Goal: Task Accomplishment & Management: Manage account settings

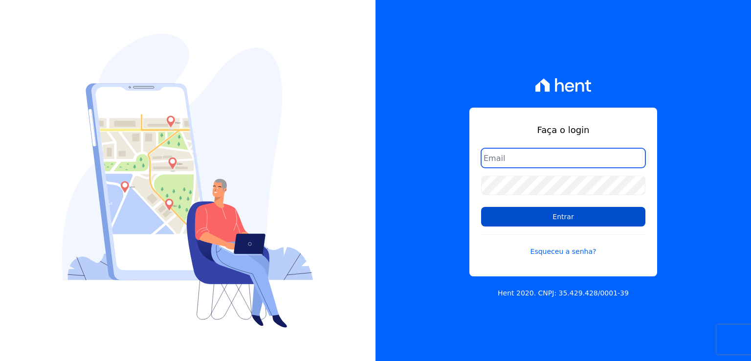
type input "leandro.rodrigues@swarealty.com"
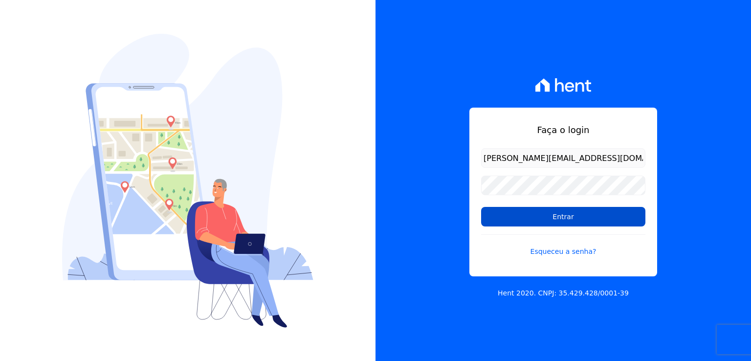
click at [577, 219] on input "Entrar" at bounding box center [563, 217] width 164 height 20
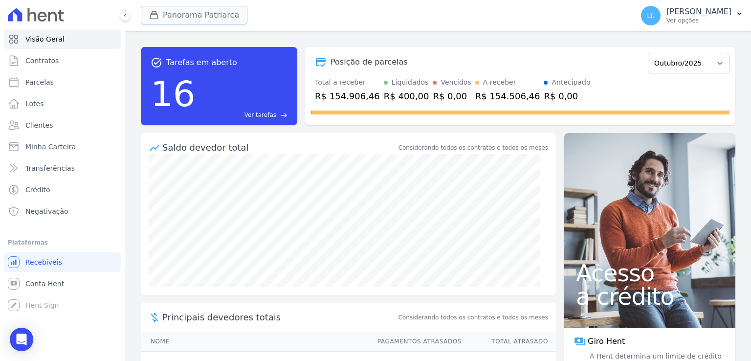
click at [205, 16] on button "Panorama Patriarca" at bounding box center [194, 15] width 107 height 19
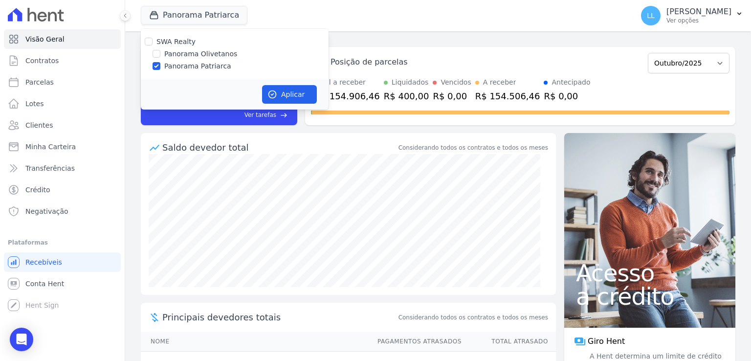
click at [171, 55] on label "Panorama Olivetanos" at bounding box center [200, 54] width 73 height 10
click at [160, 55] on input "Panorama Olivetanos" at bounding box center [157, 54] width 8 height 8
checkbox input "true"
click at [157, 66] on input "Panorama Patriarca" at bounding box center [157, 66] width 8 height 8
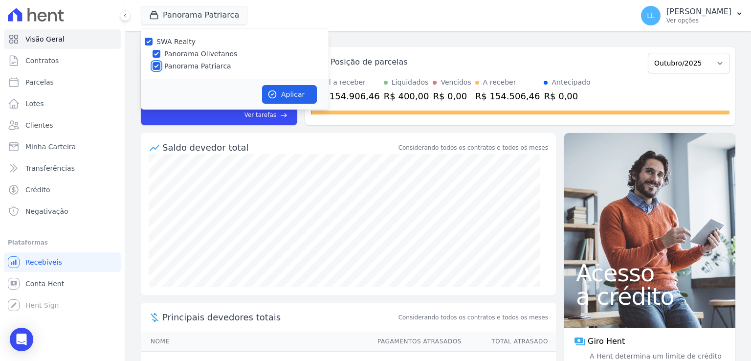
checkbox input "false"
click at [288, 93] on button "Aplicar" at bounding box center [289, 94] width 55 height 19
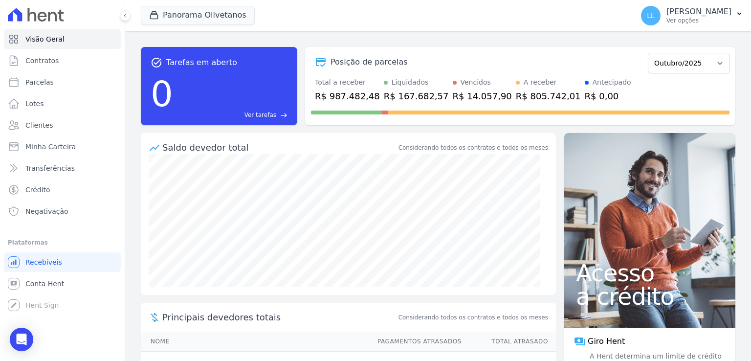
click at [131, 245] on div "task_alt Tarefas em aberto 0 Ver tarefas east Posição de parcelas Março/2023 Ab…" at bounding box center [438, 196] width 626 height 330
click at [35, 59] on span "Contratos" at bounding box center [41, 61] width 33 height 10
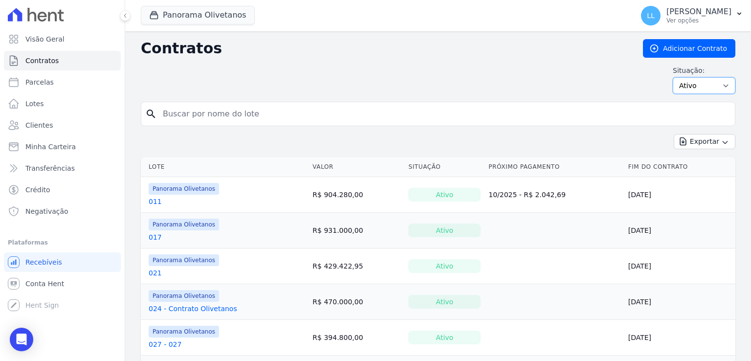
click at [706, 86] on select "Ativo Todos Pausado Distratado Rascunho Expirado Encerrado" at bounding box center [704, 85] width 63 height 17
select select "all"
click at [673, 77] on select "Ativo Todos Pausado Distratado Rascunho Expirado Encerrado" at bounding box center [704, 85] width 63 height 17
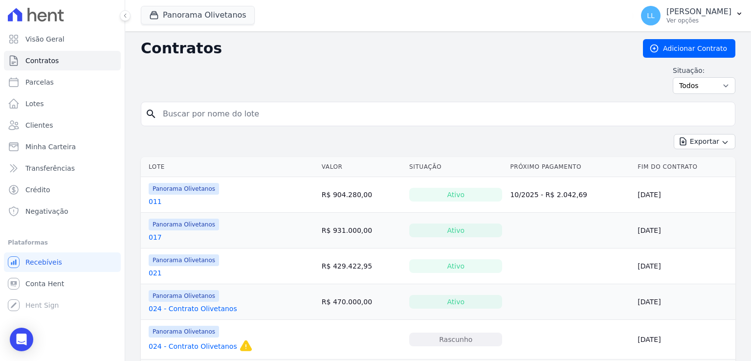
click at [247, 111] on input "search" at bounding box center [444, 114] width 574 height 20
click at [386, 113] on input "search" at bounding box center [444, 114] width 574 height 20
type input "164"
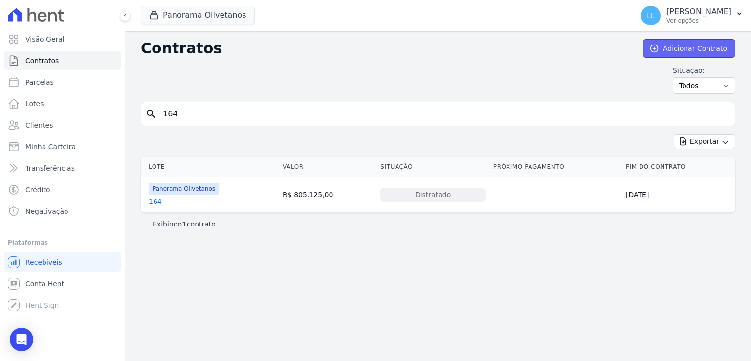
click at [679, 49] on link "Adicionar Contrato" at bounding box center [689, 48] width 92 height 19
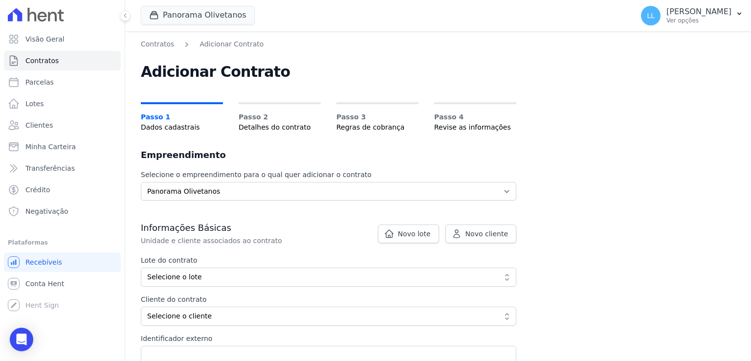
scroll to position [49, 0]
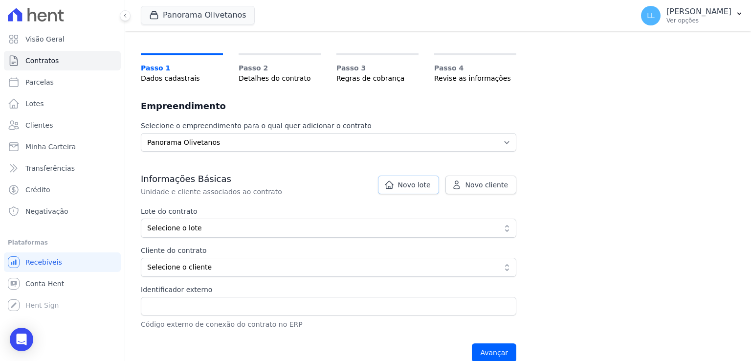
click at [425, 187] on span "Novo lote" at bounding box center [414, 185] width 33 height 10
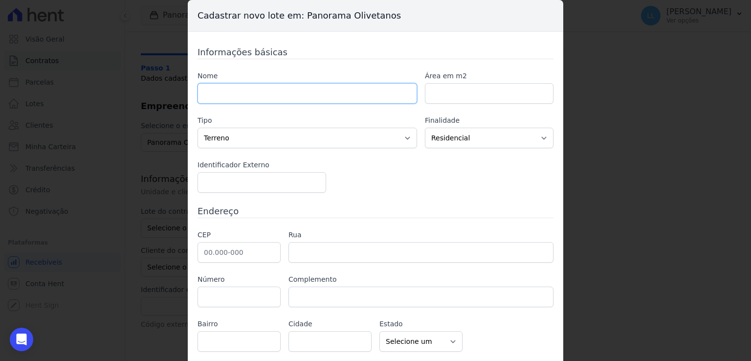
click at [331, 99] on input "text" at bounding box center [308, 93] width 220 height 21
click at [415, 202] on div "Informações básicas Nome 0164-CONTRATO164 Área em m2 Tipo Casa Apartamento Escr…" at bounding box center [376, 198] width 356 height 306
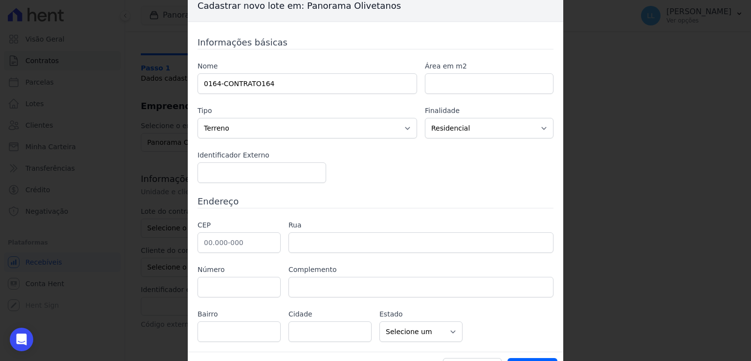
scroll to position [0, 0]
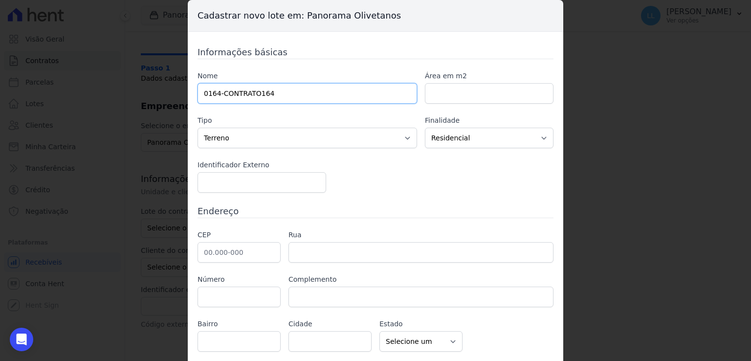
click at [252, 94] on input "0164-CONTRATO164" at bounding box center [308, 93] width 220 height 21
type input "0164-CONTRATO 164"
click at [436, 200] on div "Informações básicas Nome 0164-CONTRATO 164 Área em m2 Tipo Casa Apartamento Esc…" at bounding box center [376, 198] width 356 height 306
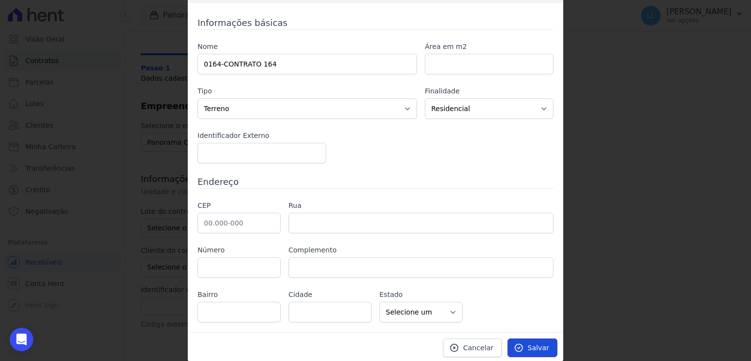
click at [536, 351] on link "Salvar" at bounding box center [533, 347] width 50 height 19
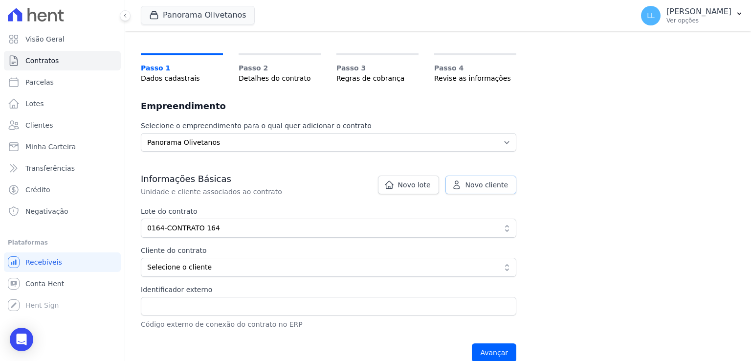
click at [476, 184] on span "Novo cliente" at bounding box center [487, 185] width 43 height 10
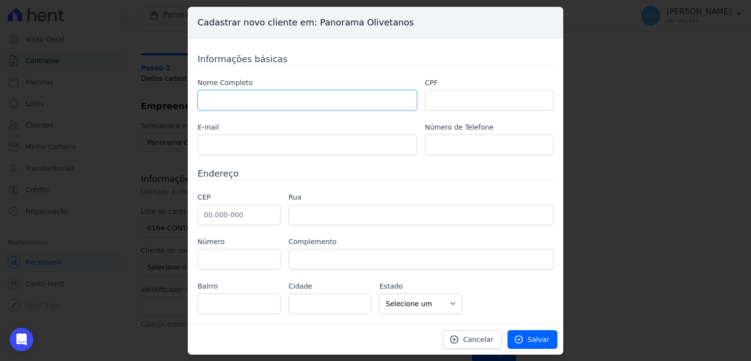
click at [288, 98] on input "text" at bounding box center [308, 100] width 220 height 21
paste input "ARLETE [PERSON_NAME]"
type input "ARLETE [PERSON_NAME]"
paste input "520.544.115-15"
type input "520.544.115-15"
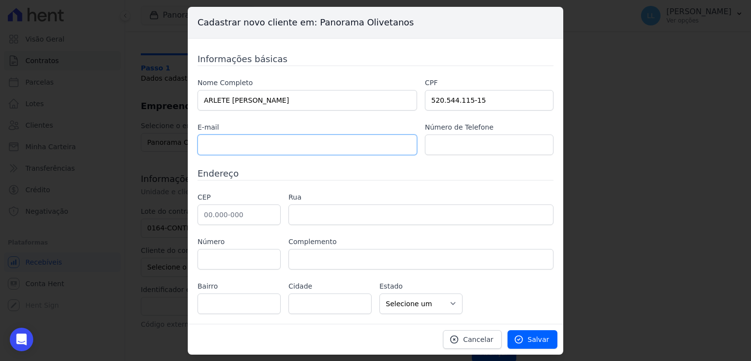
click at [315, 145] on input "text" at bounding box center [308, 144] width 220 height 21
paste input "paixao.arlete@yahoo.com.br"
type input "paixao.arlete@yahoo.com.br"
click at [468, 144] on input "text" at bounding box center [489, 144] width 129 height 21
paste input "11972703535"
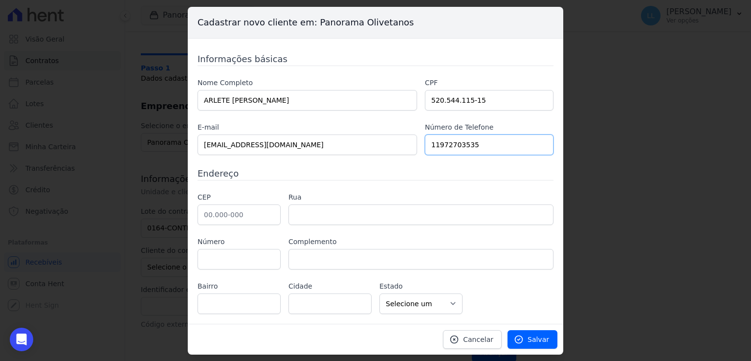
type input "11972703535"
click at [257, 211] on input "text" at bounding box center [239, 214] width 83 height 21
paste input "03.556-070"
type input "03.556-070"
type input "Rua Mirador"
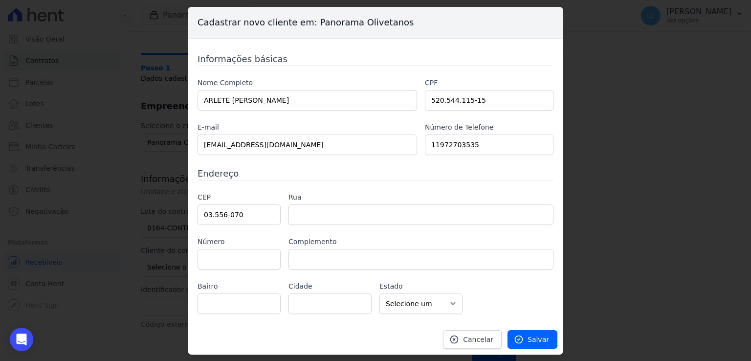
type input "Cidade Patriarca"
type input "São Paulo"
select select "SP"
paste input "28"
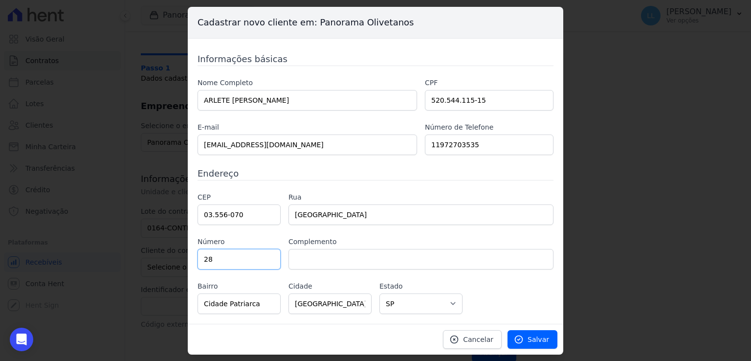
type input "28"
click at [346, 259] on input "text" at bounding box center [421, 259] width 265 height 21
type input "CASA 2"
click at [508, 298] on div "CEP 03.556-070 Rua Rua Mirador Número 28 Complemento CASA 2 Bairro Cidade Patri…" at bounding box center [376, 253] width 356 height 122
click at [526, 333] on link "Salvar" at bounding box center [533, 339] width 50 height 19
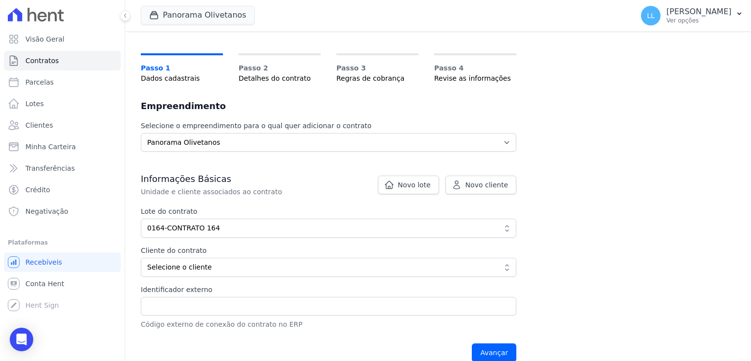
scroll to position [98, 0]
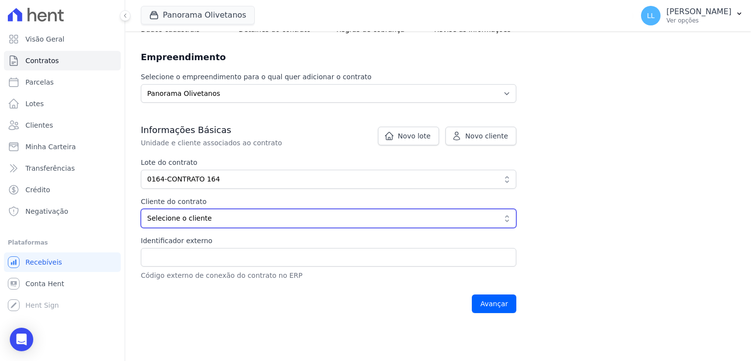
click at [510, 215] on button "Selecione o cliente" at bounding box center [329, 218] width 376 height 19
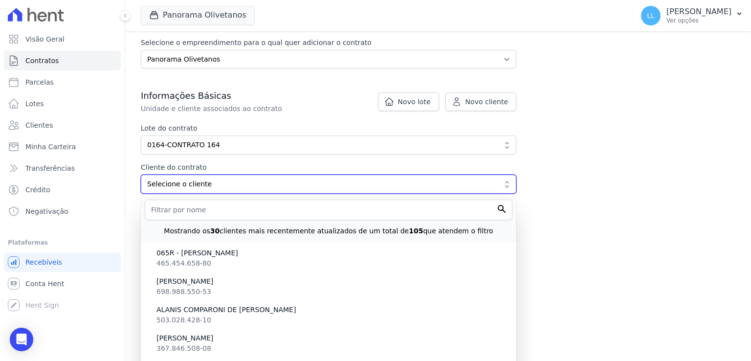
scroll to position [147, 0]
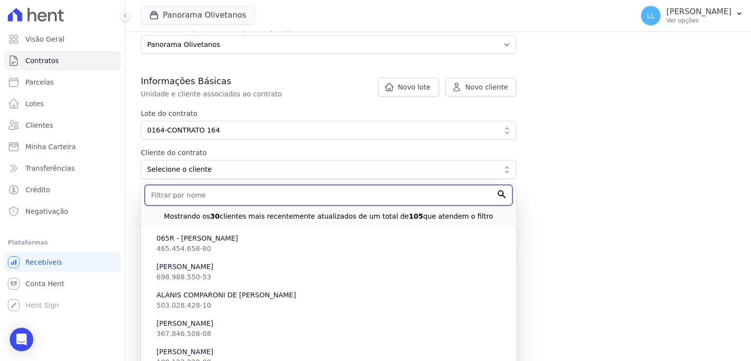
click at [291, 194] on input "text" at bounding box center [329, 195] width 368 height 21
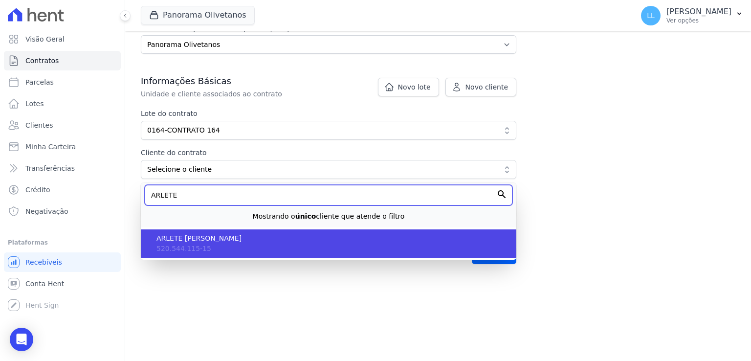
type input "ARLETE"
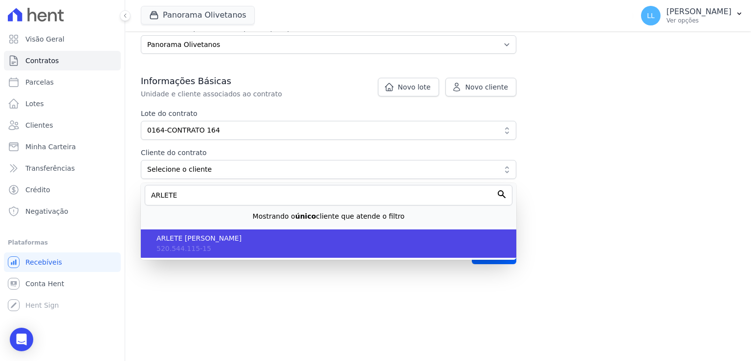
click at [271, 245] on li "ARLETE FRANCISCO DA PAIXAO 520.544.115-15" at bounding box center [329, 243] width 376 height 28
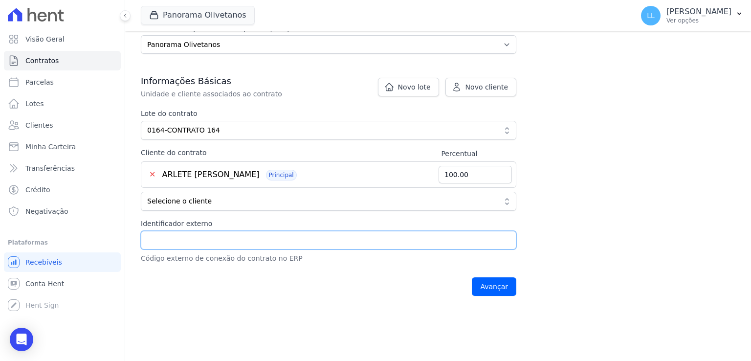
click at [254, 244] on input "Identificador externo" at bounding box center [329, 240] width 376 height 19
type input "0164"
click at [496, 284] on input "Avançar" at bounding box center [494, 286] width 45 height 19
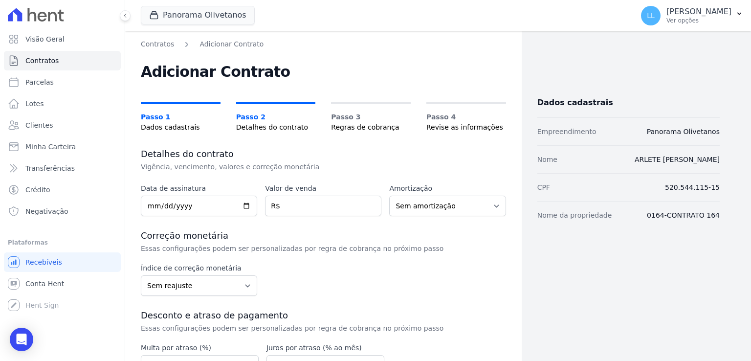
click at [370, 156] on h3 "Detalhes do contrato" at bounding box center [323, 154] width 365 height 12
click at [151, 205] on input "date" at bounding box center [199, 206] width 116 height 21
type input "2025-09-01"
type input "863860"
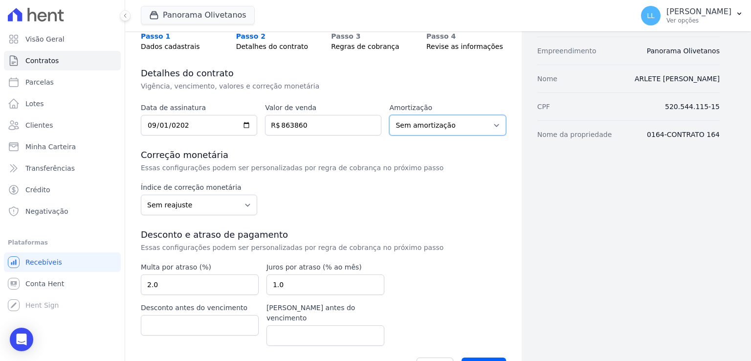
scroll to position [98, 0]
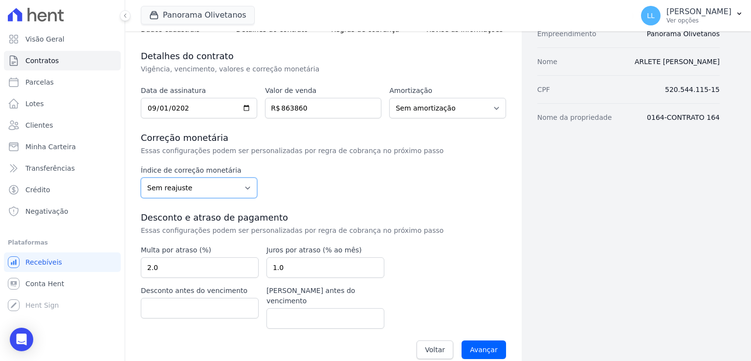
click at [241, 188] on select "Sem reajuste Média dos últimos 12 meses acumulado de INCCM Média dos últimos 12…" at bounding box center [199, 188] width 116 height 21
select select "inccdi"
click at [141, 178] on select "Sem reajuste Média dos últimos 12 meses acumulado de INCCM Média dos últimos 12…" at bounding box center [199, 188] width 116 height 21
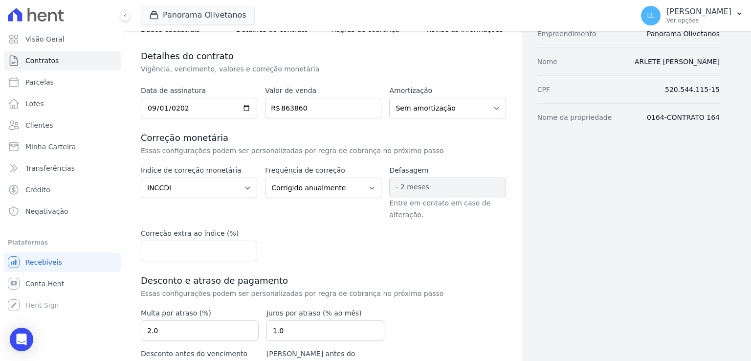
click at [293, 230] on div "Índice de correção monetária Sem reajuste Média dos últimos 12 meses acumulado …" at bounding box center [323, 213] width 365 height 96
click at [307, 190] on select "Corrigido semestralmente Corrigido mensalmente Corrigido anualmente" at bounding box center [323, 188] width 116 height 21
select select "monthly"
click at [265, 178] on select "Corrigido semestralmente Corrigido mensalmente Corrigido anualmente" at bounding box center [323, 188] width 116 height 21
click at [301, 227] on div "Índice de correção monetária Sem reajuste Média dos últimos 12 meses acumulado …" at bounding box center [323, 213] width 365 height 96
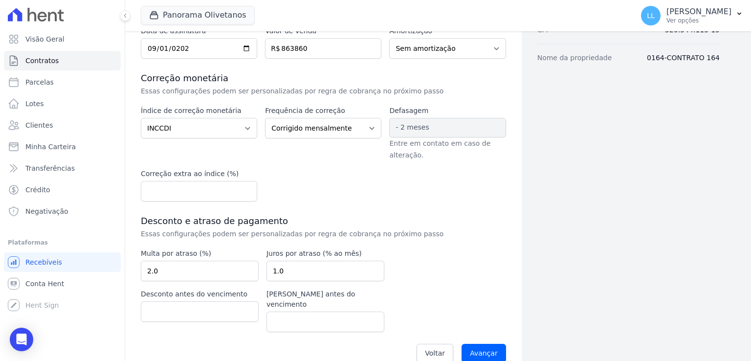
scroll to position [163, 0]
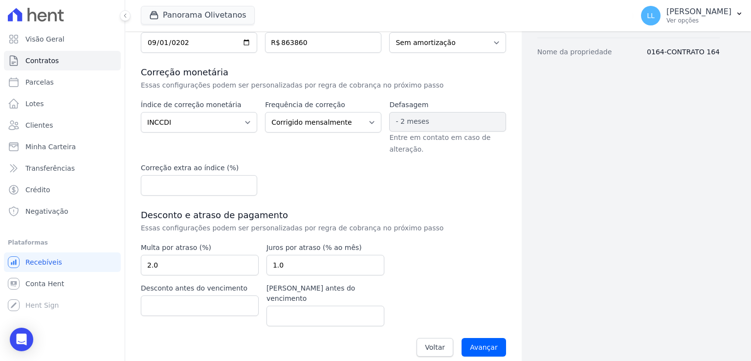
click at [445, 219] on h3 "Desconto e atraso de pagamento" at bounding box center [323, 215] width 365 height 12
click at [486, 339] on input "Avançar" at bounding box center [484, 347] width 45 height 19
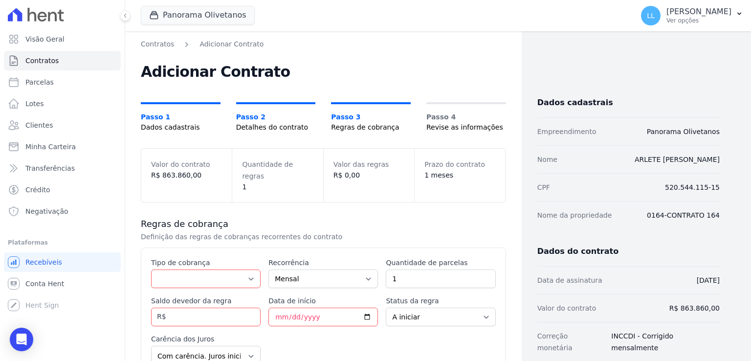
scroll to position [49, 0]
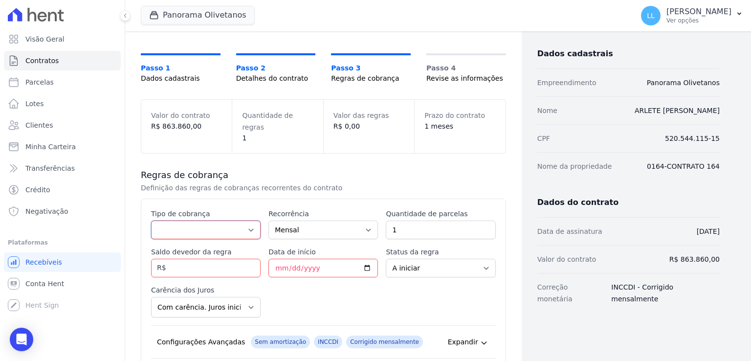
click at [250, 221] on select "Parcela Normal Entrada Sinal Intercalada Chaves Pré-chaves Pós-chaves Impostos …" at bounding box center [206, 230] width 110 height 19
click at [364, 183] on p "Definição das regras de cobranças recorrentes do contrato" at bounding box center [305, 188] width 329 height 10
click at [240, 221] on select "Parcela Normal Entrada Sinal Intercalada Chaves Pré-chaves Pós-chaves Impostos …" at bounding box center [206, 230] width 110 height 19
click at [345, 183] on p "Definição das regras de cobranças recorrentes do contrato" at bounding box center [305, 188] width 329 height 10
click at [251, 221] on select "Parcela Normal Entrada Sinal Intercalada Chaves Pré-chaves Pós-chaves Impostos …" at bounding box center [206, 230] width 110 height 19
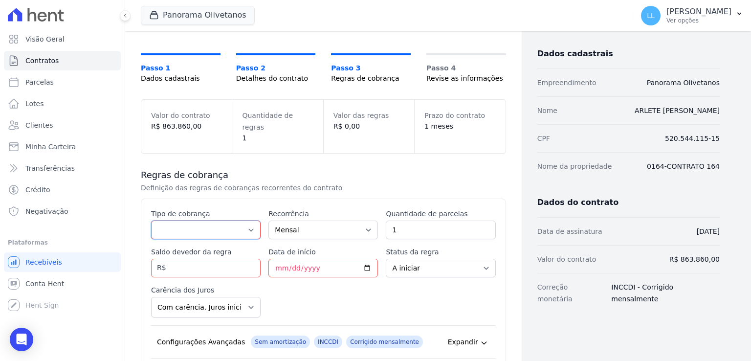
select select "deposit"
click at [151, 221] on select "Parcela Normal Entrada Sinal Intercalada Chaves Pré-chaves Pós-chaves Impostos …" at bounding box center [206, 230] width 110 height 19
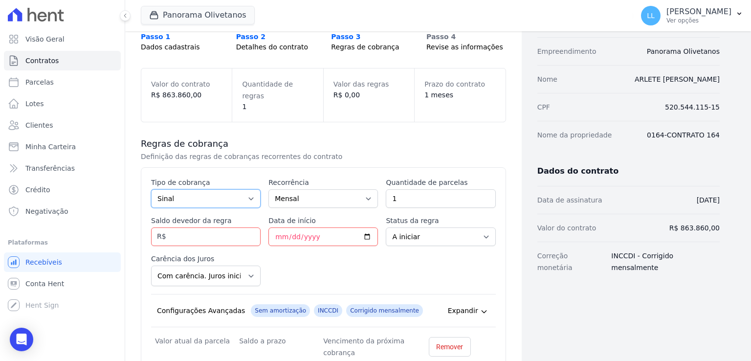
scroll to position [98, 0]
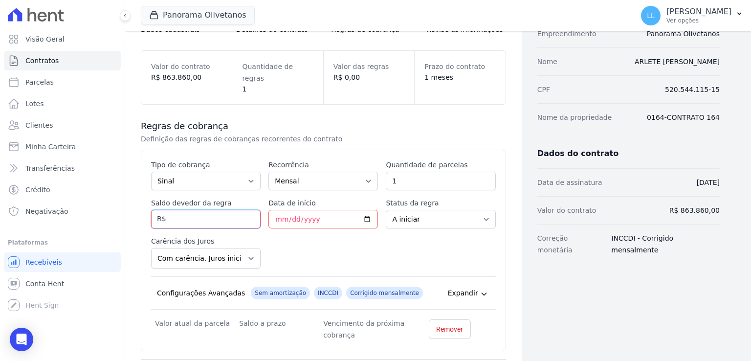
click at [212, 210] on input "Saldo devedor da regra" at bounding box center [206, 219] width 110 height 19
click at [212, 210] on input "15000" at bounding box center [206, 219] width 110 height 19
click at [194, 210] on input "150000" at bounding box center [206, 219] width 110 height 19
type input "15000"
type input "2025-09-08"
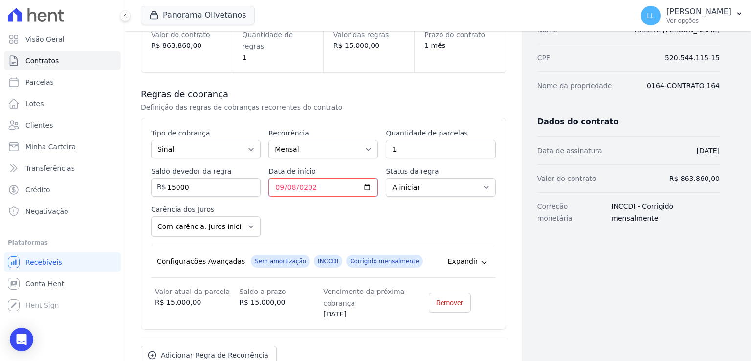
scroll to position [147, 0]
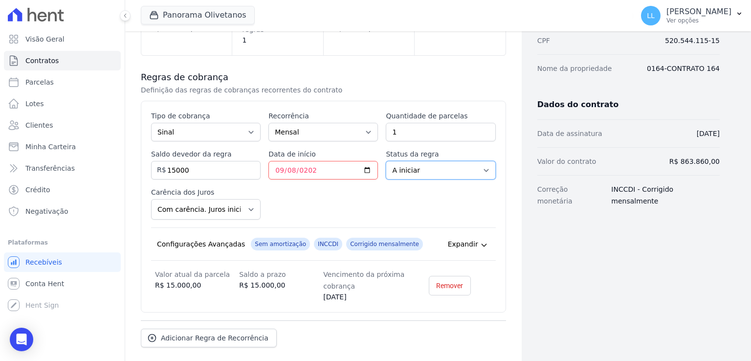
click at [483, 163] on select "A iniciar Em aberto" at bounding box center [441, 170] width 110 height 19
click at [328, 188] on div "Esse tipo de parcela não entra no saldo devedor do contrato. Tipo de cobrança P…" at bounding box center [323, 206] width 345 height 191
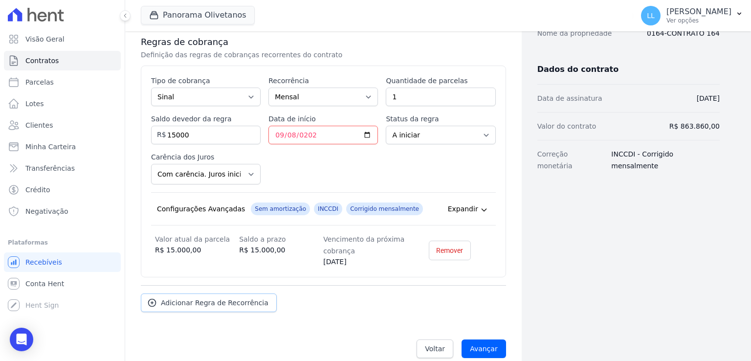
click at [248, 298] on span "Adicionar Regra de Recorrência" at bounding box center [215, 303] width 108 height 10
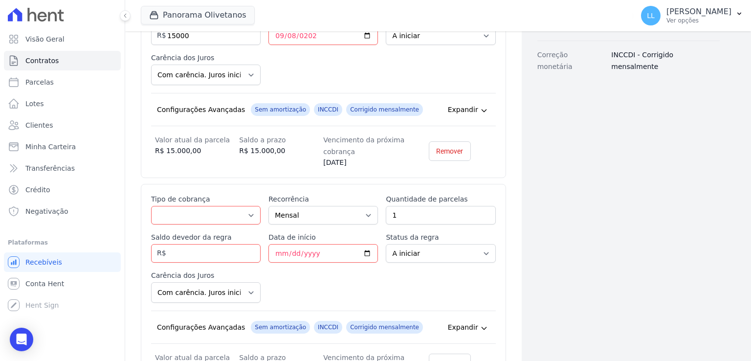
scroll to position [280, 0]
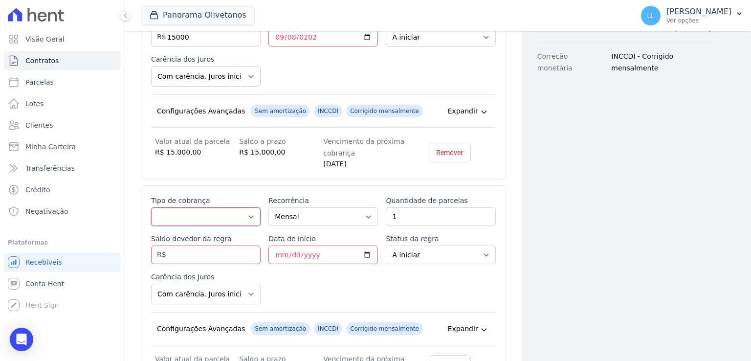
click at [250, 207] on select "Parcela Normal Entrada Sinal Intercalada Chaves Pré-chaves Pós-chaves Impostos …" at bounding box center [206, 216] width 110 height 19
select select "standard"
click at [151, 207] on select "Parcela Normal Entrada Sinal Intercalada Chaves Pré-chaves Pós-chaves Impostos …" at bounding box center [206, 216] width 110 height 19
click at [226, 246] on input "Saldo devedor da regra" at bounding box center [206, 255] width 110 height 19
click at [218, 246] on input "Saldo devedor da regra" at bounding box center [206, 255] width 110 height 19
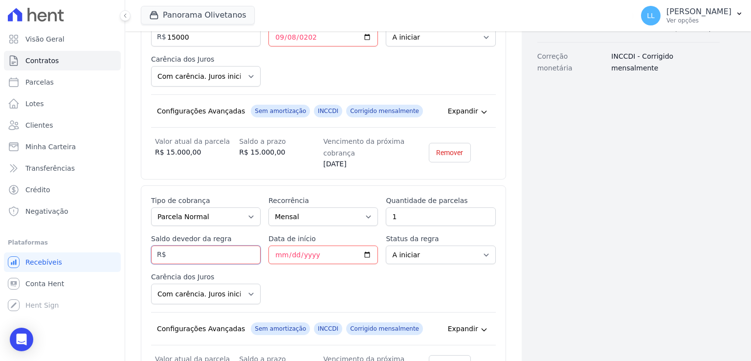
click at [191, 246] on input "Saldo devedor da regra" at bounding box center [206, 255] width 110 height 19
type input "10000"
type input "2025-10-10"
click at [409, 248] on select "A iniciar Em aberto" at bounding box center [441, 255] width 110 height 19
click at [416, 207] on input "1" at bounding box center [441, 216] width 110 height 19
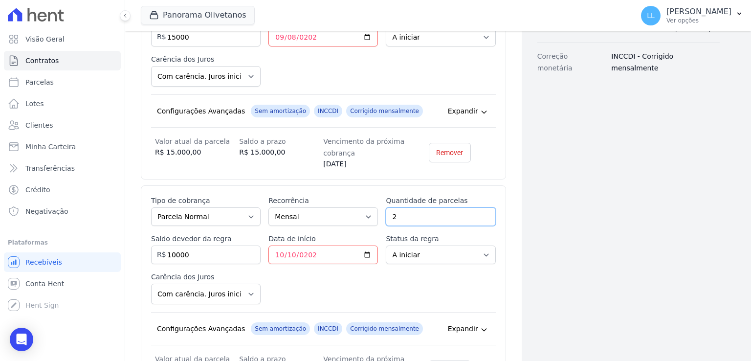
type input "2"
click at [366, 260] on div "Esse tipo de parcela não entra no saldo devedor do contrato. Tipo de cobrança P…" at bounding box center [323, 291] width 345 height 191
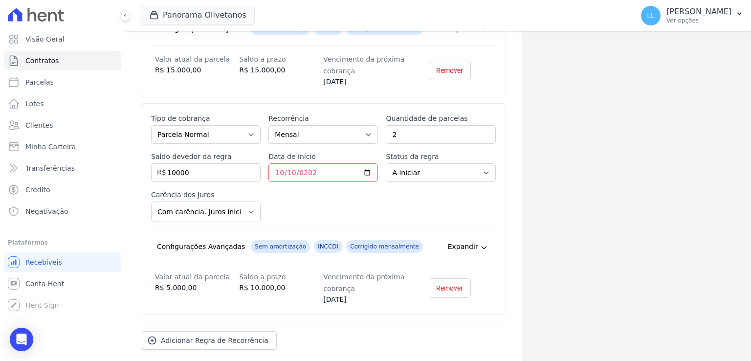
scroll to position [378, 0]
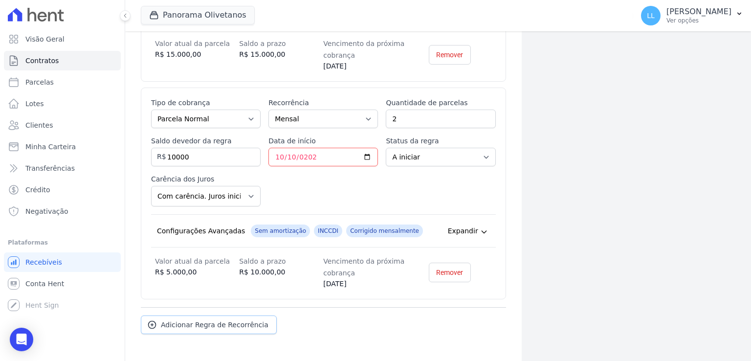
click at [209, 320] on span "Adicionar Regra de Recorrência" at bounding box center [215, 325] width 108 height 10
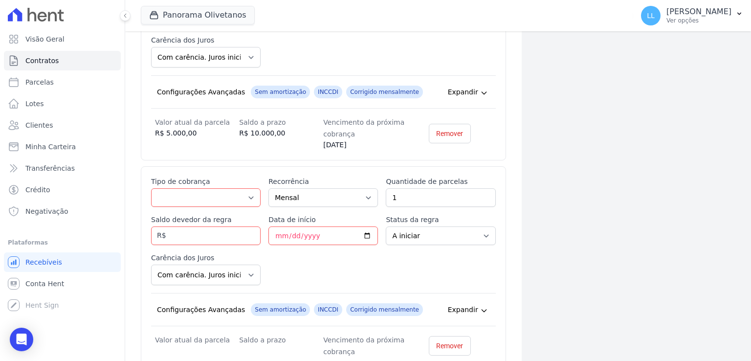
scroll to position [524, 0]
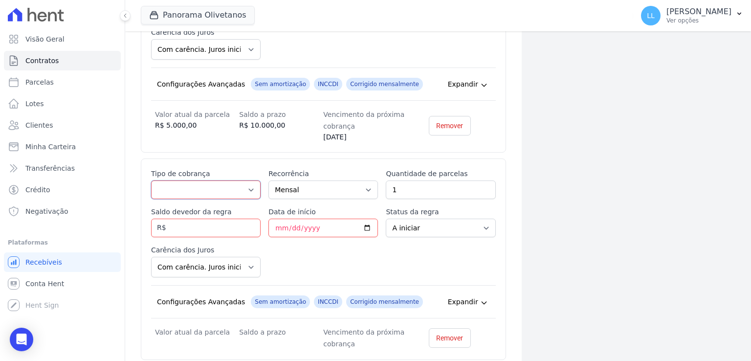
click at [250, 180] on select "Parcela Normal Entrada Sinal Intercalada Chaves Pré-chaves Pós-chaves Impostos …" at bounding box center [206, 189] width 110 height 19
select select "interleaved"
click at [151, 180] on select "Parcela Normal Entrada Sinal Intercalada Chaves Pré-chaves Pós-chaves Impostos …" at bounding box center [206, 189] width 110 height 19
click at [220, 219] on input "Saldo devedor da regra" at bounding box center [206, 228] width 110 height 19
click at [227, 219] on input "Saldo devedor da regra" at bounding box center [206, 228] width 110 height 19
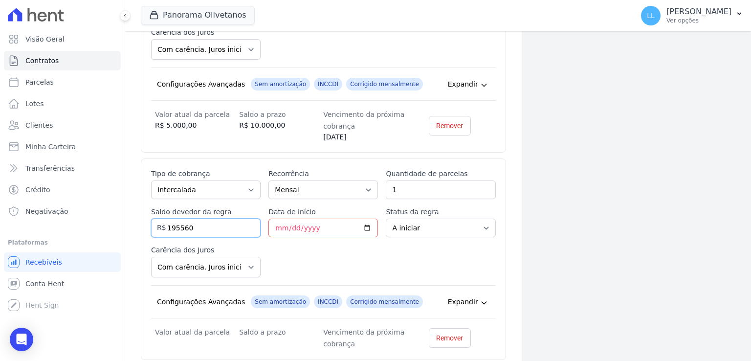
type input "195560"
type input "2025-11-30"
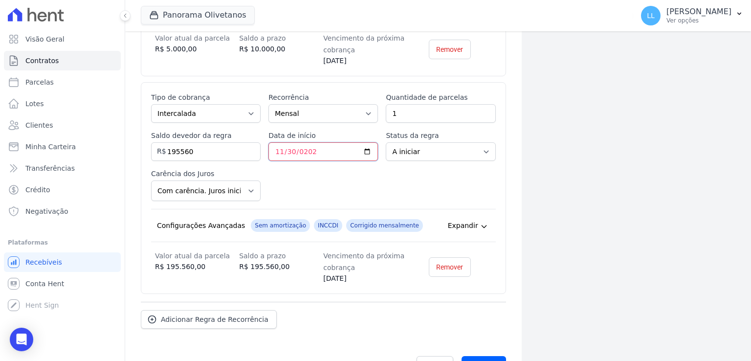
scroll to position [616, 0]
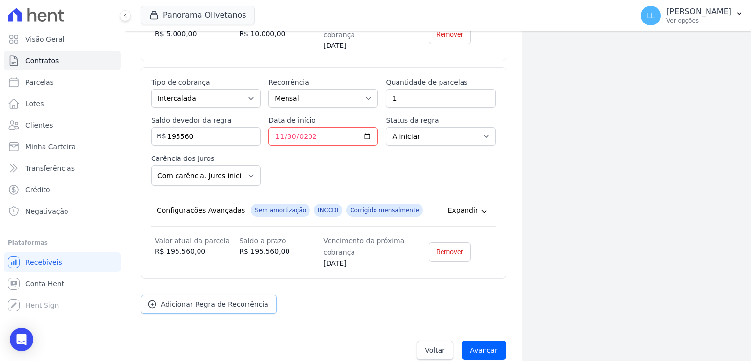
click at [225, 299] on span "Adicionar Regra de Recorrência" at bounding box center [215, 304] width 108 height 10
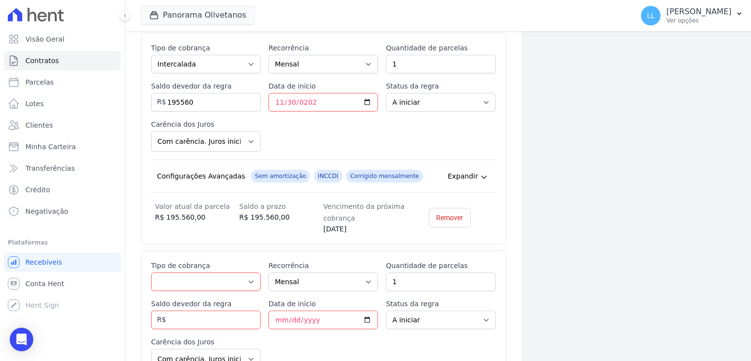
scroll to position [714, 0]
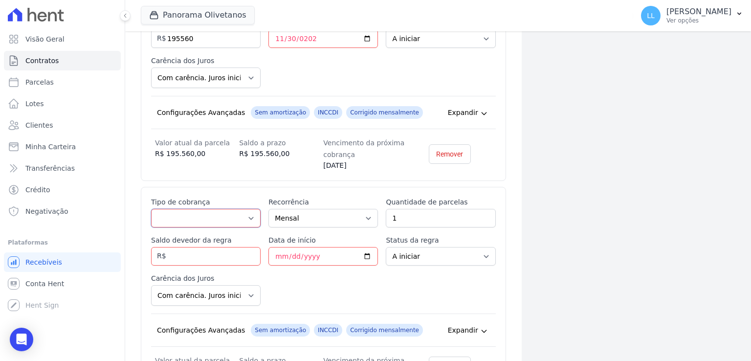
click at [227, 209] on select "Parcela Normal Entrada Sinal Intercalada Chaves Pré-chaves Pós-chaves Impostos …" at bounding box center [206, 218] width 110 height 19
select select "financing"
click at [151, 209] on select "Parcela Normal Entrada Sinal Intercalada Chaves Pré-chaves Pós-chaves Impostos …" at bounding box center [206, 218] width 110 height 19
click at [217, 247] on input "Saldo devedor da regra" at bounding box center [206, 256] width 110 height 19
click at [207, 247] on input "Saldo devedor da regra" at bounding box center [206, 256] width 110 height 19
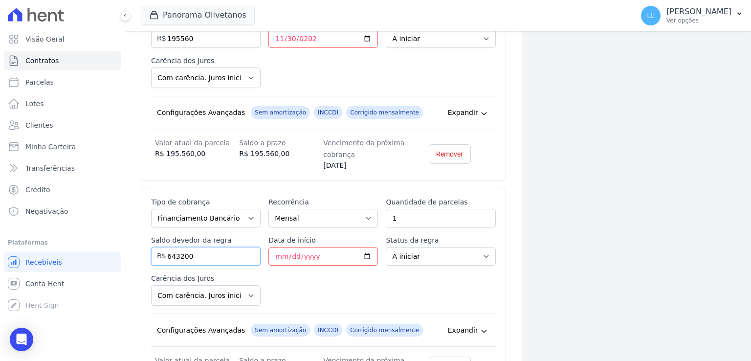
type input "643200"
type input "[DATE]"
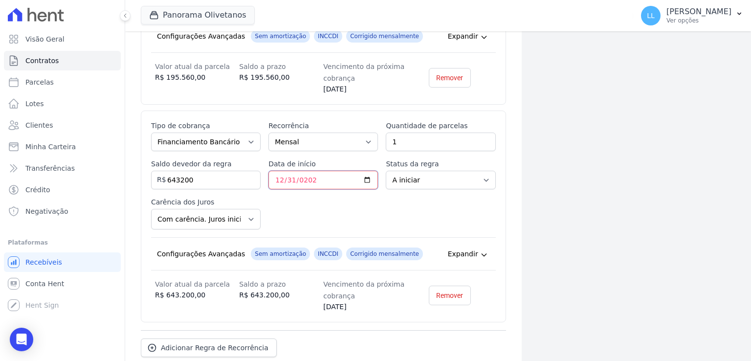
scroll to position [833, 0]
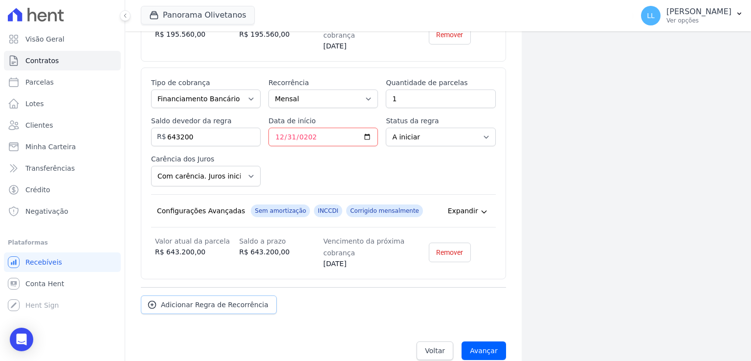
click at [212, 300] on span "Adicionar Regra de Recorrência" at bounding box center [215, 305] width 108 height 10
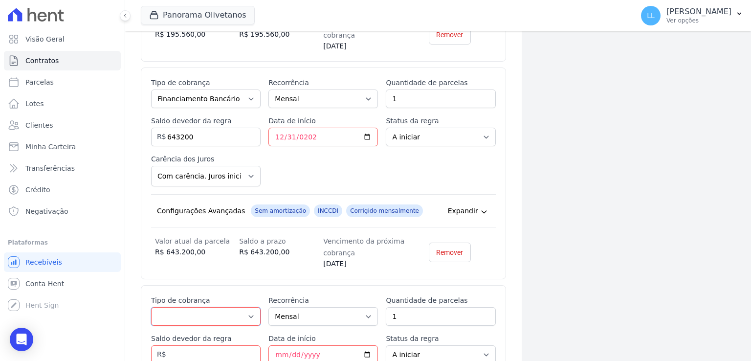
click at [186, 307] on select "Parcela Normal Entrada Sinal Intercalada Chaves Pré-chaves Pós-chaves Impostos …" at bounding box center [206, 316] width 110 height 19
select select "interleaved"
click at [151, 307] on select "Parcela Normal Entrada Sinal Intercalada Chaves Pré-chaves Pós-chaves Impostos …" at bounding box center [206, 316] width 110 height 19
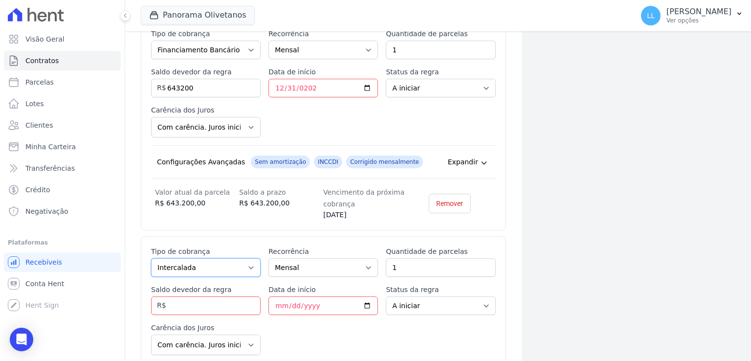
scroll to position [931, 0]
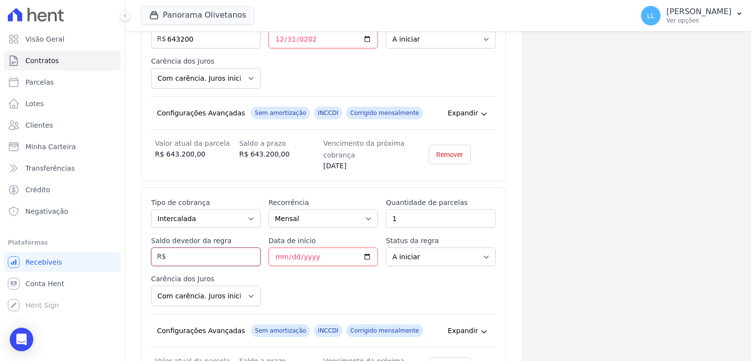
click at [204, 247] on input "Saldo devedor da regra" at bounding box center [206, 256] width 110 height 19
type input "100"
type input "[DATE]"
click at [293, 277] on div "Esse tipo de parcela não entra no saldo devedor do contrato. Tipo de cobrança P…" at bounding box center [323, 293] width 345 height 191
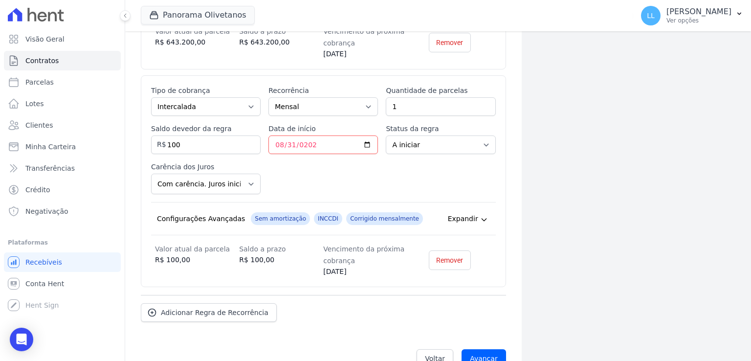
scroll to position [1050, 0]
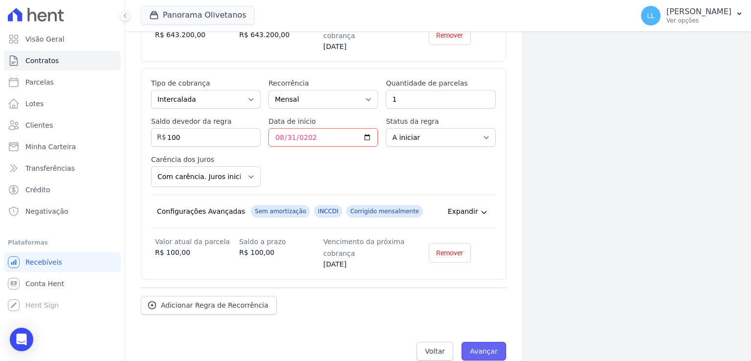
click at [485, 342] on input "Avançar" at bounding box center [484, 351] width 45 height 19
click at [470, 342] on input "Avançar" at bounding box center [484, 351] width 45 height 19
click at [475, 342] on input "Avançar" at bounding box center [484, 351] width 45 height 19
click at [243, 296] on link "Adicionar Regra de Recorrência" at bounding box center [209, 305] width 136 height 19
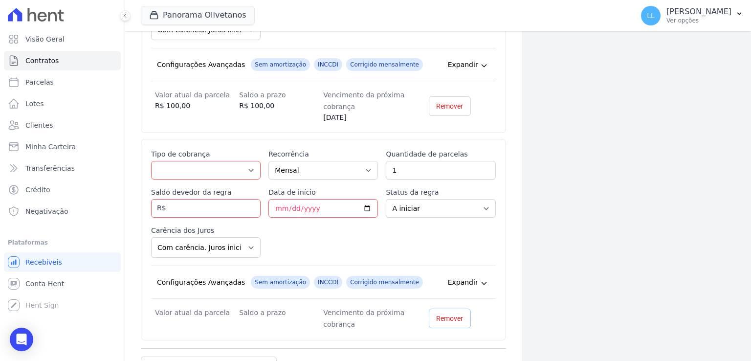
click at [442, 313] on span "Remover" at bounding box center [449, 318] width 27 height 10
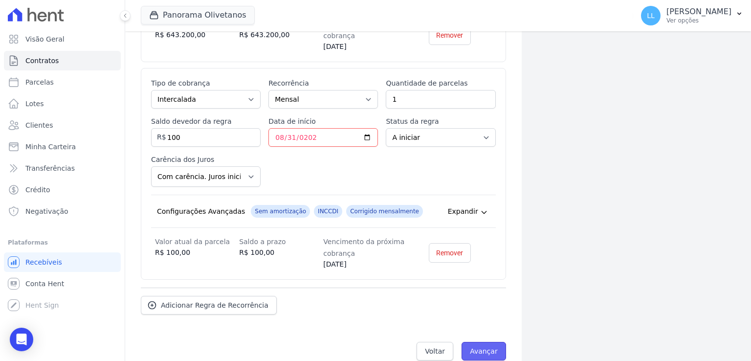
click at [483, 342] on input "Avançar" at bounding box center [484, 351] width 45 height 19
click at [487, 342] on input "Avançar" at bounding box center [484, 351] width 45 height 19
click at [441, 346] on span "Voltar" at bounding box center [435, 351] width 20 height 10
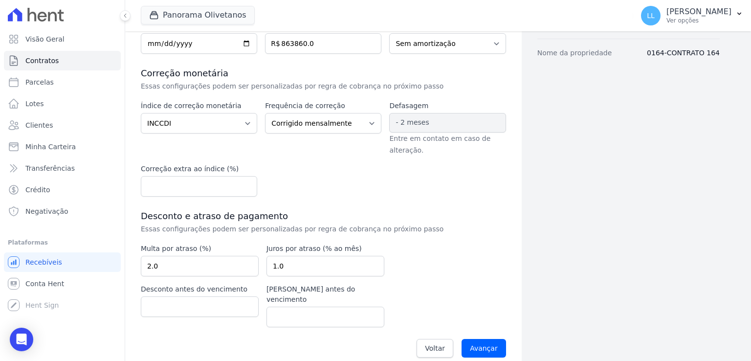
scroll to position [163, 0]
click at [481, 349] on div "Voltar Avançar" at bounding box center [323, 347] width 365 height 30
click at [485, 341] on input "Avançar" at bounding box center [484, 347] width 45 height 19
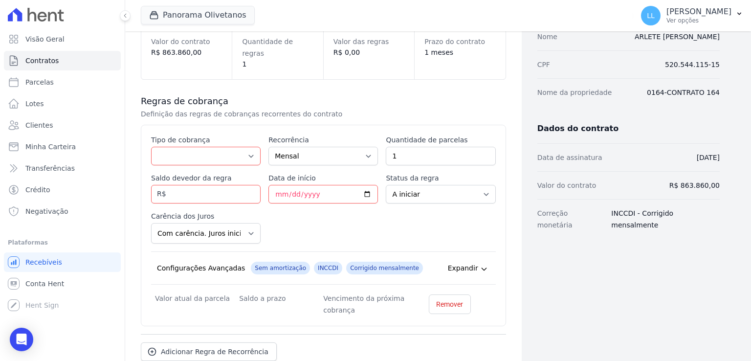
scroll to position [74, 0]
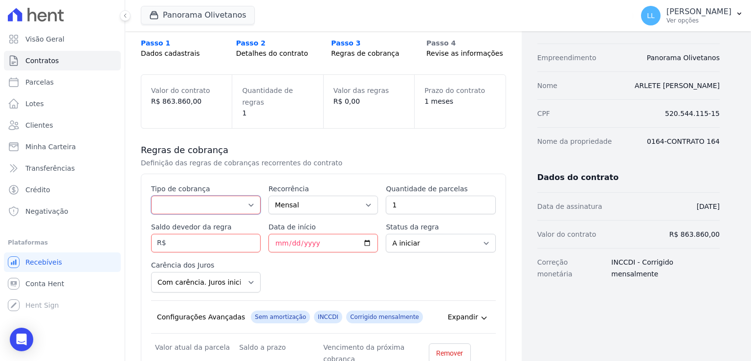
click at [253, 200] on select "Parcela Normal Entrada Sinal Intercalada Chaves Pré-chaves Pós-chaves Impostos …" at bounding box center [206, 205] width 110 height 19
select select "deposit"
click at [151, 196] on select "Parcela Normal Entrada Sinal Intercalada Chaves Pré-chaves Pós-chaves Impostos …" at bounding box center [206, 205] width 110 height 19
click at [246, 234] on input "-0.01" at bounding box center [206, 243] width 110 height 19
click at [239, 234] on input "-0.01" at bounding box center [206, 243] width 110 height 19
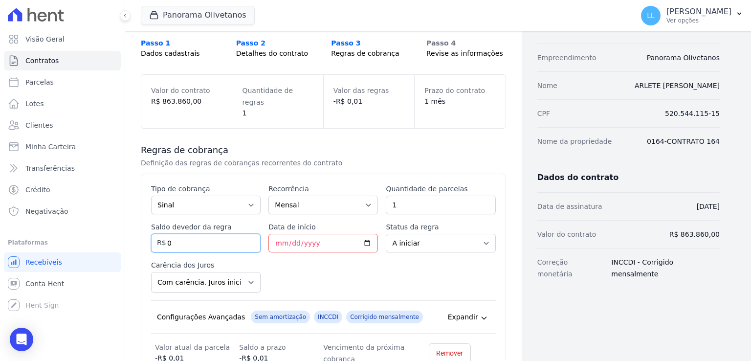
click at [252, 234] on input "0" at bounding box center [206, 243] width 110 height 19
click at [222, 234] on input "0" at bounding box center [206, 243] width 110 height 19
type input "0"
type input "15000"
click at [280, 234] on input "Data de início" at bounding box center [324, 243] width 110 height 19
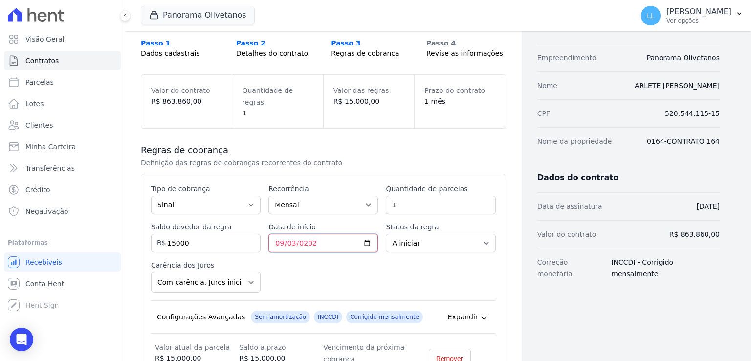
type input "[DATE]"
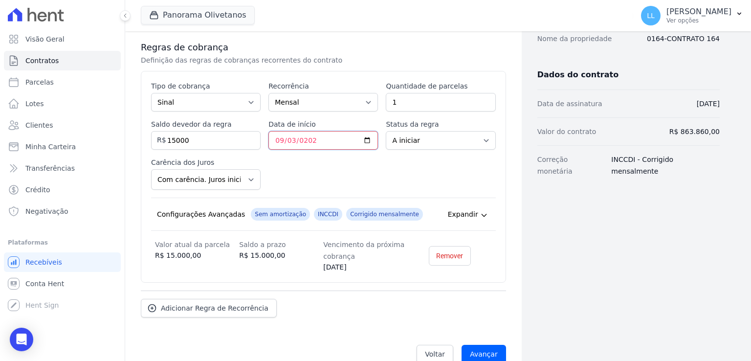
scroll to position [182, 0]
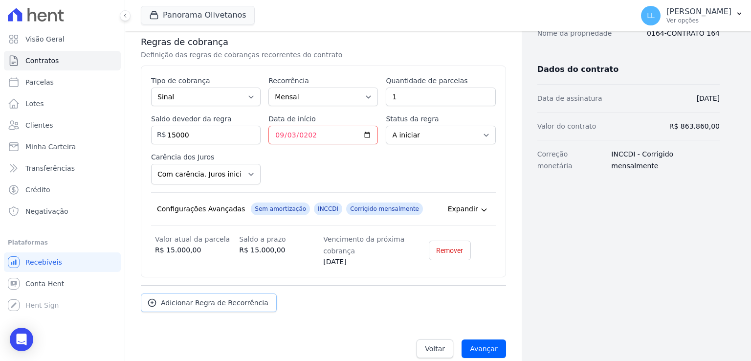
click at [248, 298] on span "Adicionar Regra de Recorrência" at bounding box center [215, 303] width 108 height 10
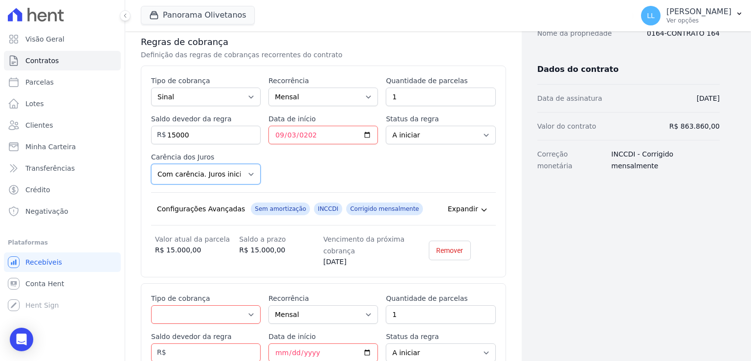
click at [251, 164] on select "Com carência. Juros iniciam com regra de cobrança. Sem carência Juros inicial n…" at bounding box center [206, 174] width 110 height 21
click at [318, 164] on div "Esse tipo de parcela não entra no saldo devedor do contrato. Tipo de cobrança P…" at bounding box center [323, 171] width 345 height 191
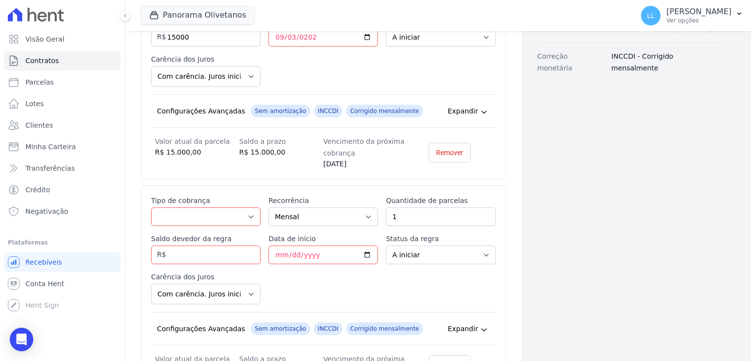
scroll to position [329, 0]
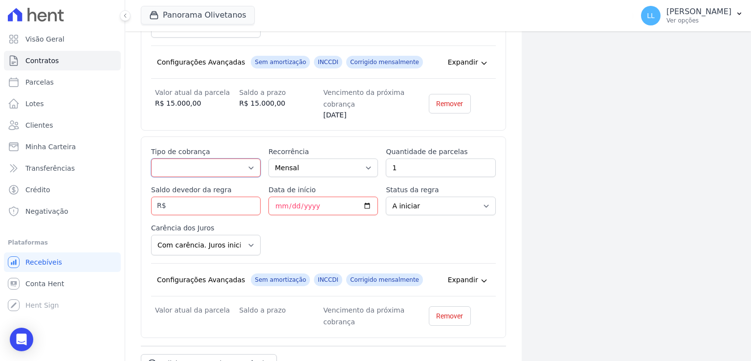
click at [224, 158] on select "Parcela Normal Entrada Sinal Intercalada Chaves Pré-chaves Pós-chaves Impostos …" at bounding box center [206, 167] width 110 height 19
select select "standard"
click at [151, 158] on select "Parcela Normal Entrada Sinal Intercalada Chaves Pré-chaves Pós-chaves Impostos …" at bounding box center [206, 167] width 110 height 19
click at [202, 197] on input "Saldo devedor da regra" at bounding box center [206, 206] width 110 height 19
type input "10000"
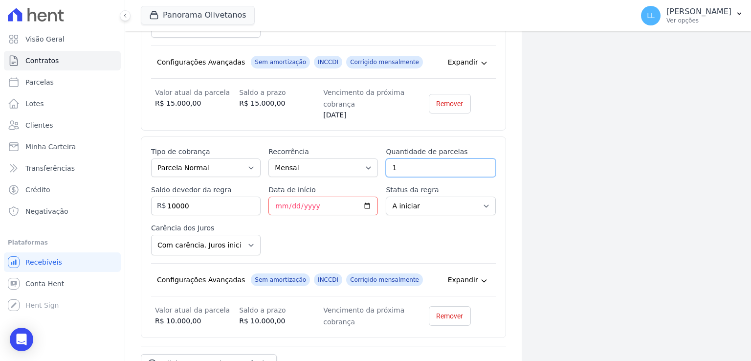
drag, startPoint x: 427, startPoint y: 160, endPoint x: 406, endPoint y: 160, distance: 21.0
click at [406, 160] on input "1" at bounding box center [441, 167] width 110 height 19
type input "2"
click at [270, 197] on input "Data de início" at bounding box center [324, 206] width 110 height 19
type input "2025-10-10"
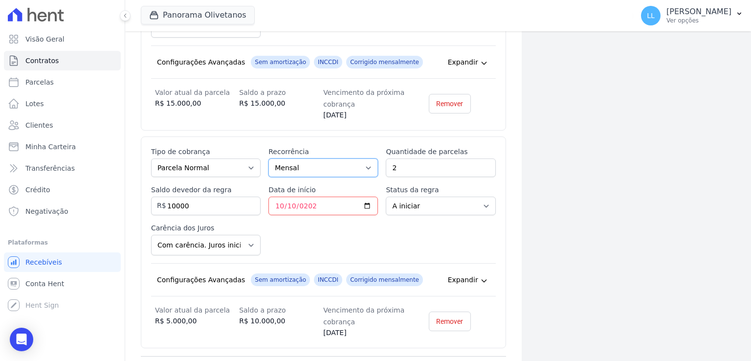
click at [351, 160] on select "Mensal Bimestral Trimestral Semestral Anual" at bounding box center [324, 167] width 110 height 19
click at [413, 197] on select "A iniciar Em aberto" at bounding box center [441, 206] width 110 height 19
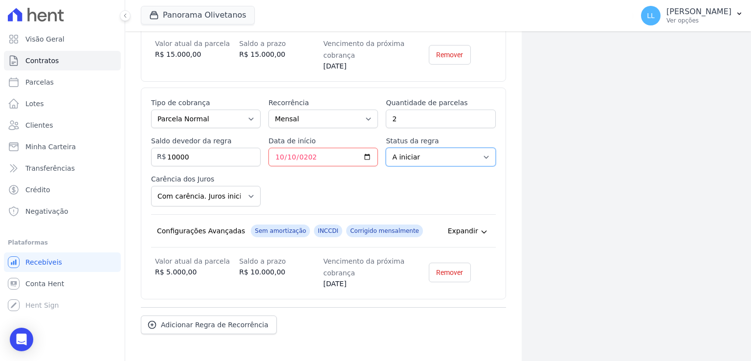
scroll to position [399, 0]
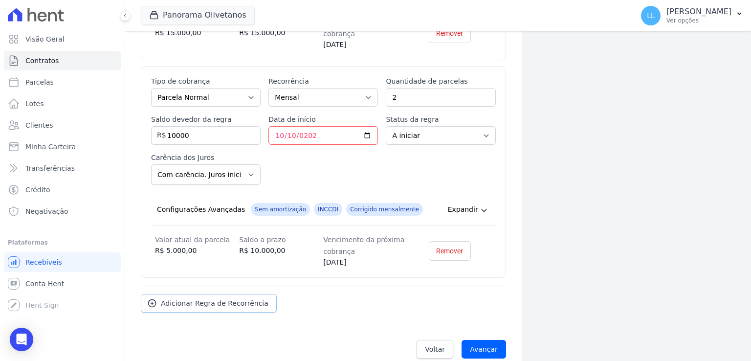
click at [232, 296] on link "Adicionar Regra de Recorrência" at bounding box center [209, 303] width 136 height 19
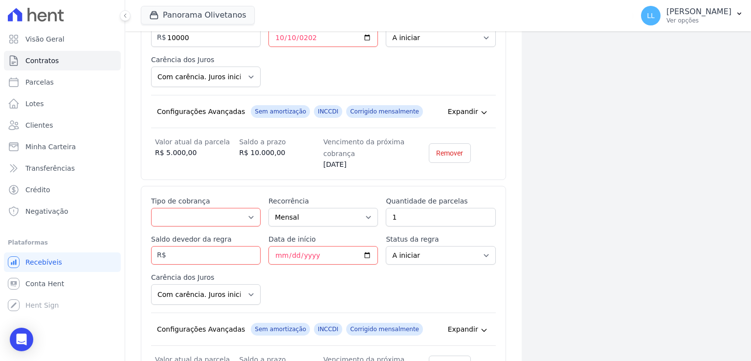
scroll to position [546, 0]
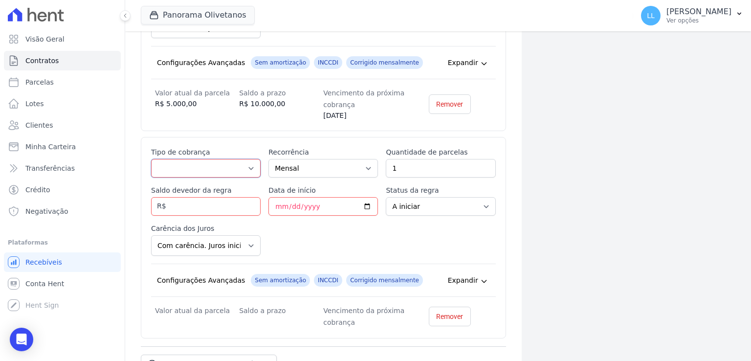
click at [235, 159] on select "Parcela Normal Entrada Sinal Intercalada Chaves Pré-chaves Pós-chaves Impostos …" at bounding box center [206, 168] width 110 height 19
select select "interleaved"
click at [151, 159] on select "Parcela Normal Entrada Sinal Intercalada Chaves Pré-chaves Pós-chaves Impostos …" at bounding box center [206, 168] width 110 height 19
click at [229, 197] on input "Saldo devedor da regra" at bounding box center [206, 206] width 110 height 19
type input "195560"
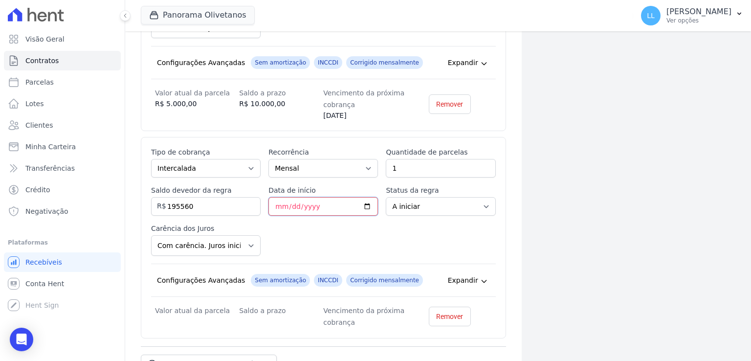
click at [341, 197] on input "Data de início" at bounding box center [324, 206] width 110 height 19
type input "2025-11-30"
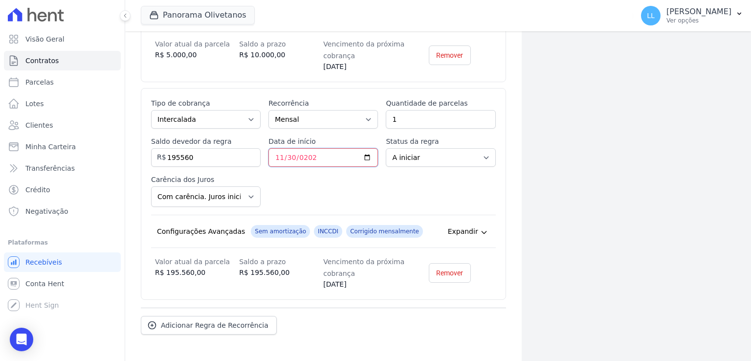
scroll to position [616, 0]
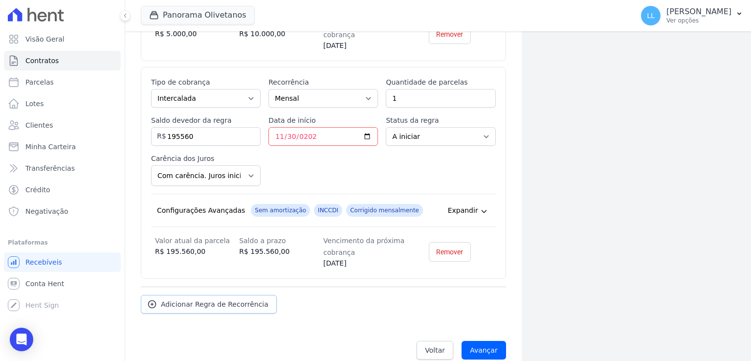
click at [244, 299] on span "Adicionar Regra de Recorrência" at bounding box center [215, 304] width 108 height 10
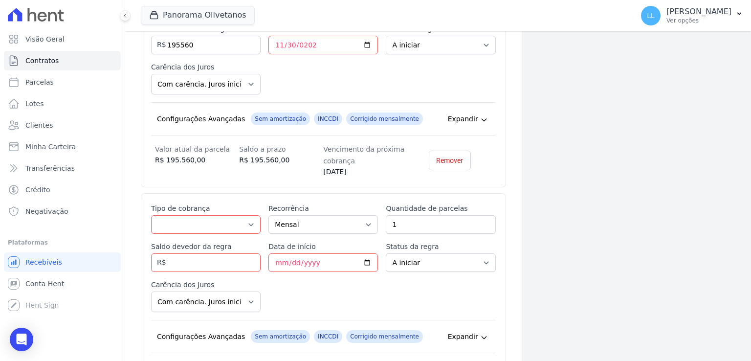
scroll to position [714, 0]
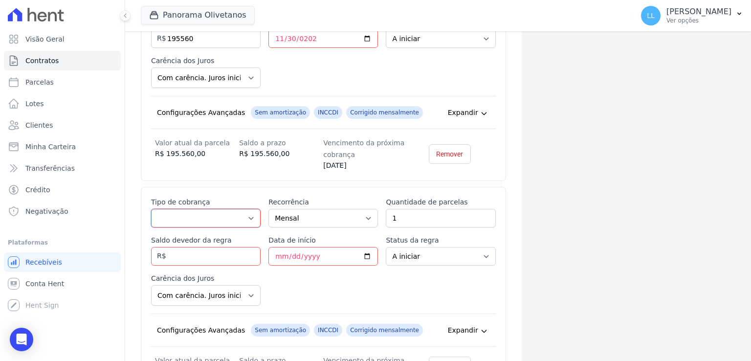
click at [245, 209] on select "Parcela Normal Entrada Sinal Intercalada Chaves Pré-chaves Pós-chaves Impostos …" at bounding box center [206, 218] width 110 height 19
select select "financing"
click at [151, 209] on select "Parcela Normal Entrada Sinal Intercalada Chaves Pré-chaves Pós-chaves Impostos …" at bounding box center [206, 218] width 110 height 19
click at [219, 247] on input "Saldo devedor da regra" at bounding box center [206, 256] width 110 height 19
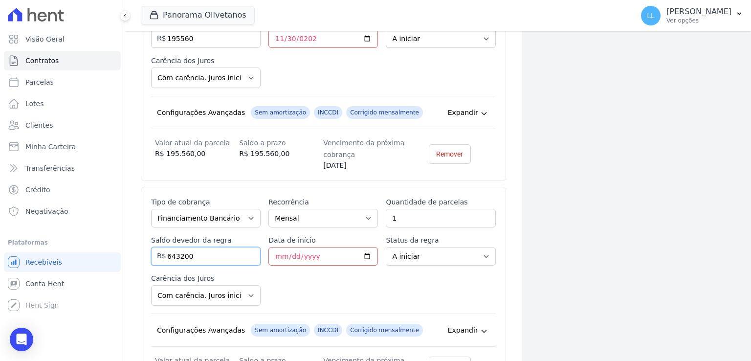
type input "643200"
click at [276, 247] on input "Data de início" at bounding box center [324, 256] width 110 height 19
type input "2025-12-31"
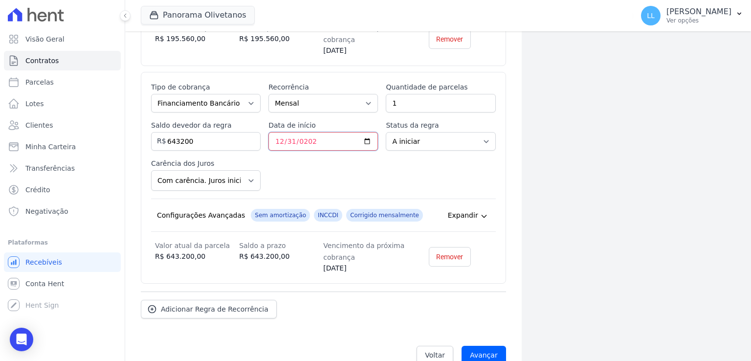
scroll to position [833, 0]
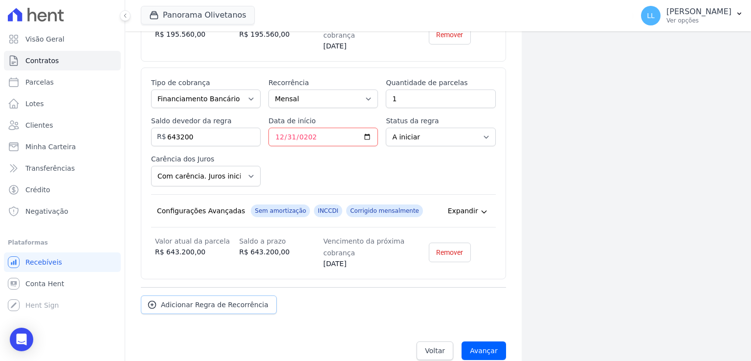
click at [231, 300] on span "Adicionar Regra de Recorrência" at bounding box center [215, 305] width 108 height 10
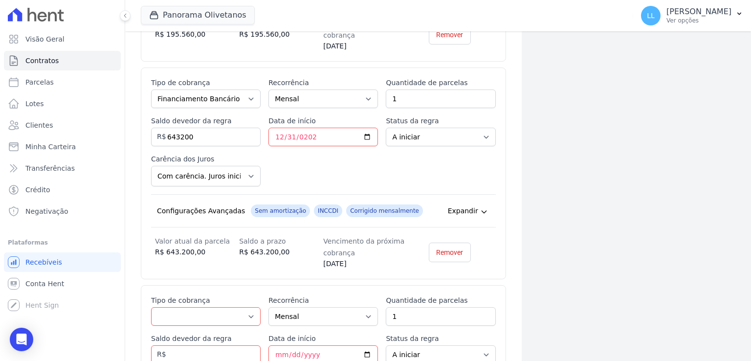
scroll to position [931, 0]
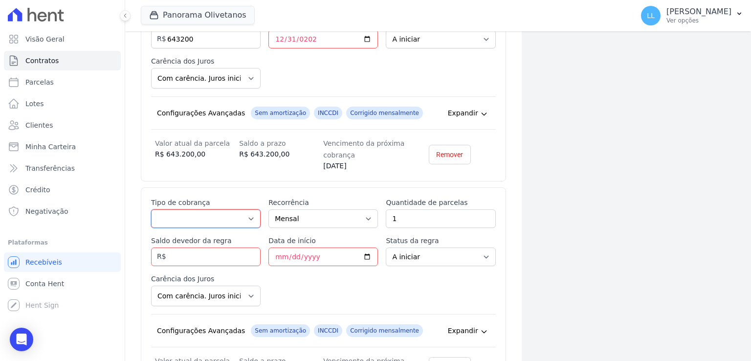
click at [237, 209] on select "Parcela Normal Entrada Sinal Intercalada Chaves Pré-chaves Pós-chaves Impostos …" at bounding box center [206, 218] width 110 height 19
select select "interleaved"
click at [151, 209] on select "Parcela Normal Entrada Sinal Intercalada Chaves Pré-chaves Pós-chaves Impostos …" at bounding box center [206, 218] width 110 height 19
click at [233, 247] on input "Saldo devedor da regra" at bounding box center [206, 256] width 110 height 19
type input "100"
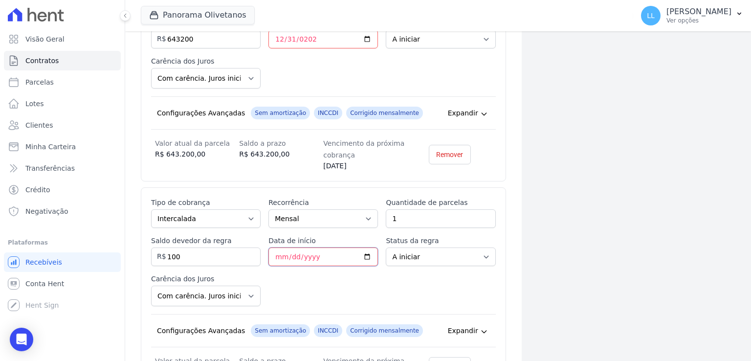
click at [276, 251] on input "Data de início" at bounding box center [324, 256] width 110 height 19
type input "2028-08-31"
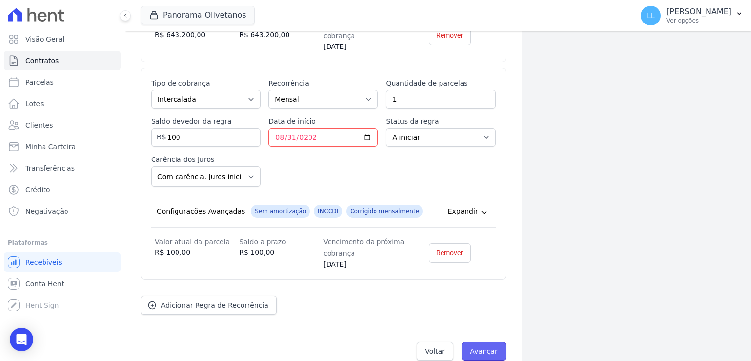
click at [480, 342] on input "Avançar" at bounding box center [484, 351] width 45 height 19
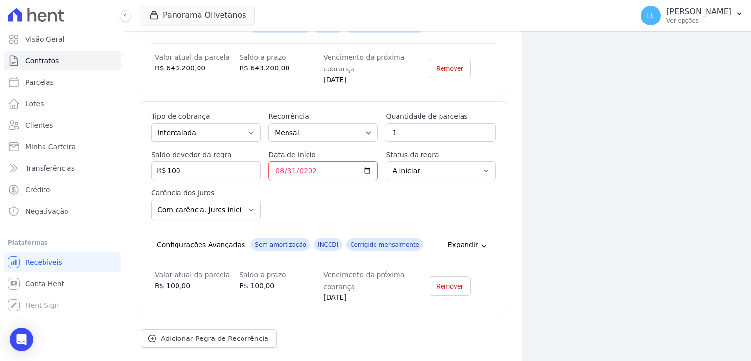
scroll to position [1001, 0]
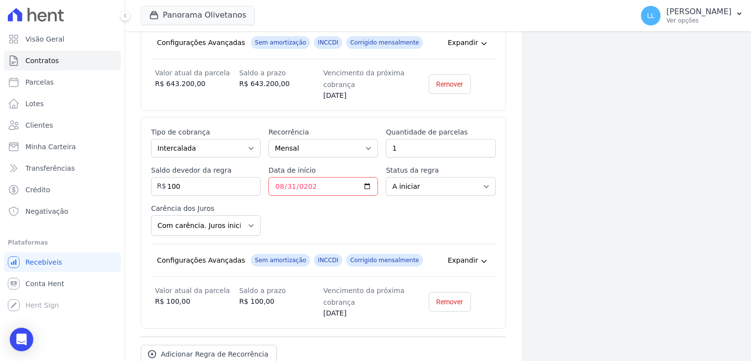
click at [473, 254] on div "Expandir" at bounding box center [469, 260] width 42 height 13
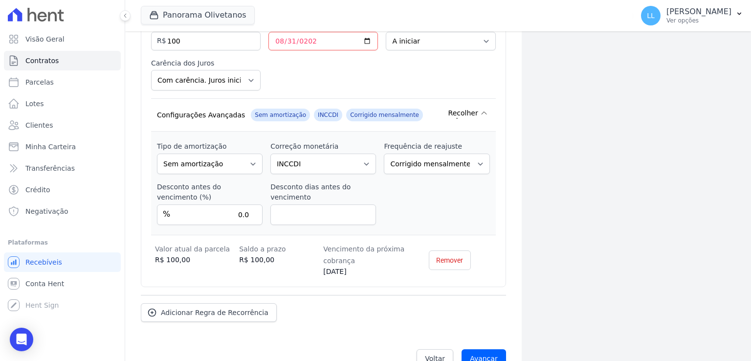
scroll to position [1153, 0]
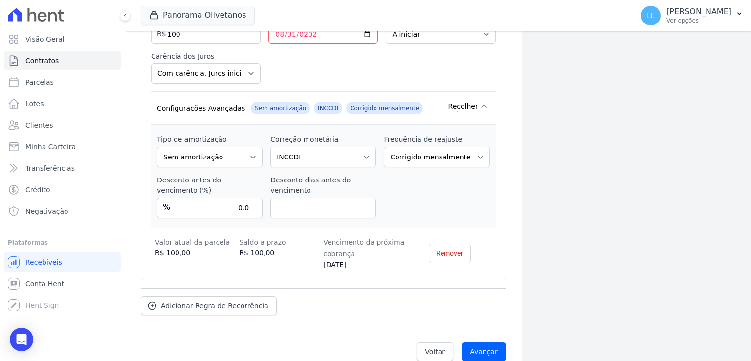
click at [480, 102] on icon at bounding box center [484, 106] width 8 height 8
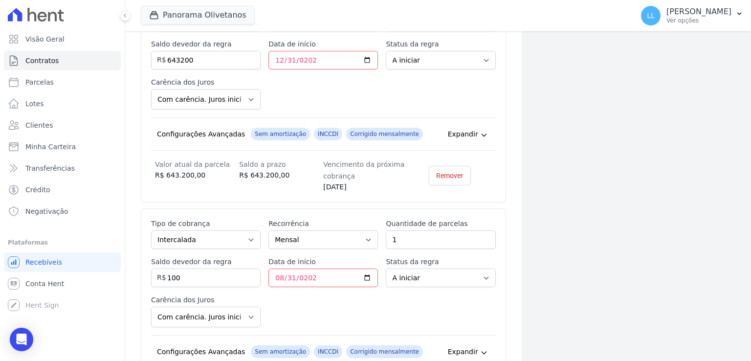
scroll to position [903, 0]
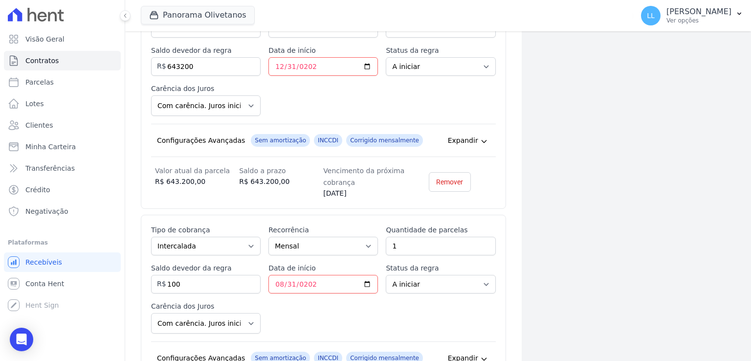
click at [474, 134] on div "Expandir" at bounding box center [469, 140] width 42 height 13
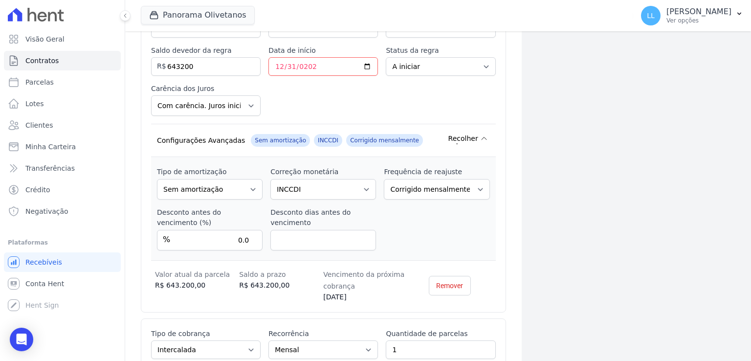
click at [474, 134] on div "Recolher" at bounding box center [469, 139] width 42 height 10
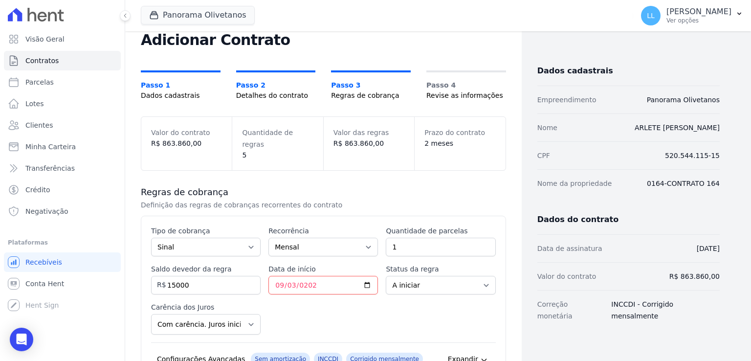
scroll to position [49, 0]
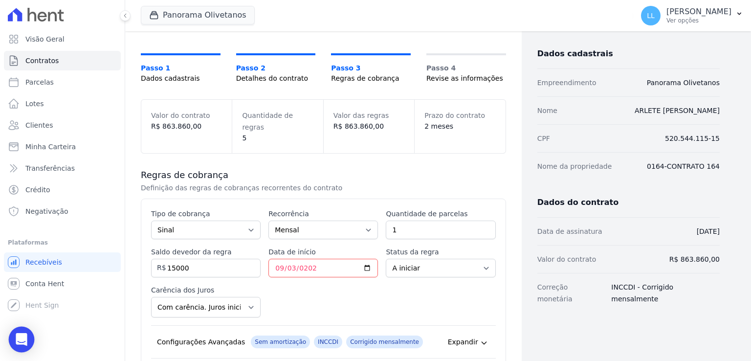
click at [15, 340] on div "Open Intercom Messenger" at bounding box center [22, 340] width 26 height 26
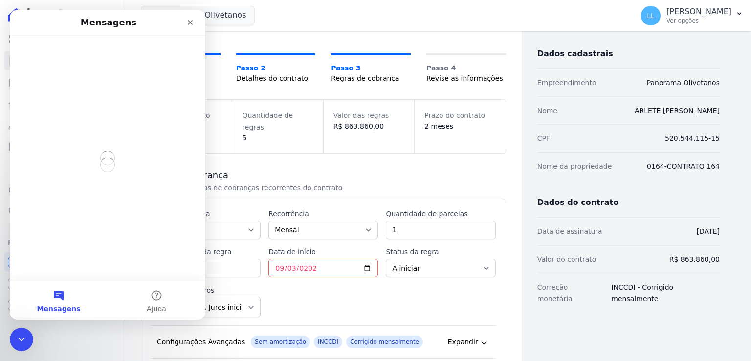
scroll to position [0, 0]
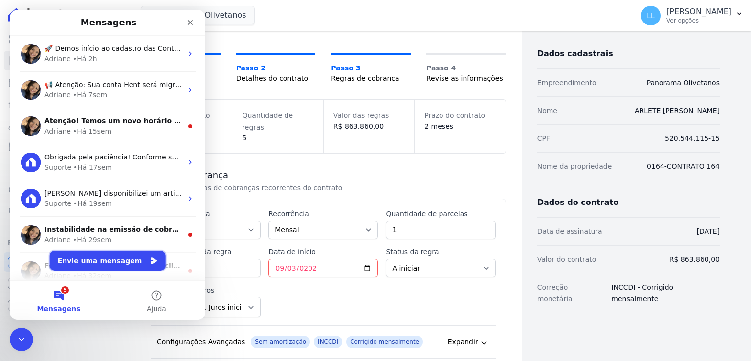
click at [100, 255] on button "Envie uma mensagem" at bounding box center [108, 261] width 116 height 20
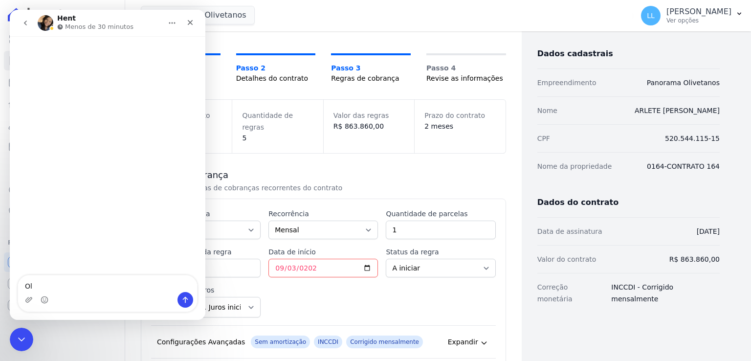
type textarea "Olá"
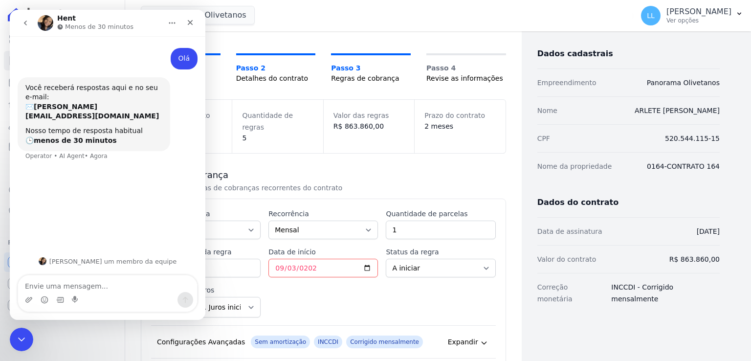
click at [450, 170] on div "Regras de cobrança Definição das regras de cobranças recorrentes do contrato" at bounding box center [323, 180] width 365 height 23
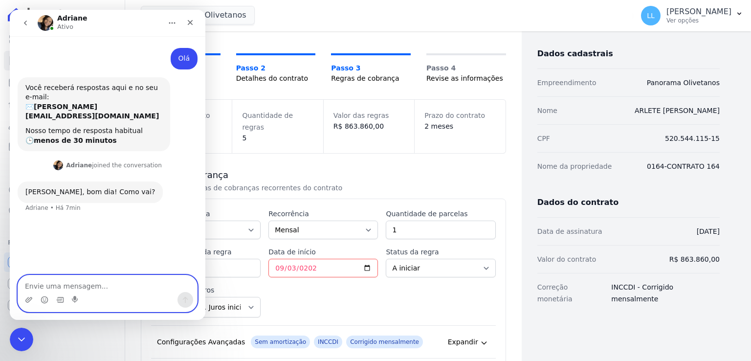
click at [85, 288] on textarea "Envie uma mensagem..." at bounding box center [107, 283] width 179 height 17
type textarea "B"
type textarea "Bom dia, bem e você?"
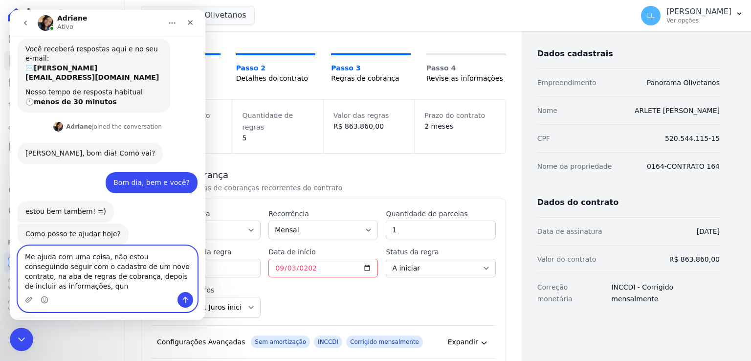
scroll to position [48, 0]
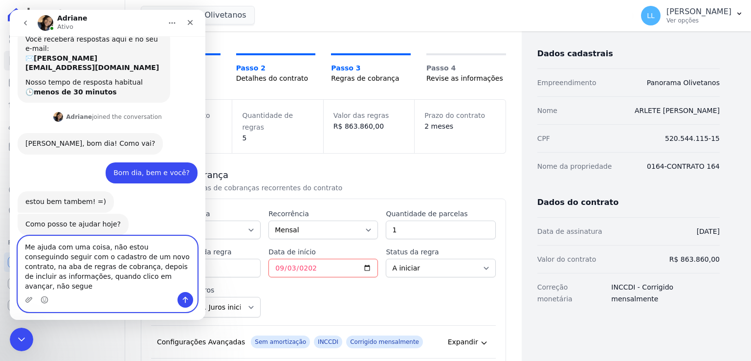
type textarea "Me ajuda com uma coisa, não estou conseguindo seguir com o cadastro de um novo …"
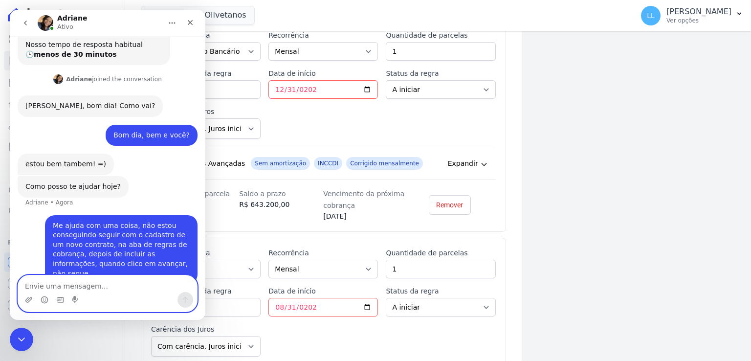
scroll to position [1050, 0]
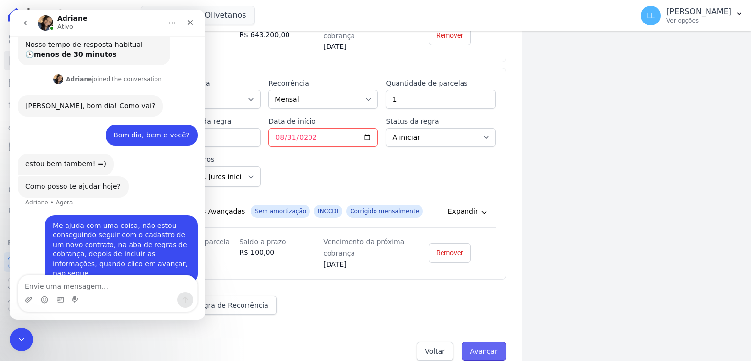
click at [482, 342] on input "Avançar" at bounding box center [484, 351] width 45 height 19
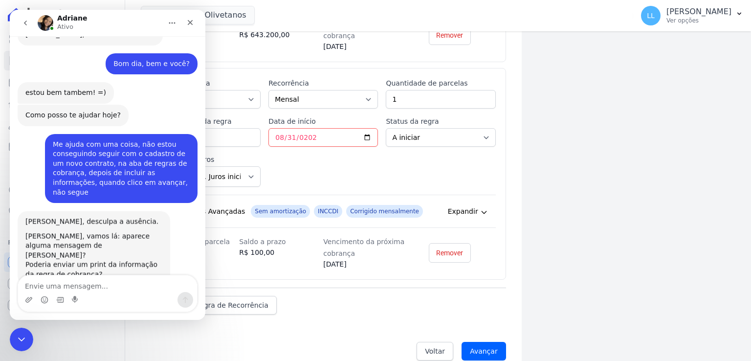
scroll to position [158, 0]
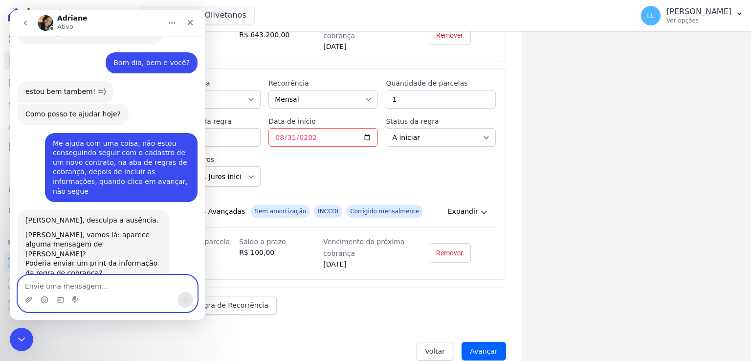
click at [107, 287] on textarea "Envie uma mensagem..." at bounding box center [107, 283] width 179 height 17
click at [255, 300] on span "Adicionar Regra de Recorrência" at bounding box center [215, 305] width 108 height 10
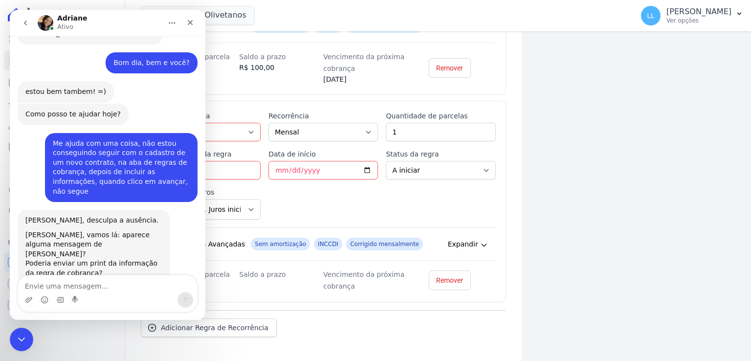
scroll to position [1246, 0]
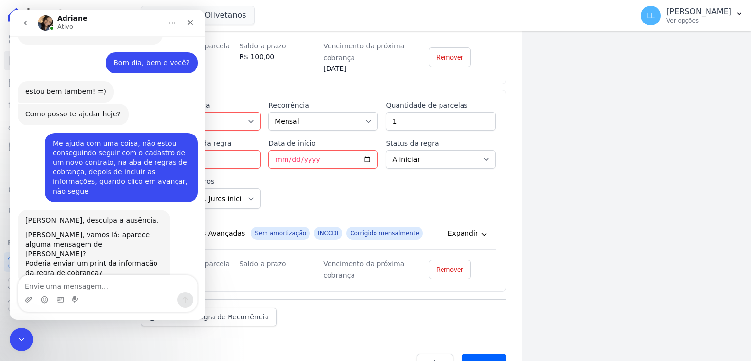
click at [94, 24] on div "Adriane Ativo" at bounding box center [100, 23] width 124 height 17
click at [15, 338] on icon "Encerramento do Messenger da Intercom" at bounding box center [20, 338] width 12 height 12
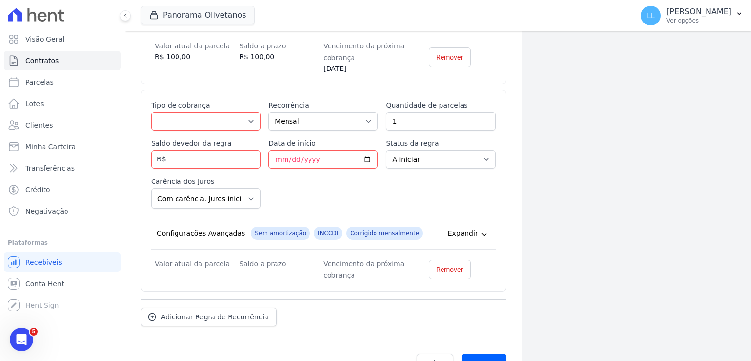
scroll to position [158, 0]
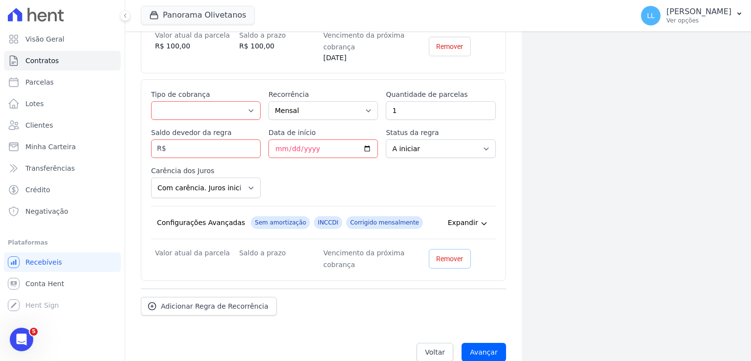
click at [446, 254] on span "Remover" at bounding box center [449, 259] width 27 height 10
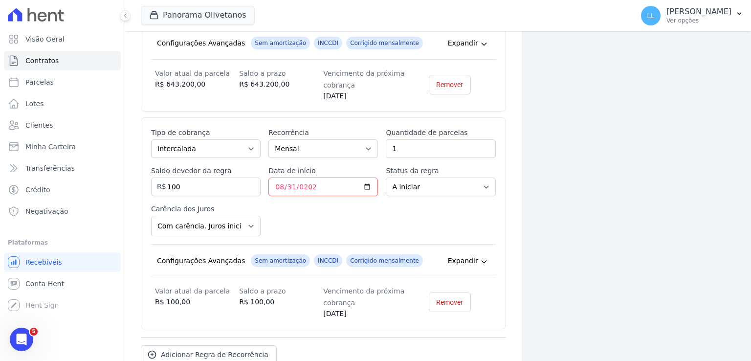
scroll to position [1050, 0]
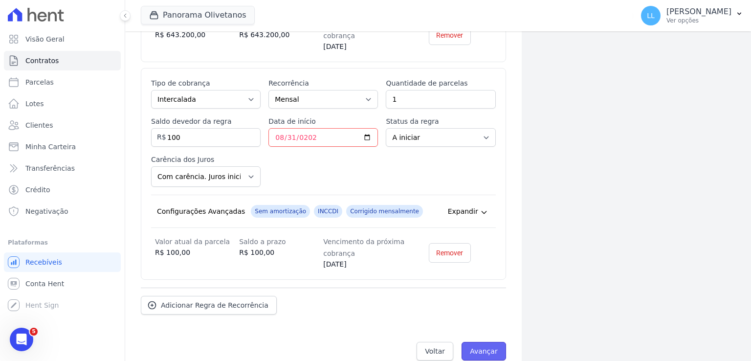
click at [483, 342] on input "Avançar" at bounding box center [484, 351] width 45 height 19
click at [22, 335] on icon "Abertura do Messenger da Intercom" at bounding box center [20, 338] width 16 height 16
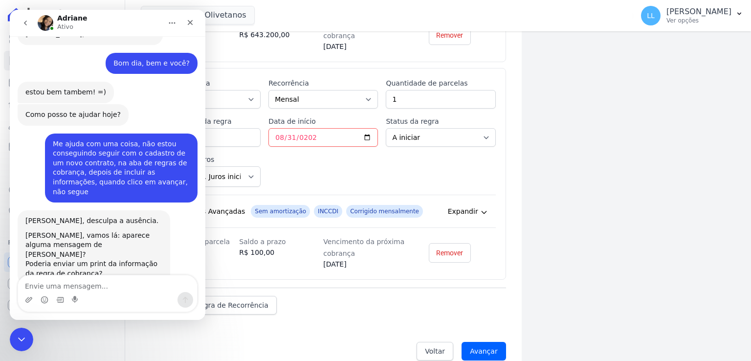
scroll to position [158, 0]
click at [106, 287] on textarea "Envie uma mensagem..." at bounding box center [107, 283] width 179 height 17
type textarea "n"
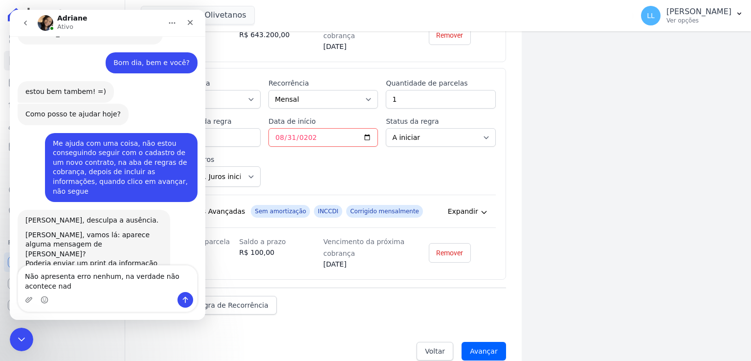
scroll to position [168, 0]
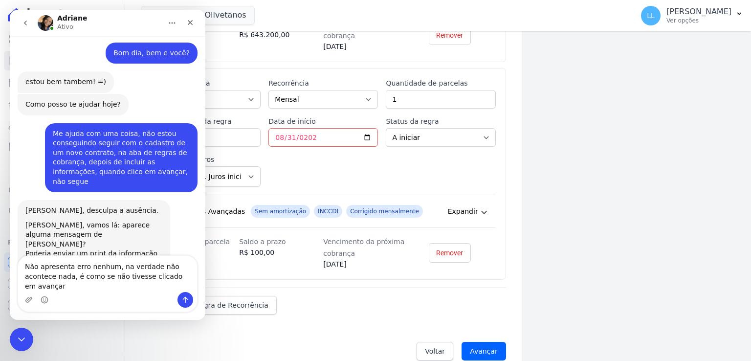
type textarea "Não apresenta erro nenhum, na verdade não acontece nada, é como se não tivesse …"
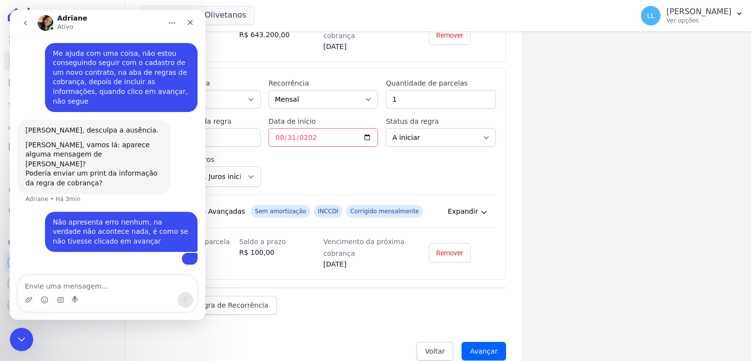
scroll to position [336, 0]
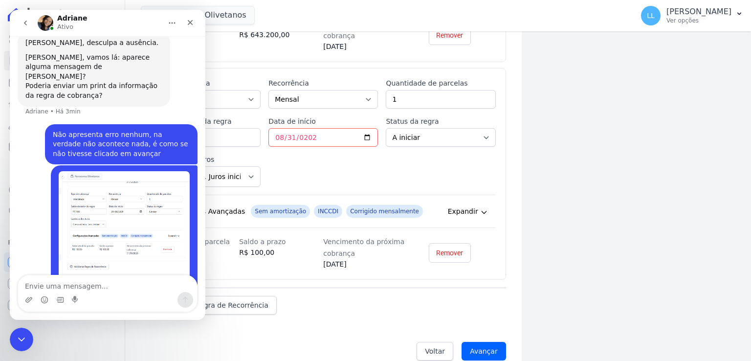
click at [483, 208] on icon at bounding box center [484, 212] width 8 height 8
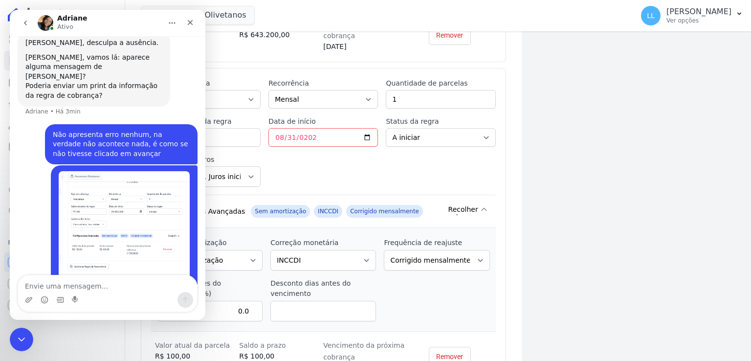
click at [480, 205] on icon at bounding box center [484, 209] width 8 height 8
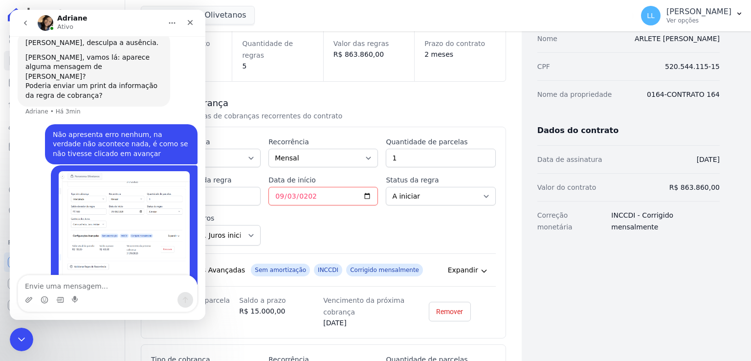
scroll to position [0, 0]
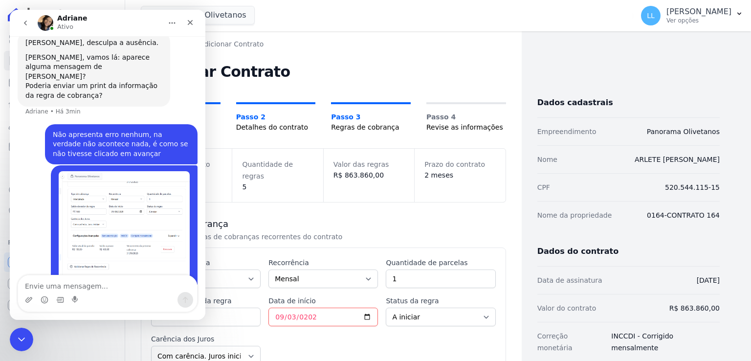
click at [401, 218] on h3 "Regras de cobrança" at bounding box center [323, 224] width 365 height 12
drag, startPoint x: 21, startPoint y: 336, endPoint x: 57, endPoint y: 664, distance: 330.2
click at [21, 336] on icon "Encerramento do Messenger da Intercom" at bounding box center [20, 338] width 12 height 12
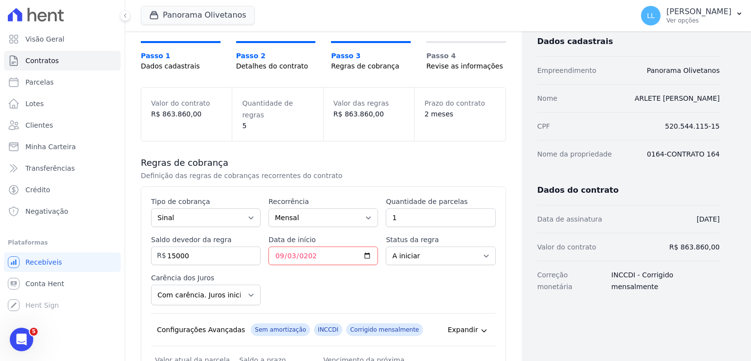
scroll to position [98, 0]
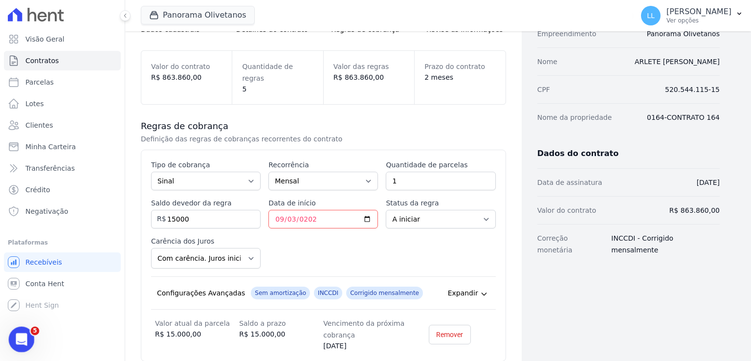
click at [16, 338] on icon "Abertura do Messenger da Intercom" at bounding box center [20, 338] width 16 height 16
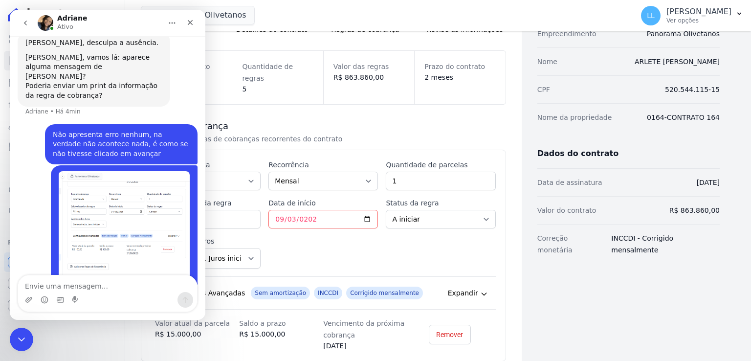
click at [113, 289] on textarea "Envie uma mensagem..." at bounding box center [107, 283] width 179 height 17
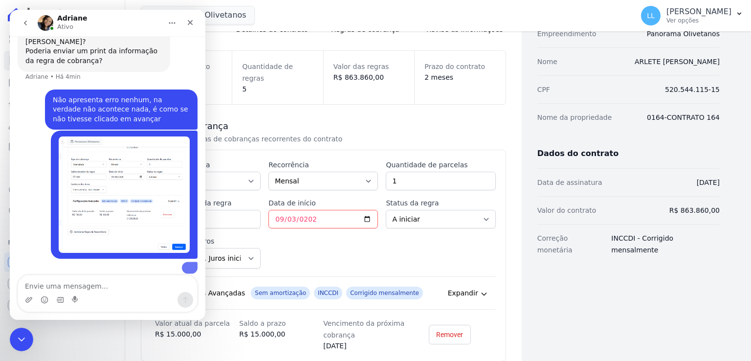
scroll to position [463, 0]
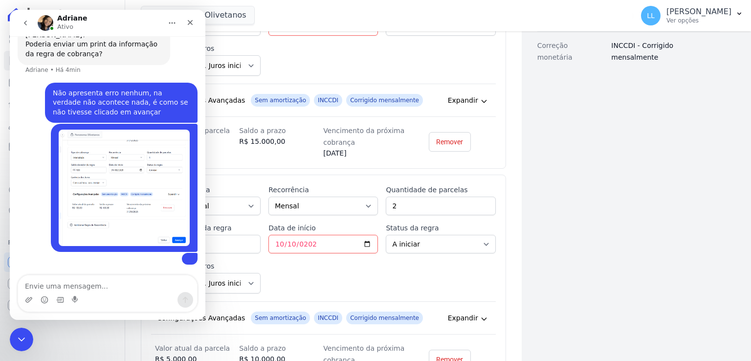
scroll to position [293, 0]
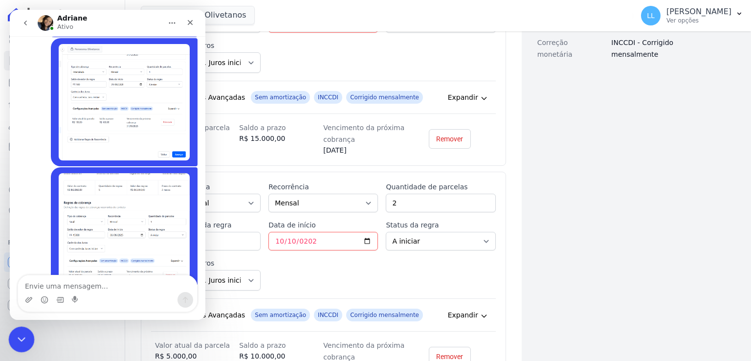
click at [15, 338] on icon "Encerramento do Messenger da Intercom" at bounding box center [20, 338] width 12 height 12
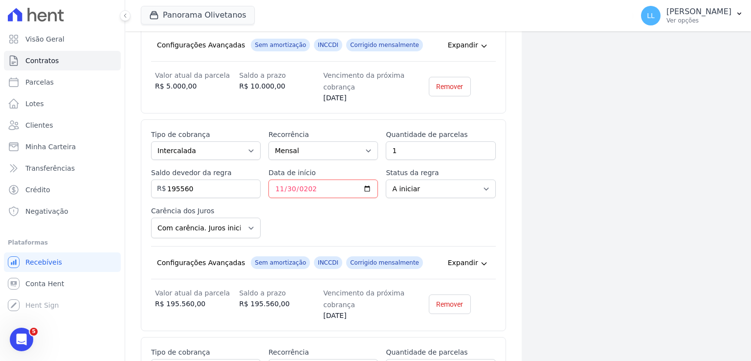
scroll to position [587, 0]
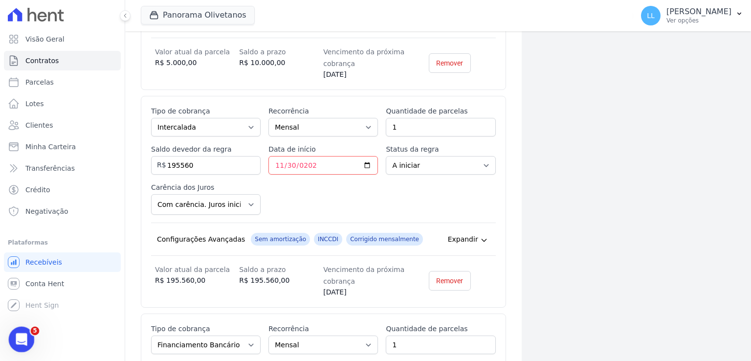
click at [12, 332] on div "Abertura do Messenger da Intercom" at bounding box center [20, 338] width 32 height 32
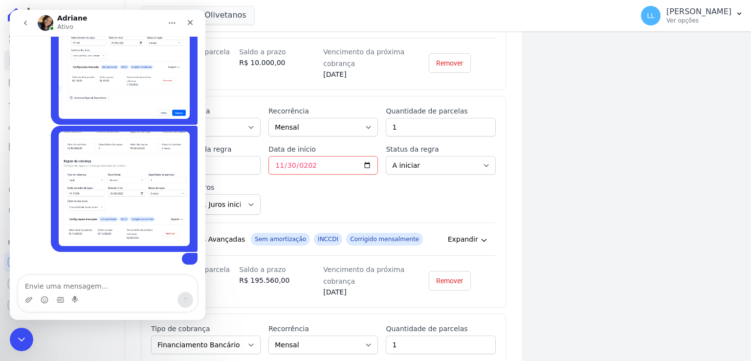
scroll to position [593, 0]
click at [578, 244] on div "Dados cadastrais Empreendimento Panorama Olivetanos Nome ARLETE FRANCISCO DA PA…" at bounding box center [621, 141] width 198 height 1379
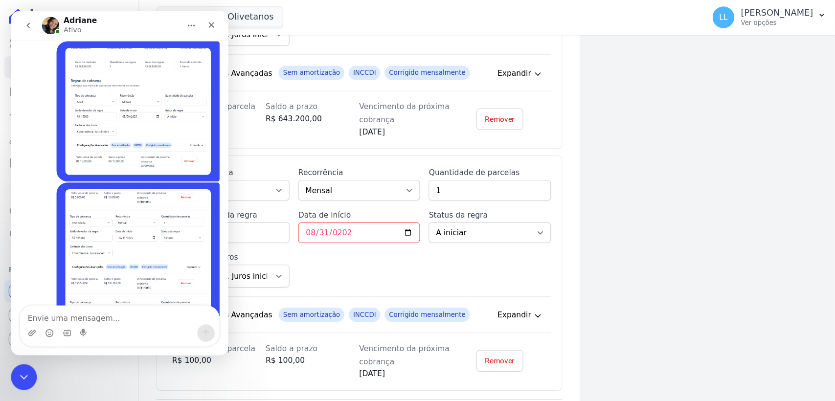
scroll to position [1027, 0]
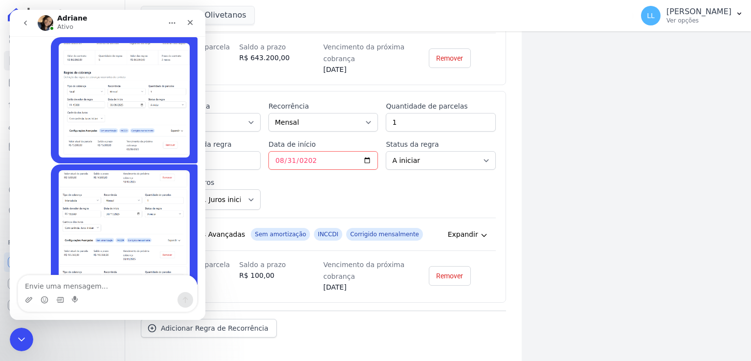
drag, startPoint x: 16, startPoint y: 337, endPoint x: 26, endPoint y: 336, distance: 10.3
click at [16, 337] on icon "Encerramento do Messenger da Intercom" at bounding box center [20, 338] width 12 height 12
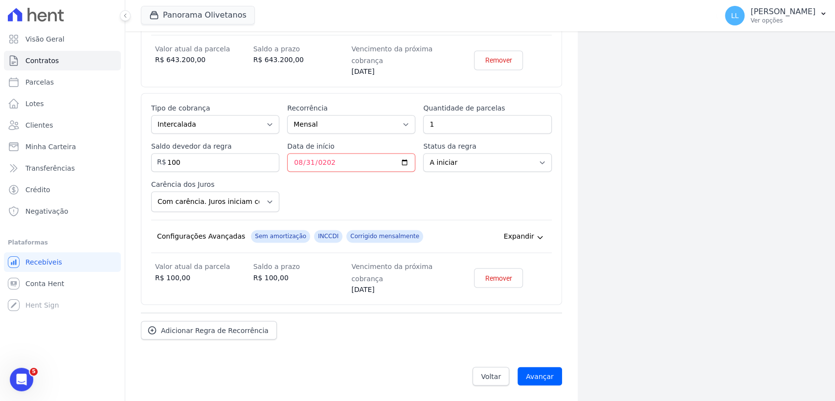
scroll to position [1010, 0]
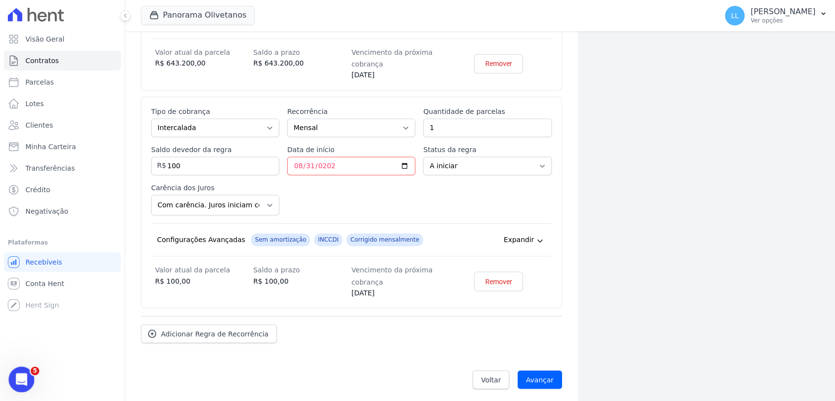
click at [22, 360] on icon "Abertura do Messenger da Intercom" at bounding box center [20, 378] width 16 height 16
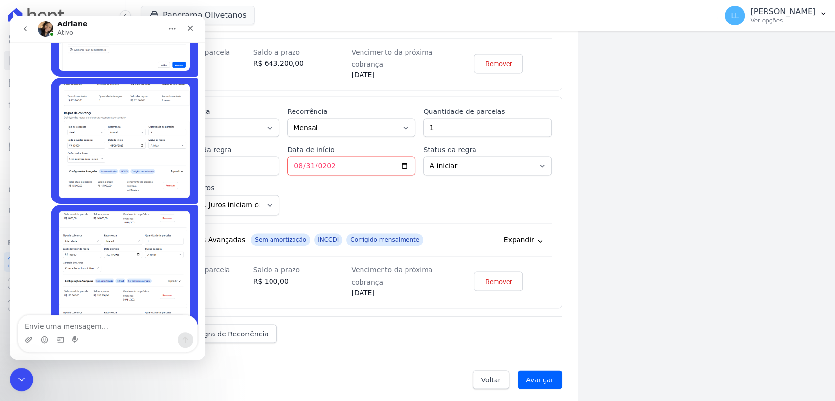
click at [102, 322] on textarea "Envie uma mensagem..." at bounding box center [107, 323] width 179 height 17
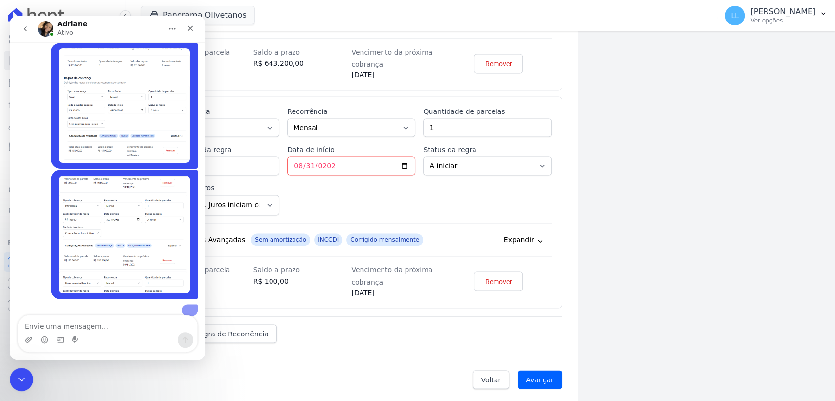
scroll to position [689, 0]
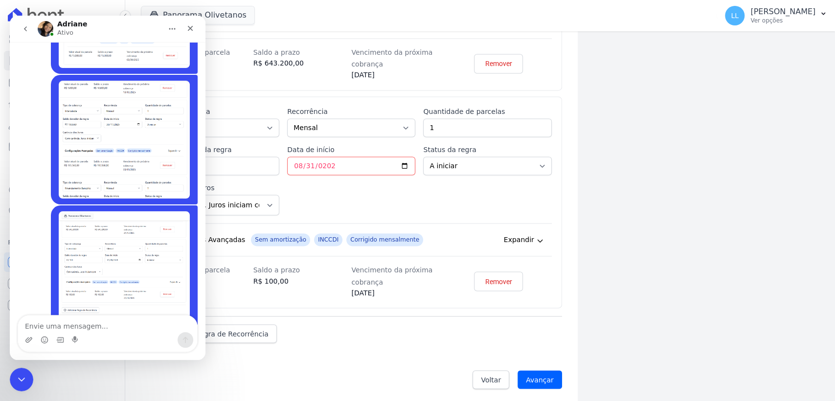
click at [27, 360] on div "Encerramento do Messenger da Intercom" at bounding box center [19, 377] width 23 height 23
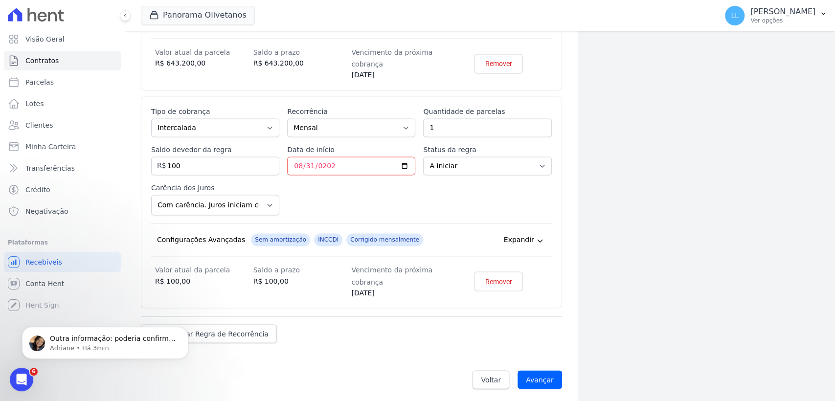
scroll to position [892, 0]
click at [15, 360] on icon "Abertura do Messenger da Intercom" at bounding box center [20, 378] width 16 height 16
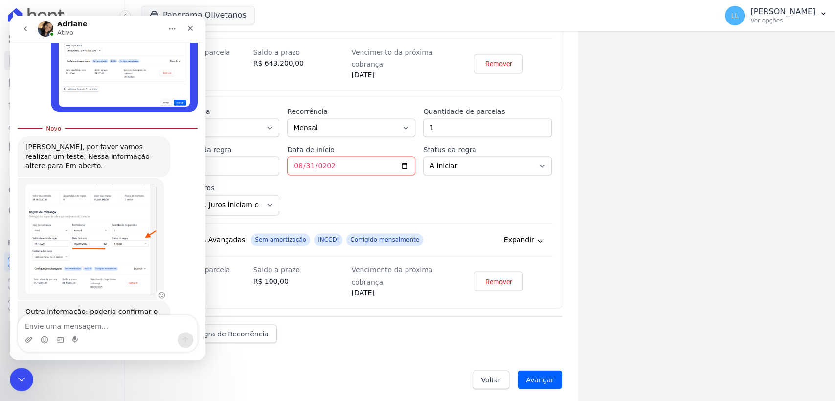
scroll to position [908, 0]
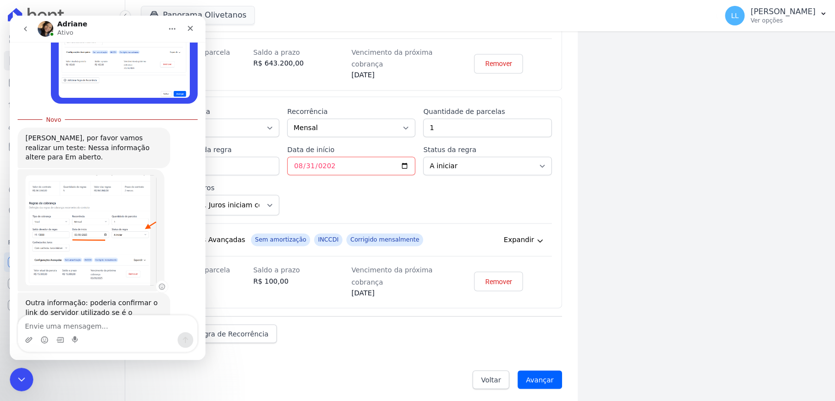
click at [109, 191] on img "Adriane diz…" at bounding box center [90, 230] width 131 height 111
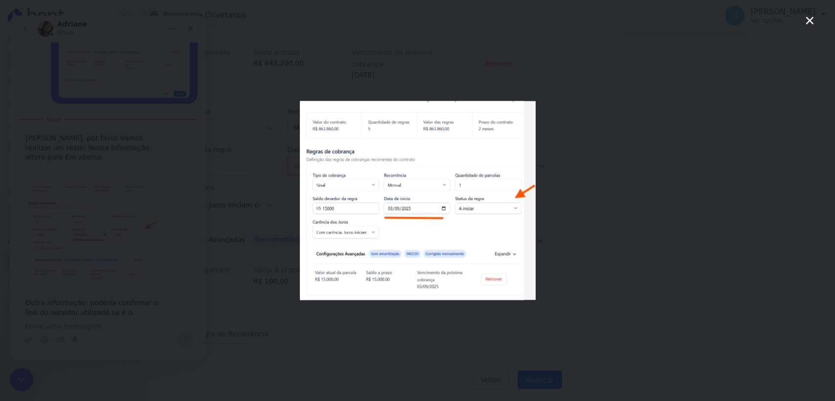
click at [642, 228] on div "Messenger da Intercom" at bounding box center [417, 200] width 835 height 401
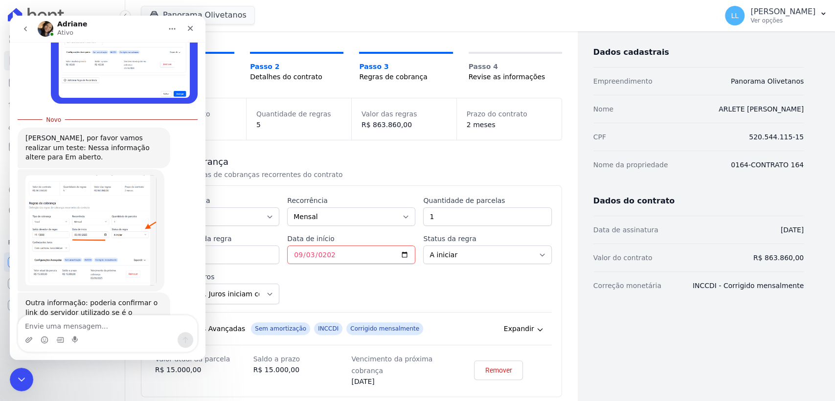
scroll to position [32, 0]
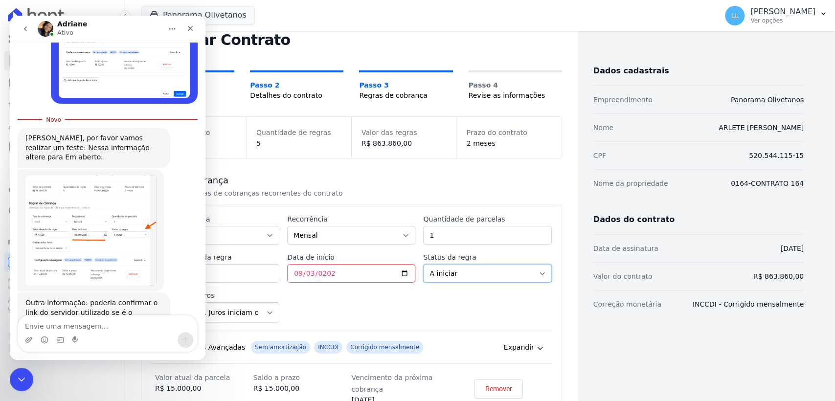
click at [451, 274] on select "A iniciar Em aberto" at bounding box center [487, 273] width 128 height 19
select select "started"
click at [423, 264] on select "A iniciar Em aberto" at bounding box center [487, 273] width 128 height 19
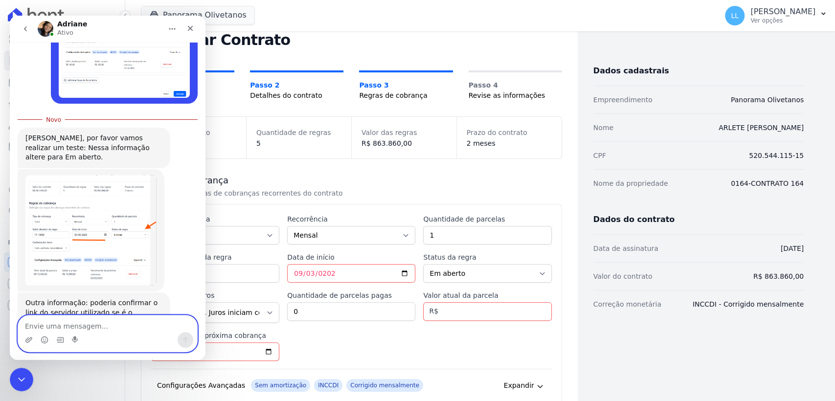
click at [99, 323] on textarea "Envie uma mensagem..." at bounding box center [107, 323] width 179 height 17
type textarea "claro"
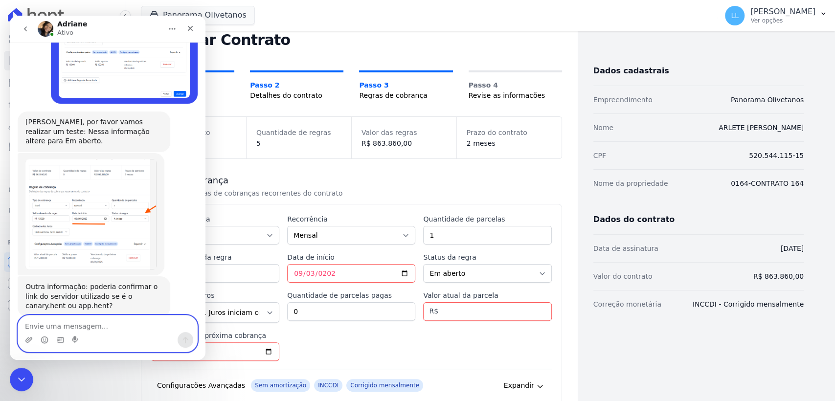
scroll to position [921, 0]
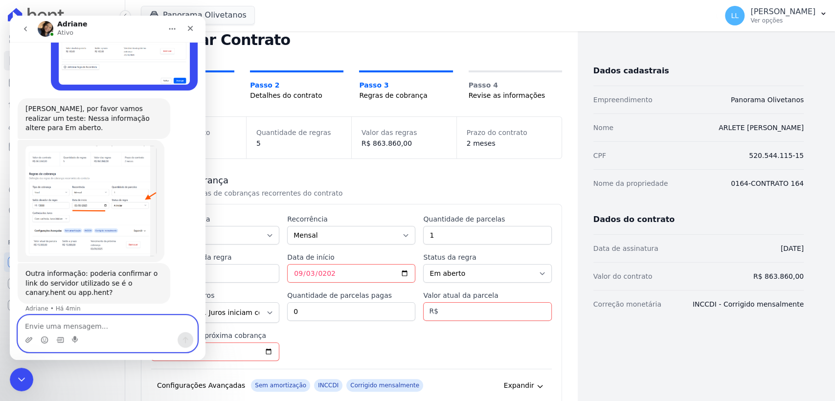
type textarea "é"
type textarea "estou usando o aap.hent"
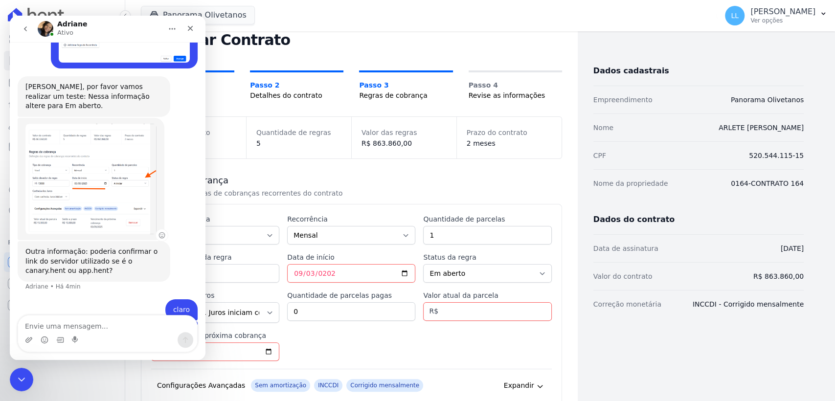
click at [86, 168] on img "Adriane diz…" at bounding box center [90, 179] width 131 height 111
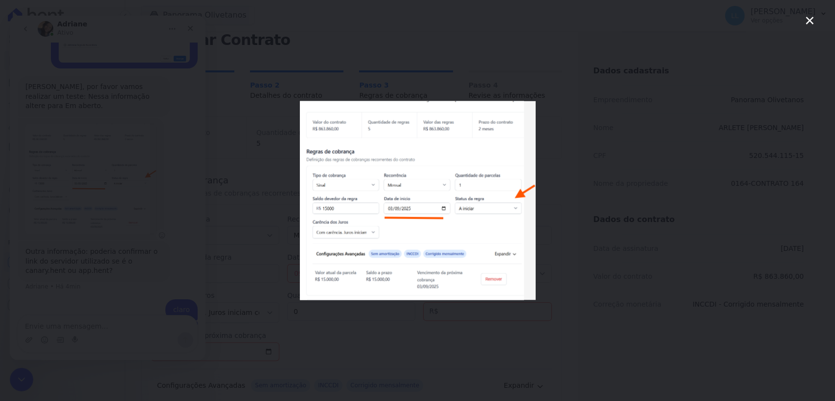
scroll to position [0, 0]
click at [484, 329] on div "Messenger da Intercom" at bounding box center [417, 200] width 835 height 401
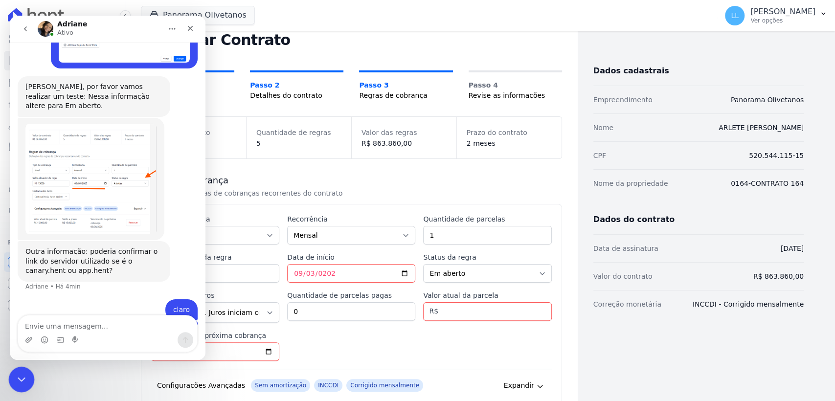
click at [23, 360] on icon "Encerramento do Messenger da Intercom" at bounding box center [20, 378] width 12 height 12
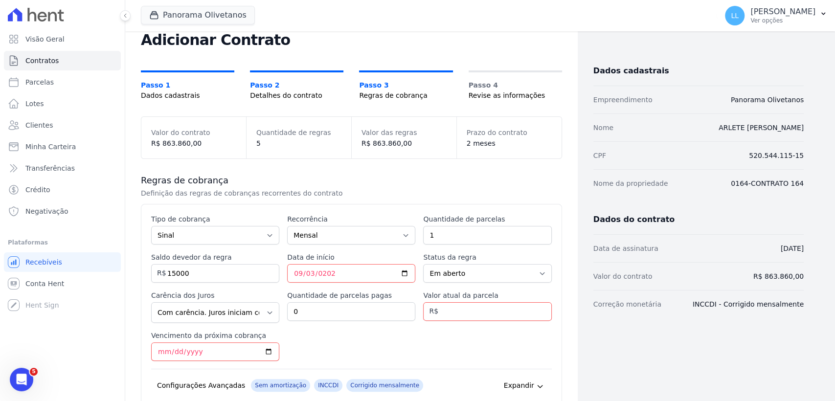
scroll to position [981, 0]
click at [338, 313] on input "0" at bounding box center [351, 311] width 128 height 19
type input "1"
type input "15000"
type input "2025-09-08"
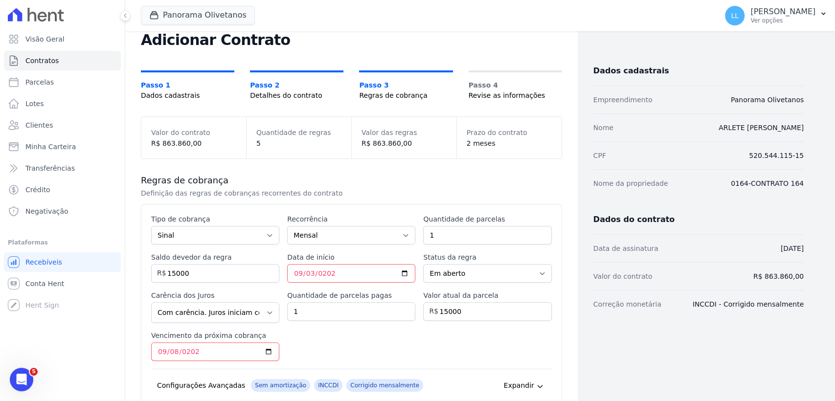
click at [372, 353] on div "Esse tipo de parcela não entra no saldo devedor do contrato. Tipo de cobrança P…" at bounding box center [351, 328] width 401 height 229
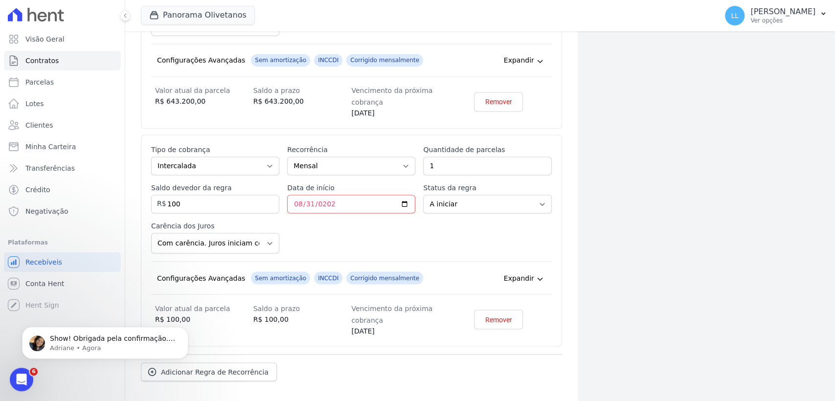
scroll to position [1048, 0]
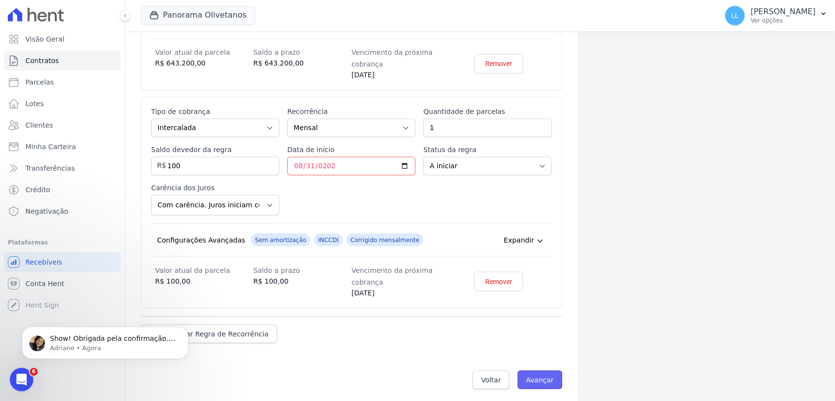
click at [530, 360] on input "Avançar" at bounding box center [539, 379] width 45 height 19
click at [548, 360] on input "Avançar" at bounding box center [539, 379] width 45 height 19
click at [87, 342] on span "Show! Obrigada pela confirmação. Deu certo alterar o status da regra?" at bounding box center [112, 344] width 125 height 18
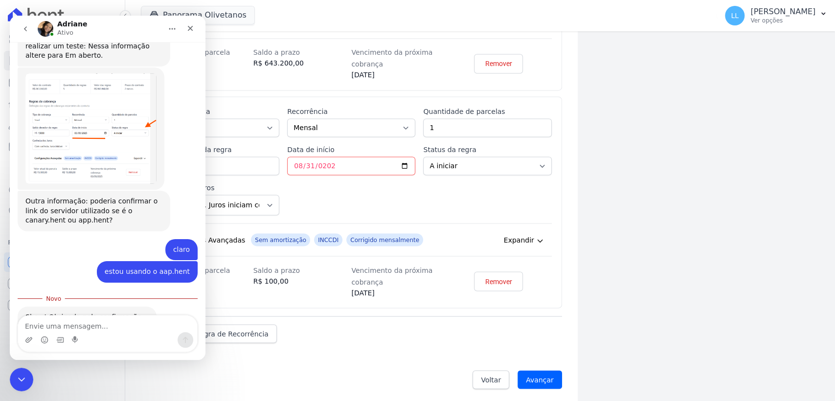
scroll to position [1003, 0]
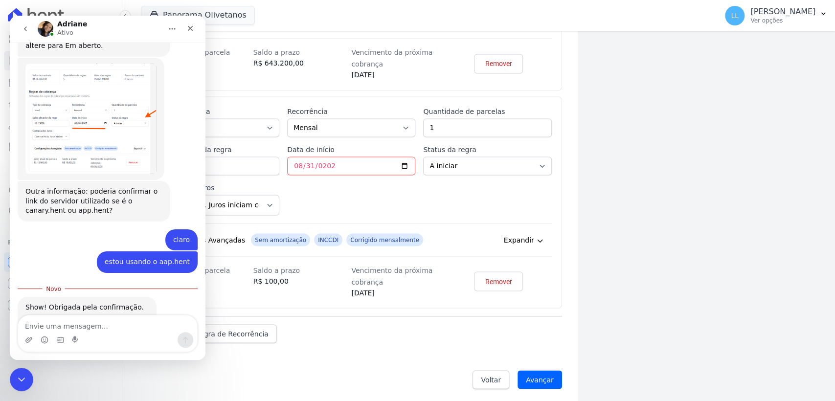
click at [106, 325] on textarea "Envie uma mensagem..." at bounding box center [107, 323] width 179 height 17
type textarea "Alterei, mas não deu certo não"
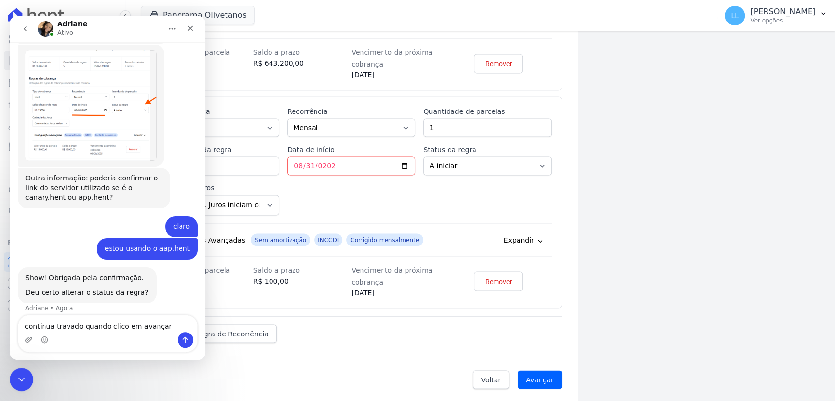
type textarea "continua travado quando clico em avançar"
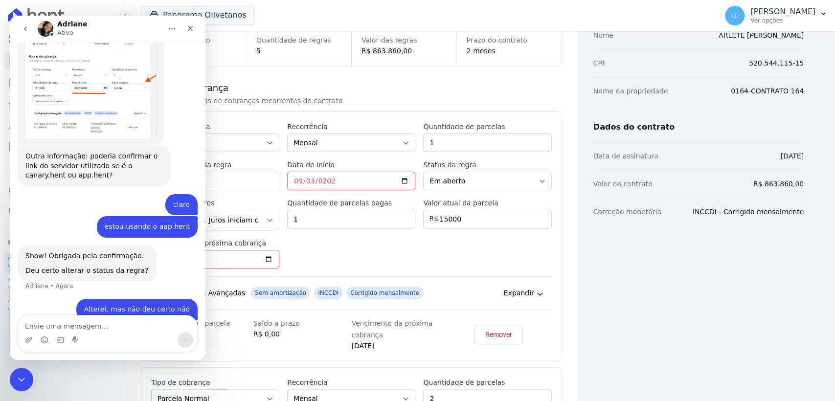
scroll to position [0, 0]
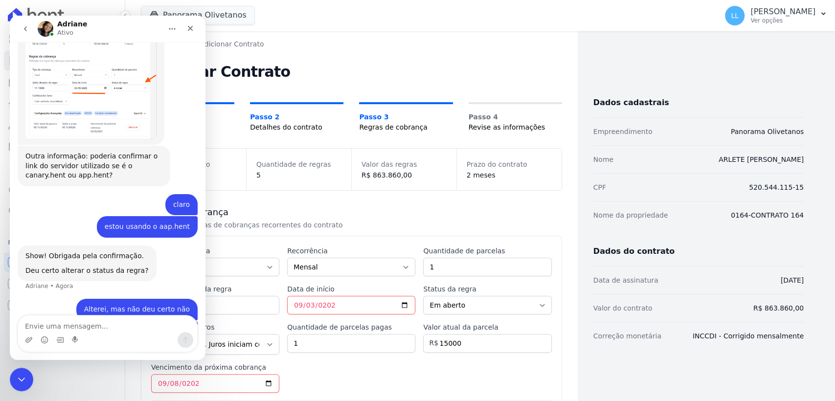
click at [295, 212] on h3 "Regras de cobrança" at bounding box center [351, 212] width 421 height 12
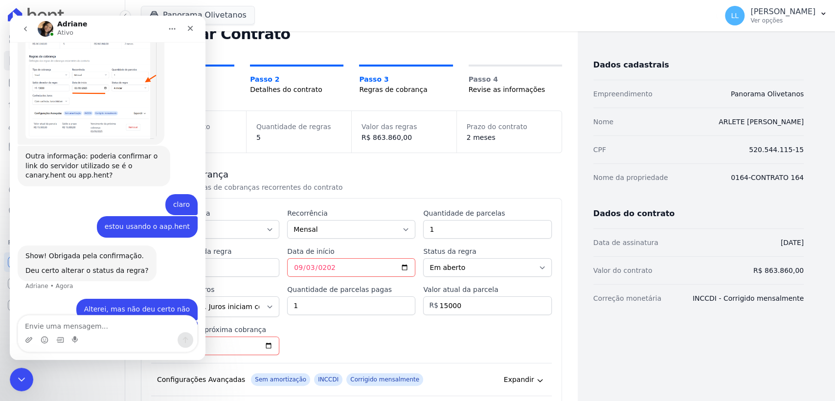
scroll to position [54, 0]
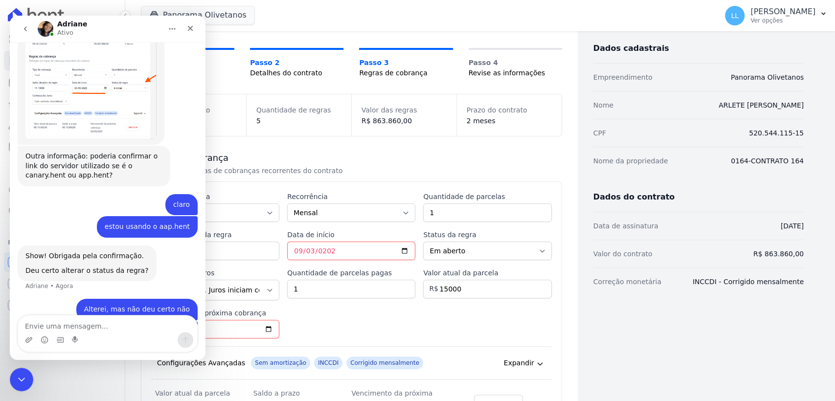
click at [352, 324] on div "Esse tipo de parcela não entra no saldo devedor do contrato. Tipo de cobrança P…" at bounding box center [351, 306] width 401 height 229
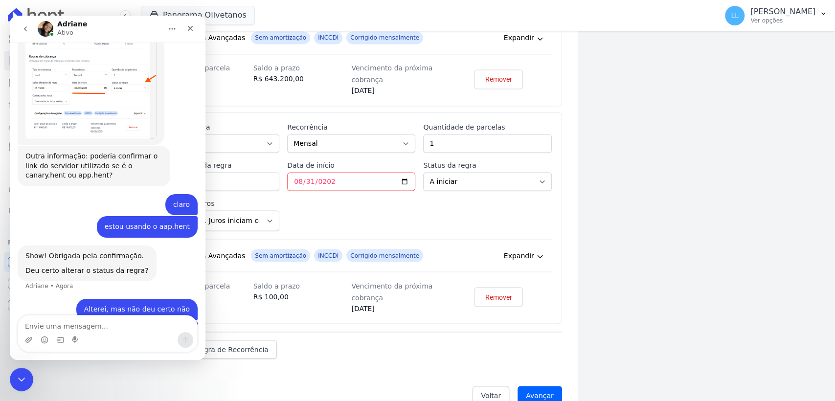
scroll to position [1048, 0]
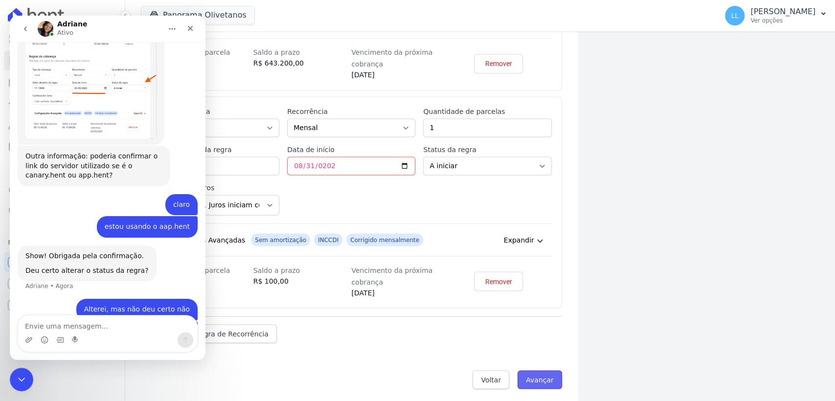
click at [539, 360] on input "Avançar" at bounding box center [539, 379] width 45 height 19
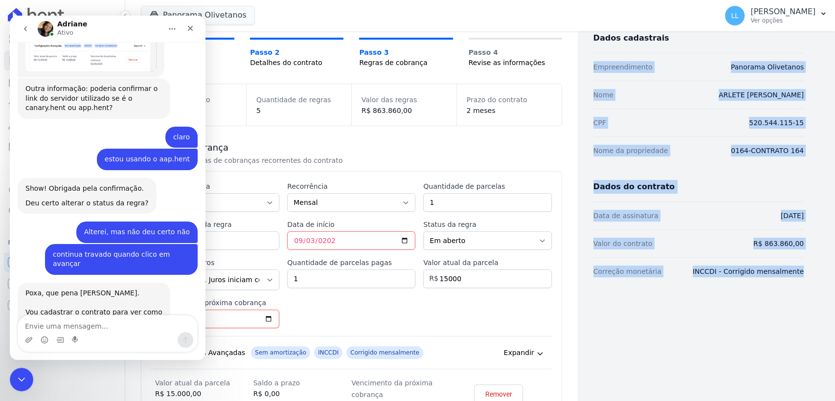
scroll to position [109, 0]
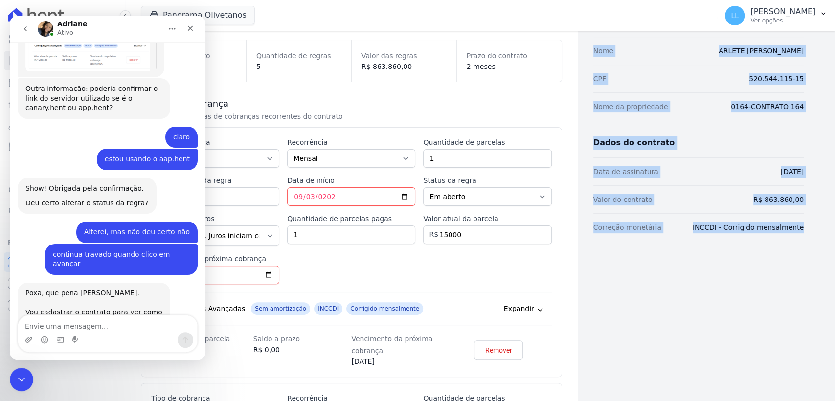
drag, startPoint x: 589, startPoint y: 131, endPoint x: 799, endPoint y: 234, distance: 233.4
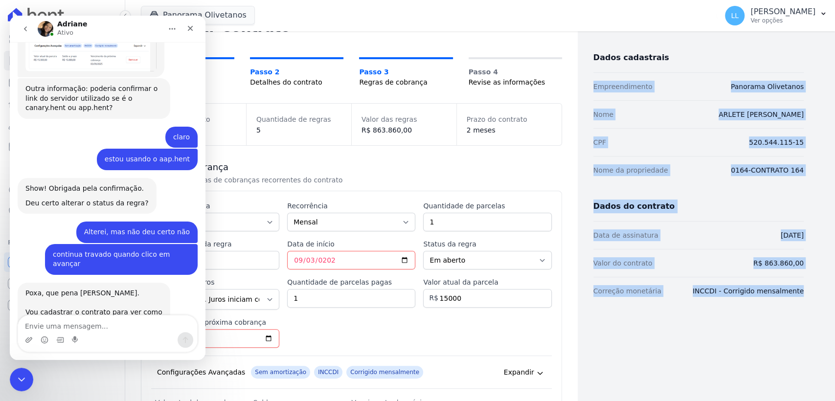
scroll to position [0, 0]
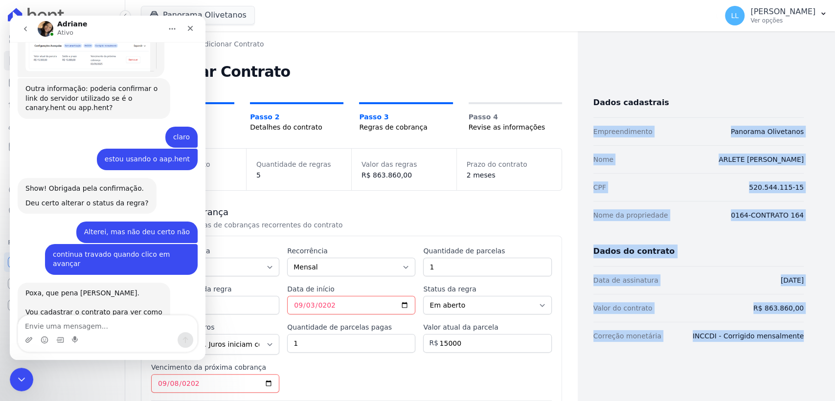
copy div "Empreendimento Panorama Olivetanos Nome ARLETE FRANCISCO DA PAIXAO CPF 520.544.…"
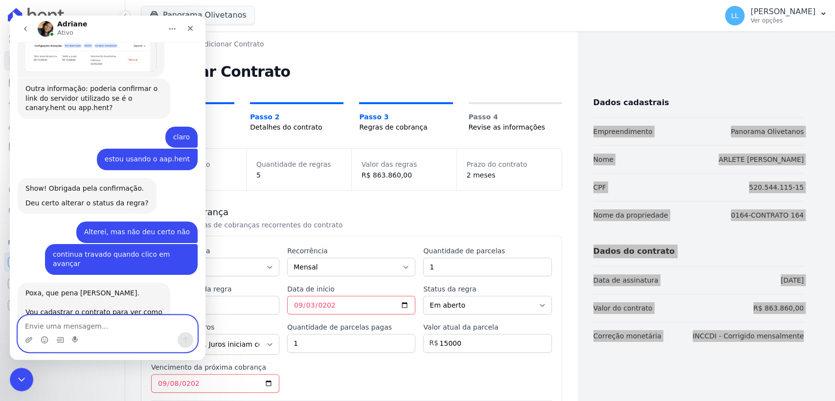
click at [88, 328] on textarea "Envie uma mensagem..." at bounding box center [107, 323] width 179 height 17
type textarea "Claro!"
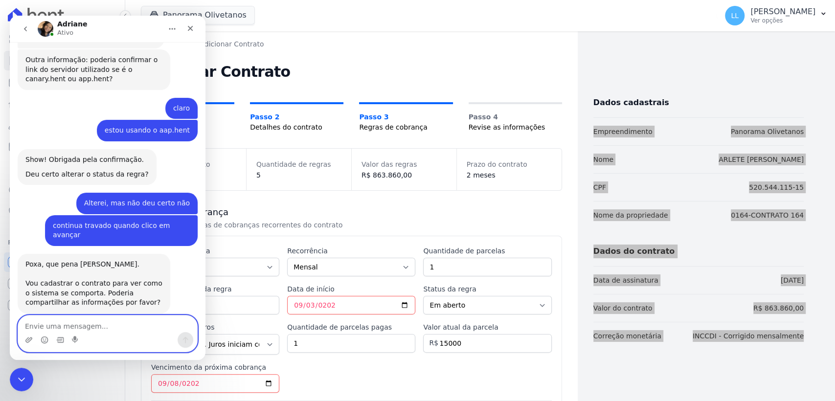
scroll to position [1135, 0]
paste textarea "Empreendimento Panorama Olivetanos Nome ARLETE FRANCISCO DA PAIXAO CPF 520.544.…"
type textarea "Empreendimento Panorama Olivetanos Nome ARLETE FRANCISCO DA PAIXAO CPF 520.544.…"
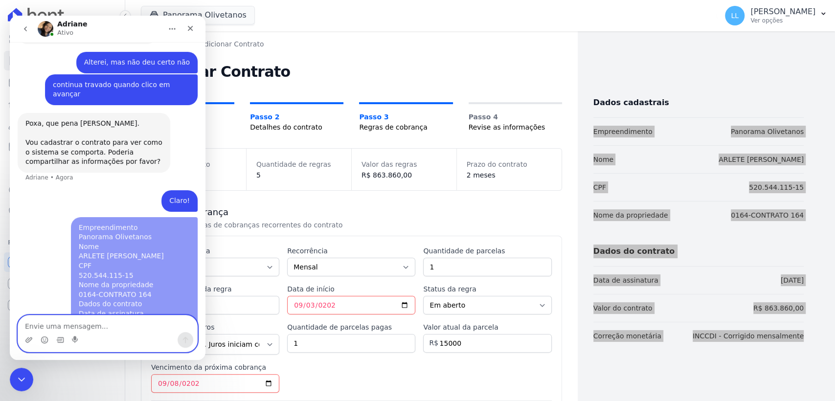
scroll to position [1291, 0]
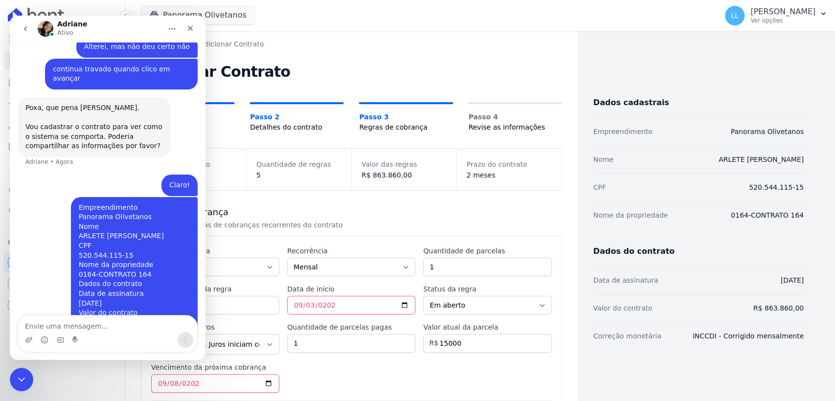
click at [260, 213] on h3 "Regras de cobrança" at bounding box center [351, 212] width 421 height 12
click at [19, 360] on icon "Encerramento do Messenger da Intercom" at bounding box center [20, 378] width 12 height 12
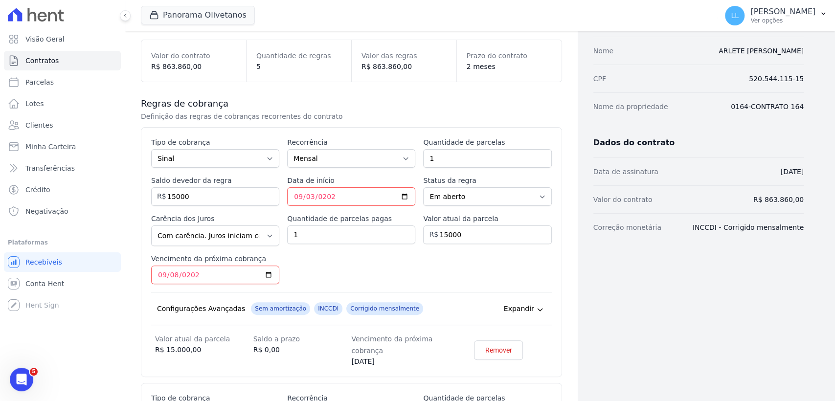
scroll to position [54, 0]
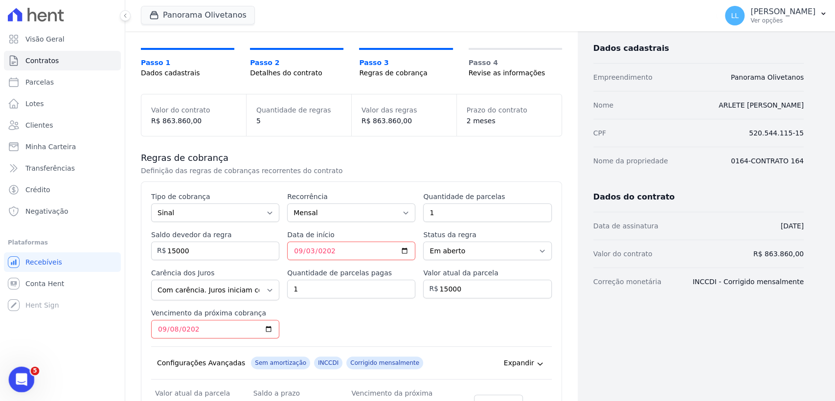
click at [23, 360] on icon "Abertura do Messenger da Intercom" at bounding box center [20, 378] width 16 height 16
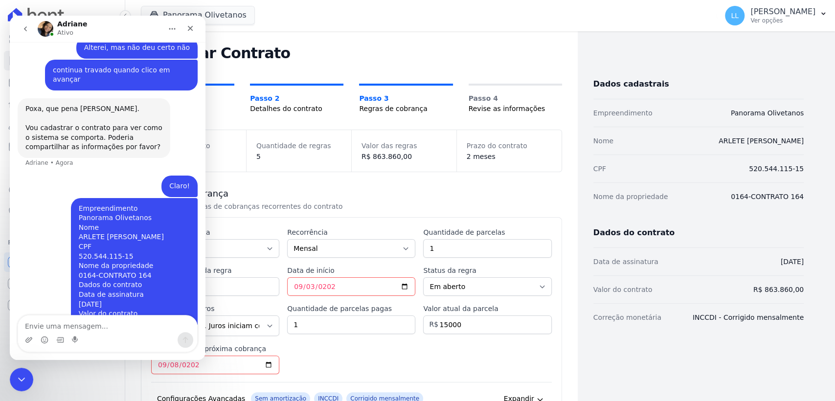
scroll to position [0, 0]
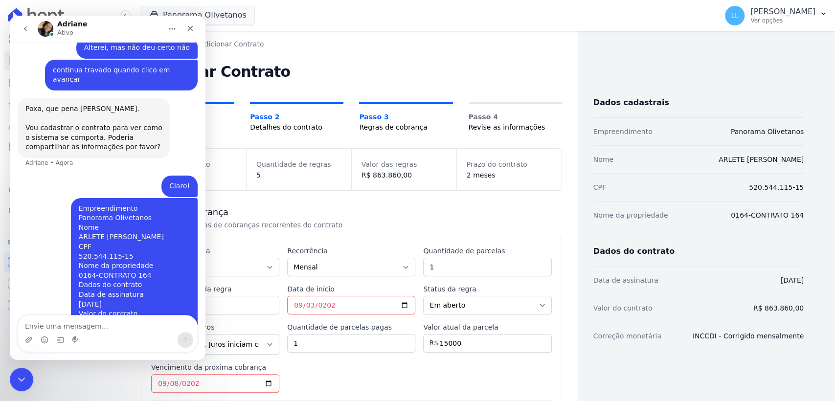
click at [316, 72] on h2 "Adicionar Contrato" at bounding box center [351, 72] width 421 height 14
click at [280, 110] on link "Passo 2 Detalhes do contrato" at bounding box center [296, 117] width 93 height 30
click at [278, 130] on span "Detalhes do contrato" at bounding box center [296, 127] width 93 height 10
click at [22, 360] on icon "Encerramento do Messenger da Intercom" at bounding box center [20, 378] width 12 height 12
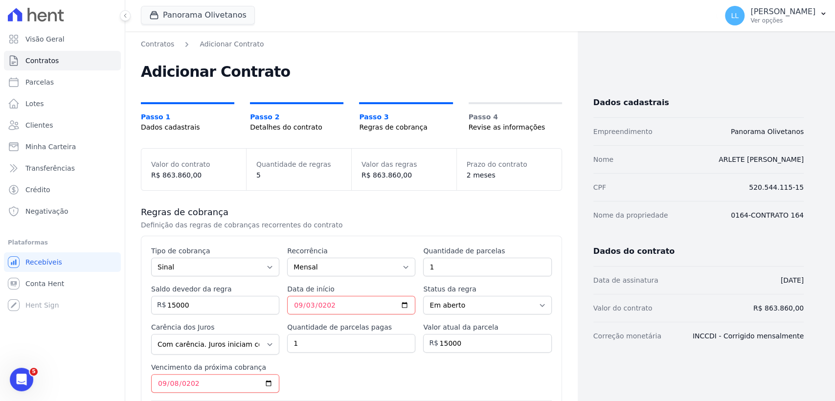
click at [160, 104] on link "Passo 1 Dados cadastrais" at bounding box center [187, 117] width 93 height 30
click at [154, 123] on span "Dados cadastrais" at bounding box center [187, 127] width 93 height 10
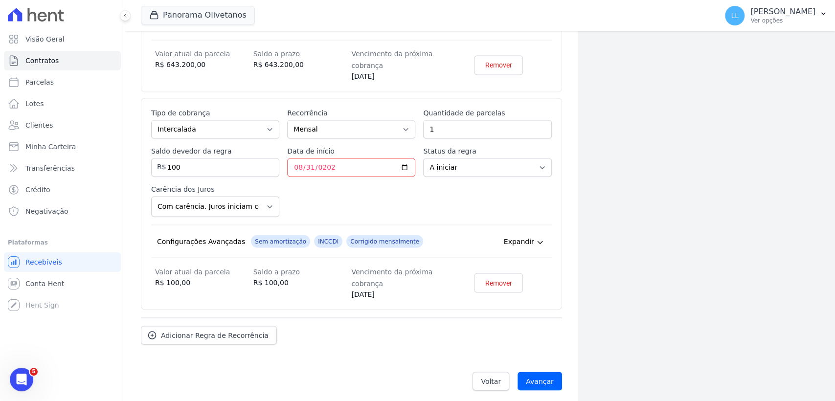
scroll to position [1048, 0]
drag, startPoint x: 16, startPoint y: 380, endPoint x: 29, endPoint y: 374, distance: 14.5
click at [16, 360] on icon "Abertura do Messenger da Intercom" at bounding box center [20, 378] width 16 height 16
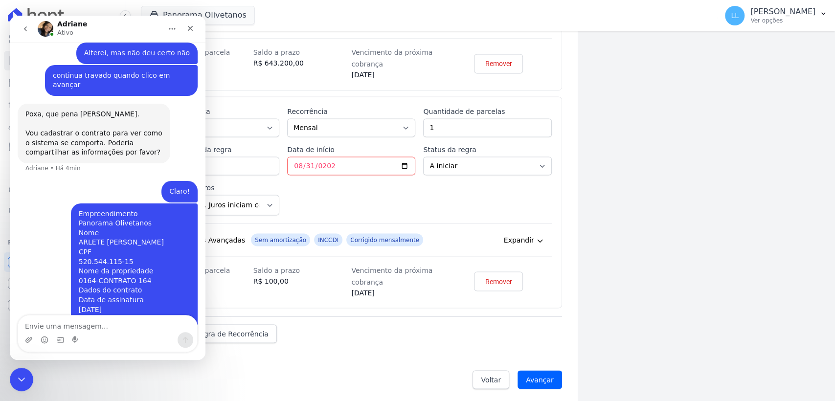
scroll to position [1291, 0]
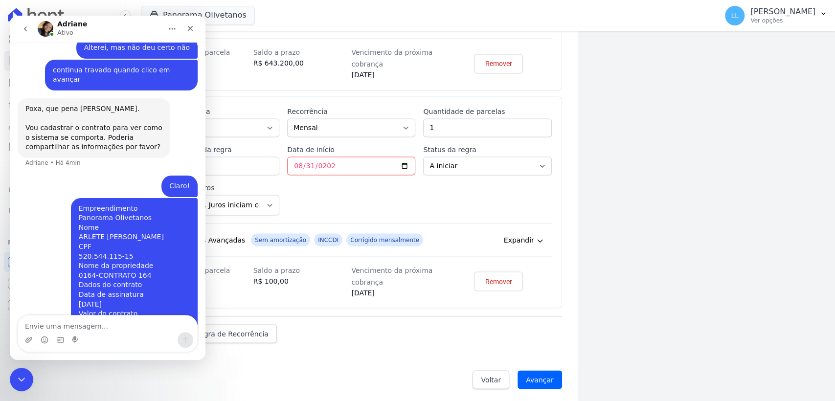
click at [86, 328] on textarea "Envie uma mensagem..." at bounding box center [107, 323] width 179 height 17
type textarea "1ª tipo de cobrança: sinal 1 parcela R$15.000,00 Início: 03/09/2025 2ª tipo de …"
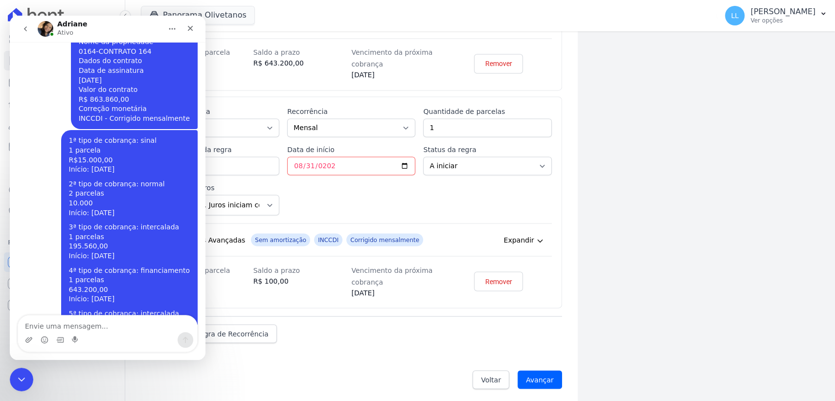
scroll to position [1525, 0]
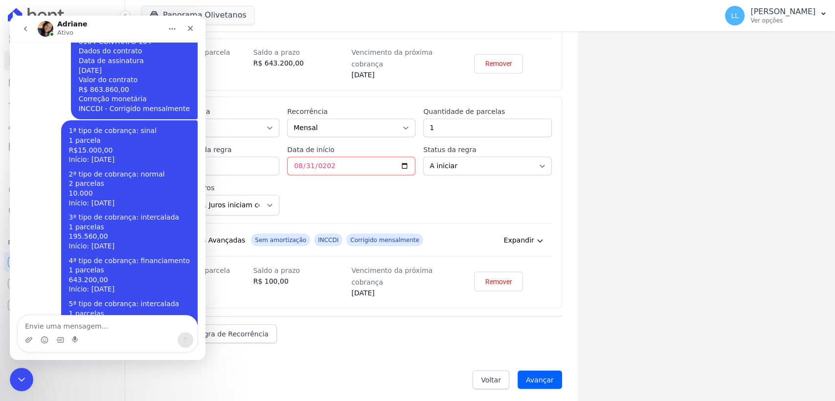
click at [342, 338] on div "Adicionar Regra de Recorrência" at bounding box center [351, 329] width 421 height 27
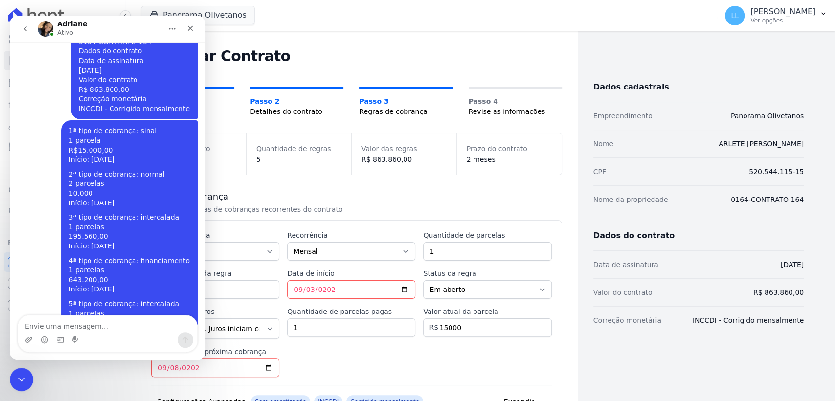
scroll to position [0, 0]
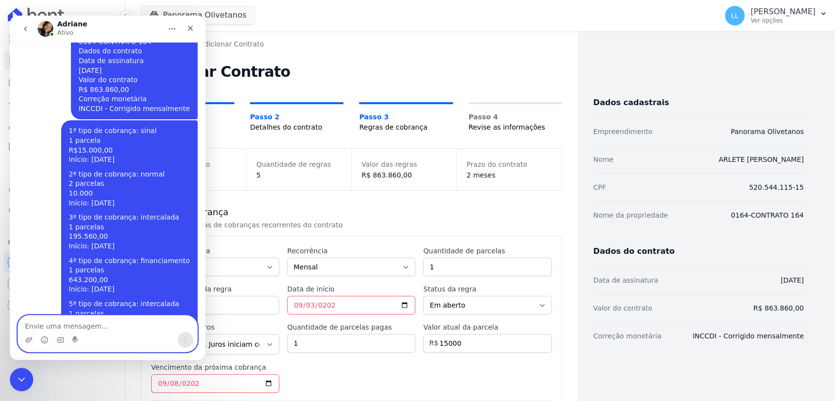
click at [67, 321] on textarea "Envie uma mensagem..." at bounding box center [107, 323] width 179 height 17
type textarea "e"
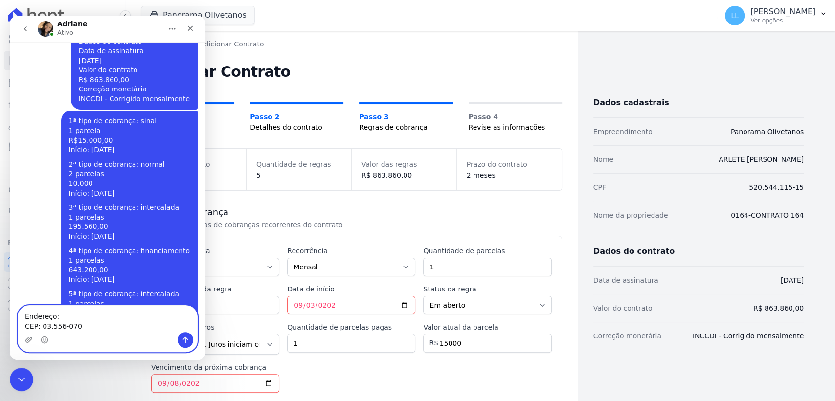
scroll to position [1545, 0]
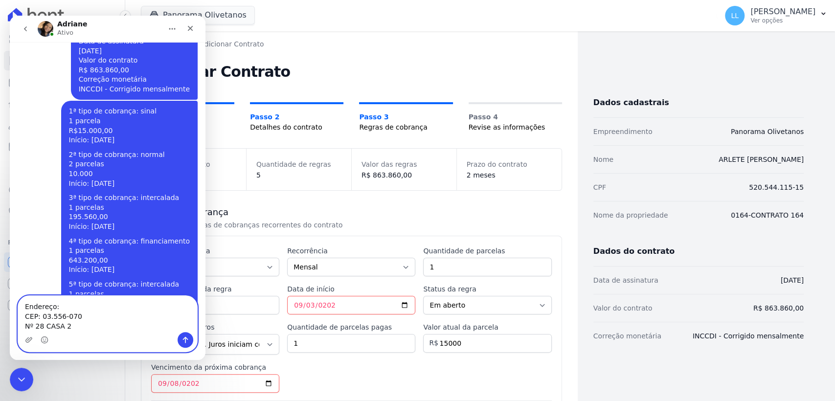
type textarea "Endereço: CEP: 03.556-070 Nº 28 CASA 2"
click at [180, 339] on button "Enviar uma mensagem" at bounding box center [186, 340] width 16 height 16
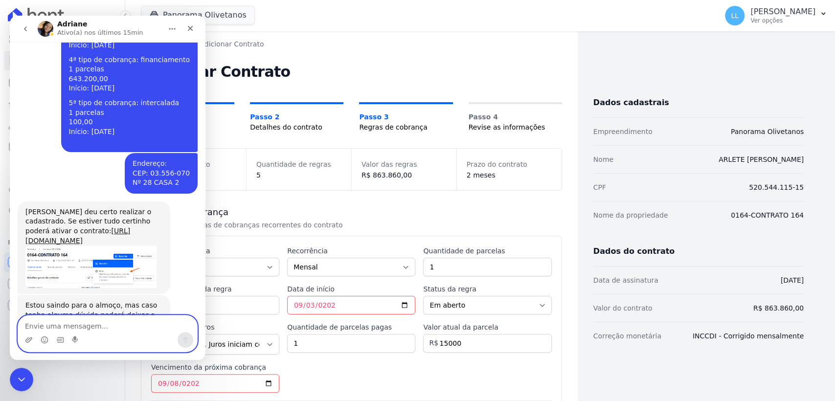
scroll to position [1718, 0]
click at [86, 328] on textarea "Envie uma mensagem..." at bounding box center [107, 323] width 179 height 17
type textarea "D"
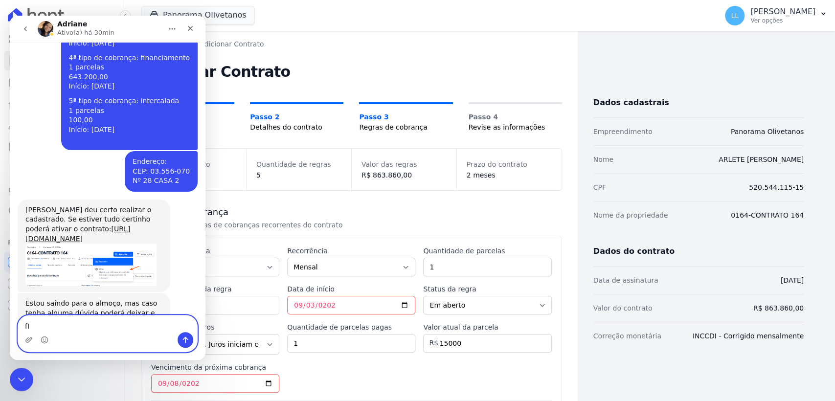
type textarea "f"
type textarea "Fiz as correções, deu certo obrigada!"
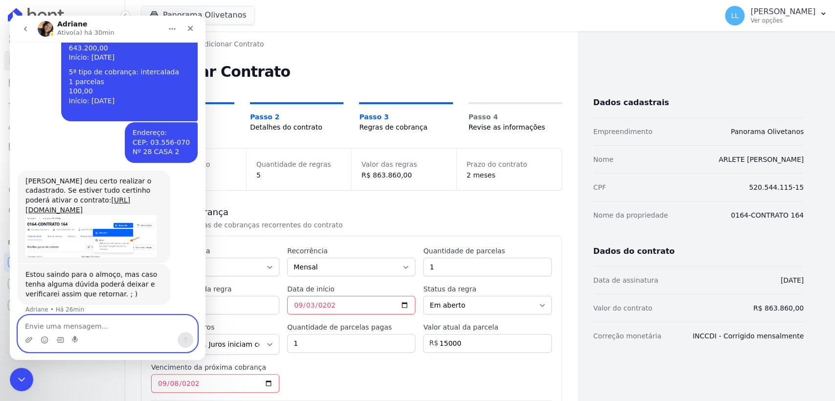
scroll to position [1747, 0]
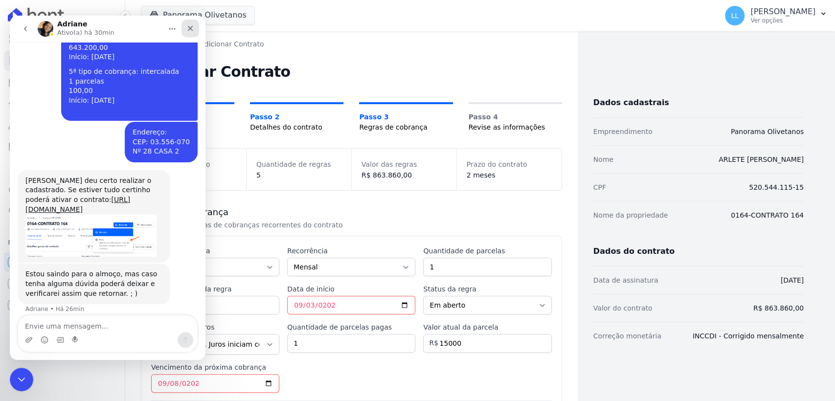
click at [190, 30] on icon "Fechar" at bounding box center [190, 28] width 8 height 8
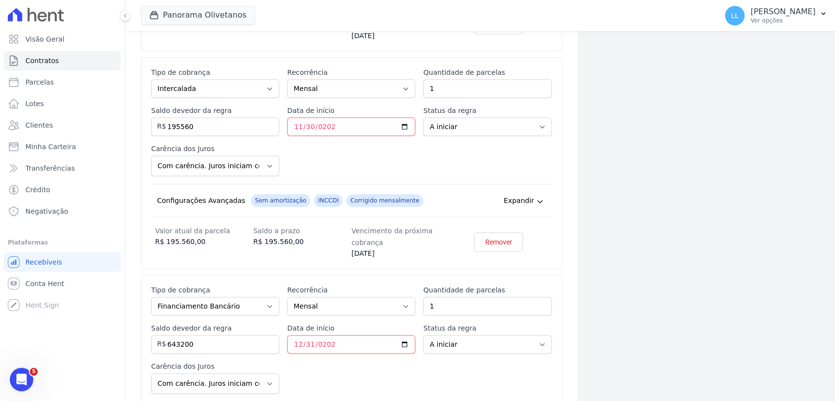
scroll to position [923, 0]
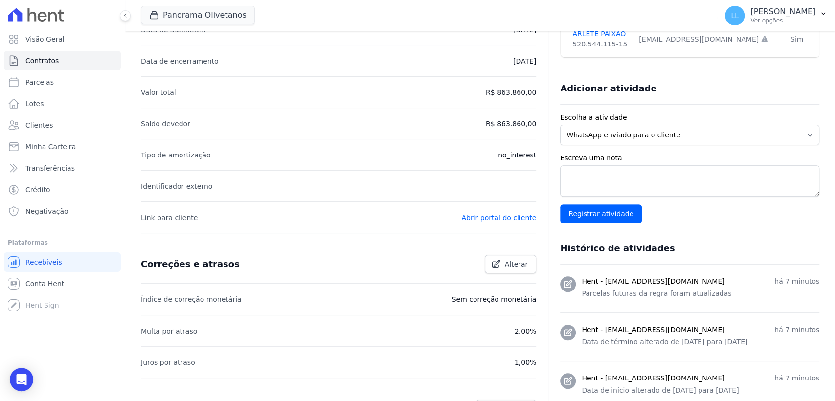
scroll to position [163, 0]
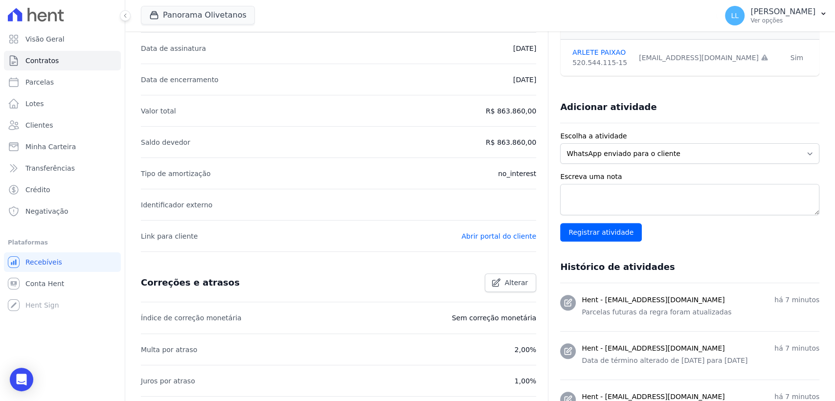
click at [515, 175] on p "no_interest" at bounding box center [517, 174] width 38 height 12
click at [171, 178] on p "Tipo de amortização" at bounding box center [176, 174] width 70 height 12
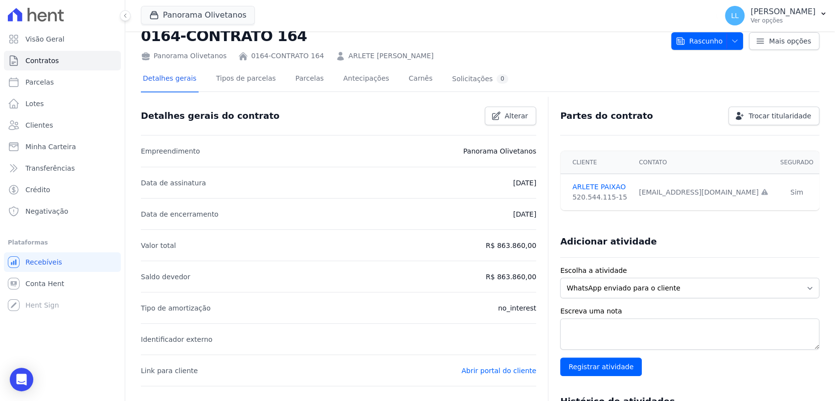
scroll to position [0, 0]
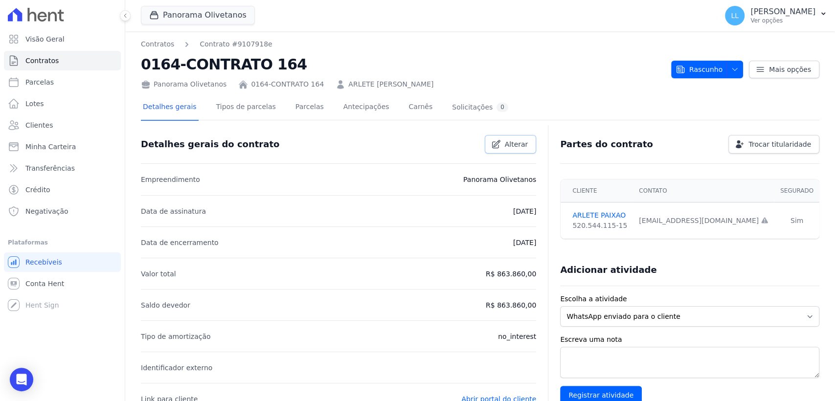
click at [503, 145] on link "Alterar" at bounding box center [511, 144] width 52 height 19
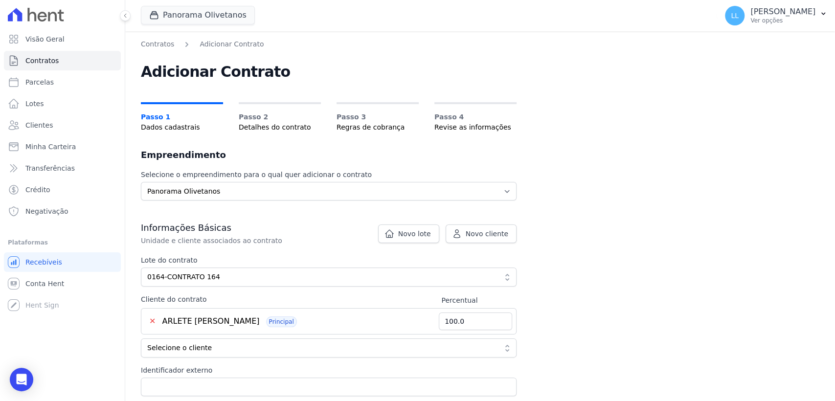
click at [272, 122] on span "Detalhes do contrato" at bounding box center [280, 127] width 82 height 10
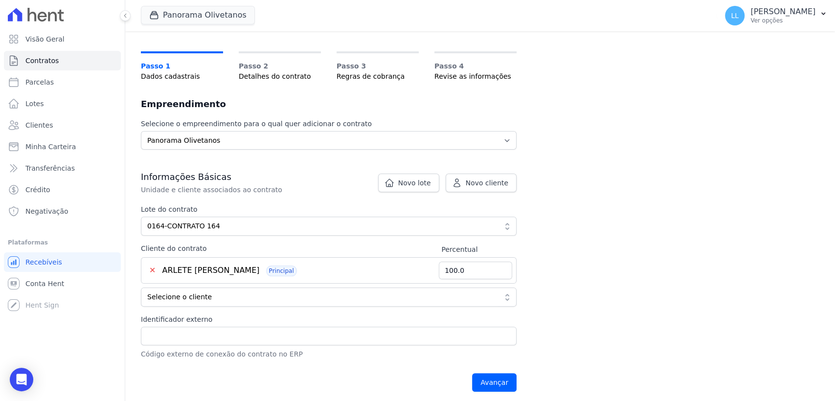
scroll to position [109, 0]
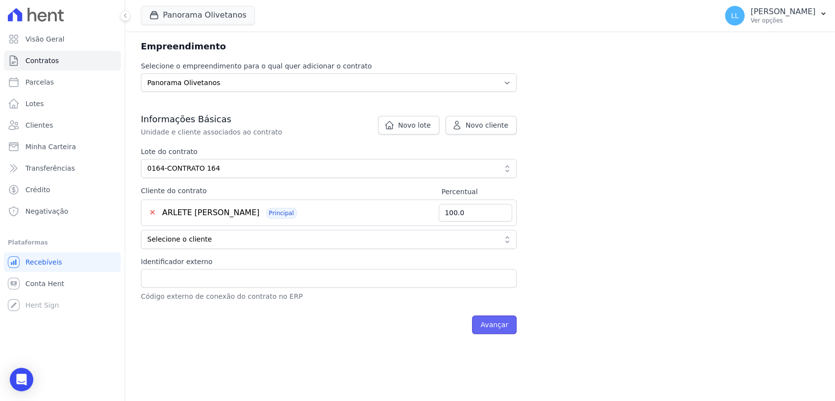
click at [487, 324] on input "Avançar" at bounding box center [494, 324] width 45 height 19
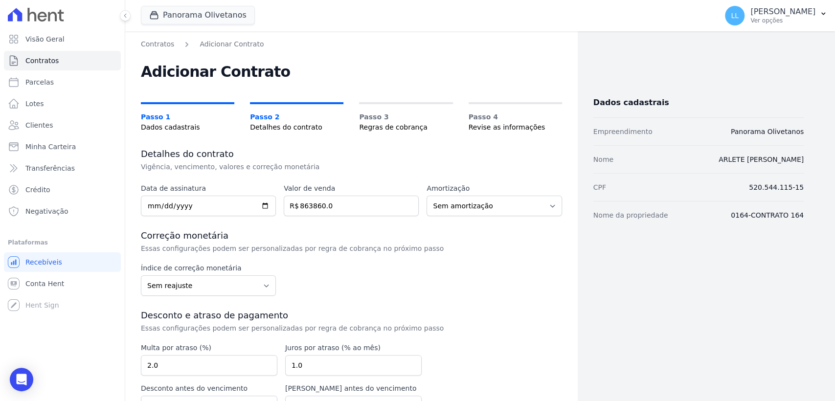
scroll to position [54, 0]
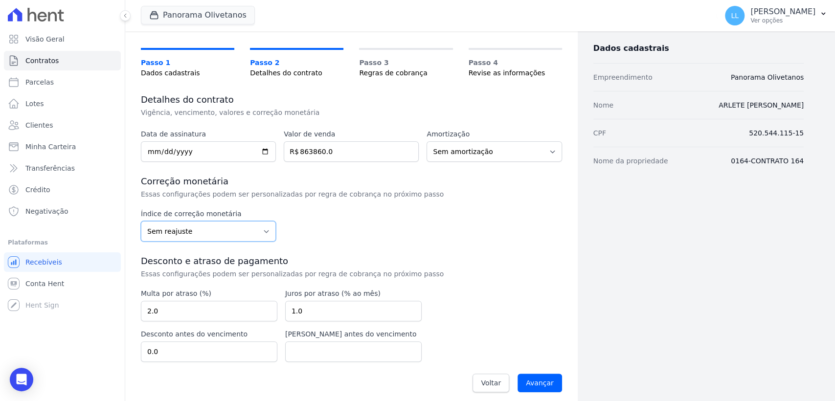
click at [262, 235] on select "Sem reajuste Média dos últimos 12 meses acumulado de INCCM Média dos últimos 12…" at bounding box center [208, 231] width 135 height 21
select select "inccdi"
click at [141, 221] on select "Sem reajuste Média dos últimos 12 meses acumulado de INCCM Média dos últimos 12…" at bounding box center [208, 231] width 135 height 21
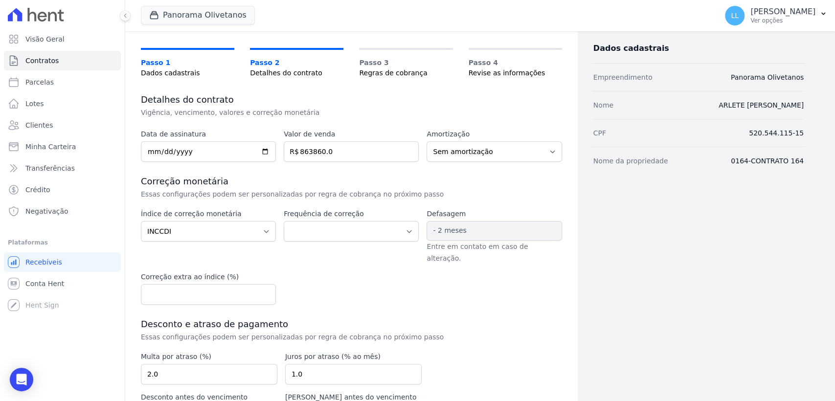
click at [470, 266] on div "Índice de correção monetária Sem reajuste Média dos últimos 12 meses acumulado …" at bounding box center [351, 257] width 421 height 96
click at [550, 156] on select "Sem amortização Price Sac" at bounding box center [493, 151] width 135 height 21
click at [474, 283] on div "Índice de correção monetária Sem reajuste Média dos últimos 12 meses acumulado …" at bounding box center [351, 257] width 421 height 96
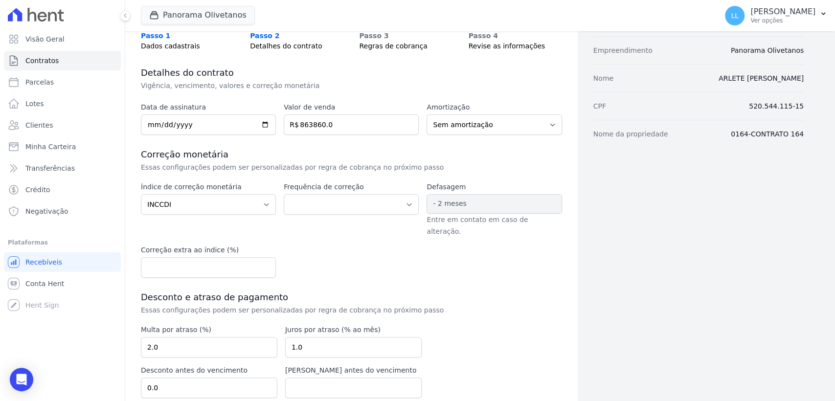
scroll to position [58, 0]
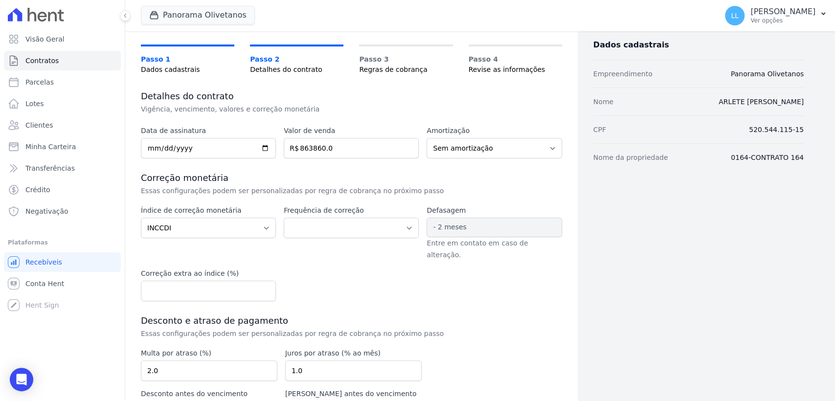
click at [353, 210] on label "Frequência de correção" at bounding box center [351, 210] width 135 height 10
click at [334, 229] on select "Corrigido semestralmente Corrigido mensalmente Corrigido anualmente" at bounding box center [351, 228] width 135 height 21
select select "monthly"
click at [284, 218] on select "Corrigido semestralmente Corrigido mensalmente Corrigido anualmente" at bounding box center [351, 228] width 135 height 21
click at [533, 295] on div "Data de assinatura 2025-09-01 Valor de venda 863860.0 R$ Amortização Sem amorti…" at bounding box center [351, 292] width 421 height 332
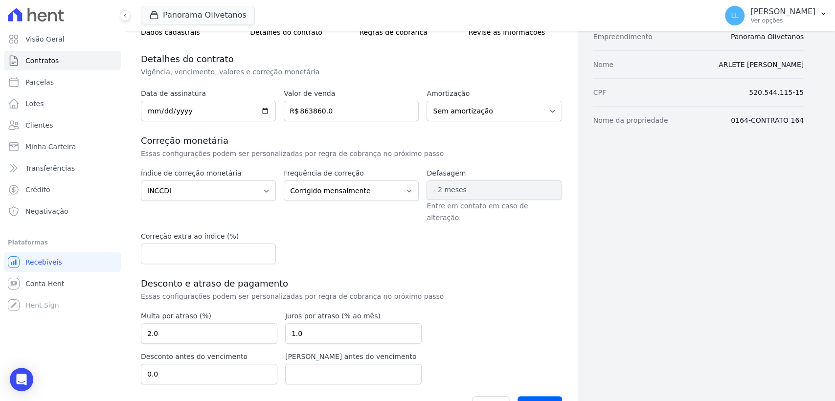
scroll to position [112, 0]
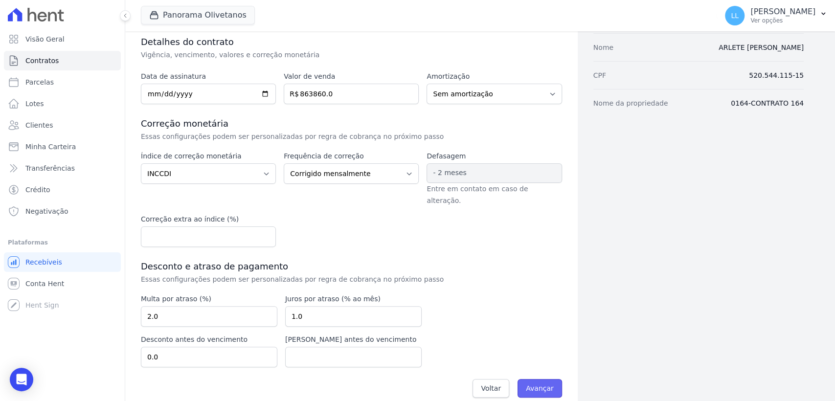
click at [541, 379] on input "Avançar" at bounding box center [539, 388] width 45 height 19
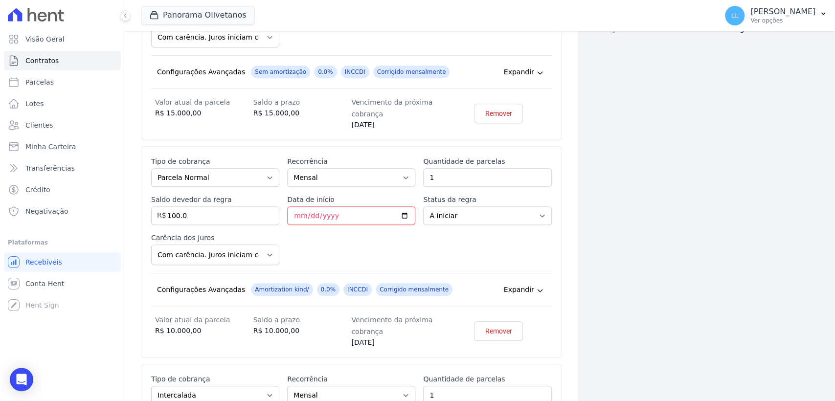
scroll to position [326, 0]
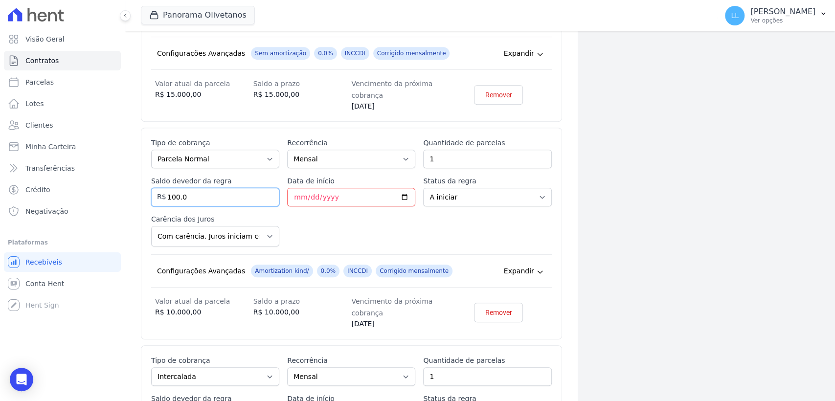
click at [222, 196] on input "100.0" at bounding box center [215, 197] width 128 height 19
type input "10000"
click at [450, 159] on input "1" at bounding box center [487, 159] width 128 height 19
type input "2"
click at [347, 218] on div "Esse tipo de parcela não entra no saldo devedor do contrato. Tipo de cobrança P…" at bounding box center [351, 233] width 401 height 191
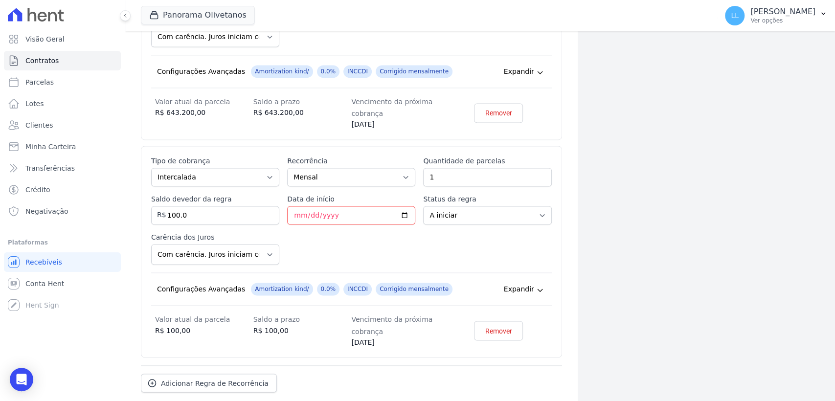
scroll to position [978, 0]
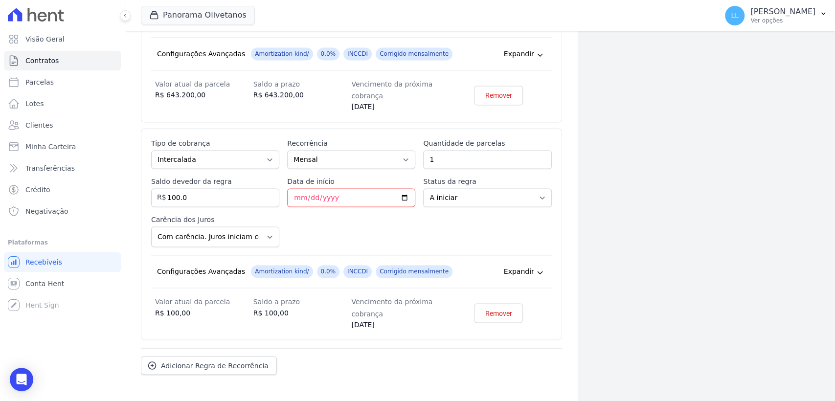
click at [357, 227] on div "Esse tipo de parcela não entra no saldo devedor do contrato. Tipo de cobrança P…" at bounding box center [351, 233] width 401 height 191
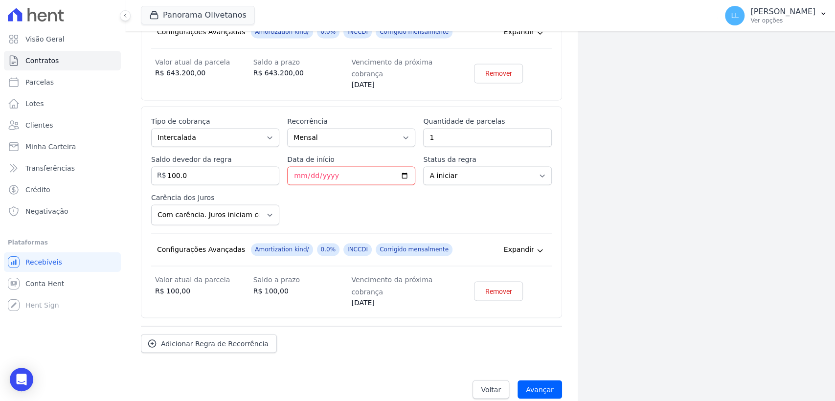
scroll to position [1010, 0]
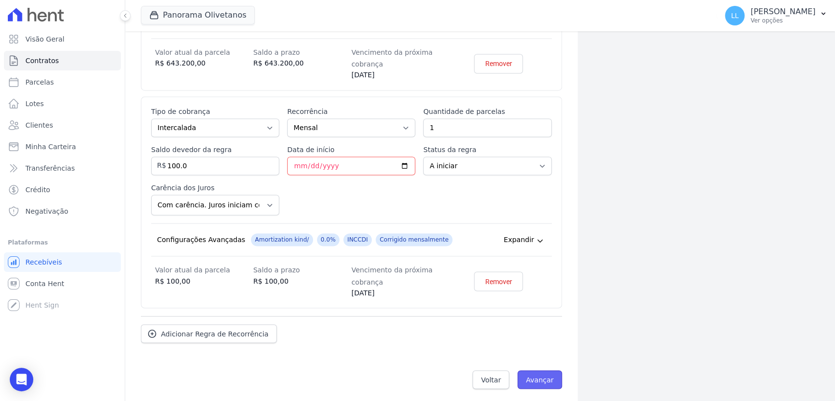
click at [535, 377] on input "Avançar" at bounding box center [539, 379] width 45 height 19
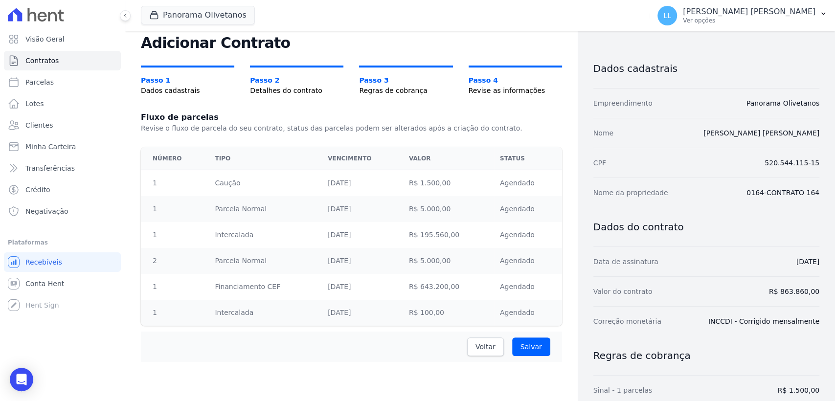
scroll to position [54, 0]
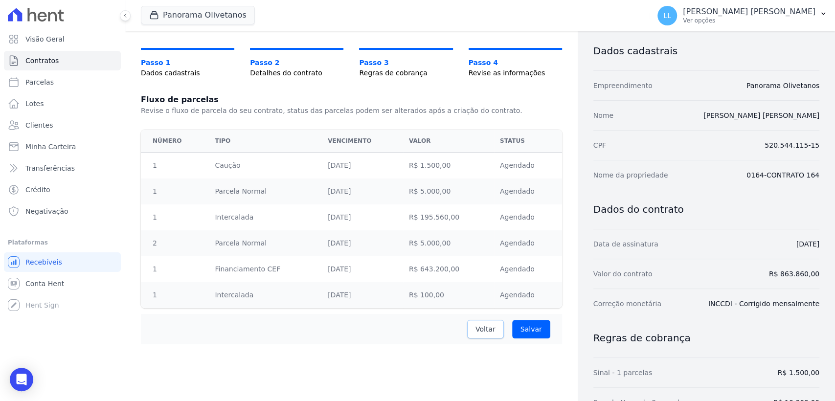
click at [478, 326] on span "Voltar" at bounding box center [485, 329] width 20 height 10
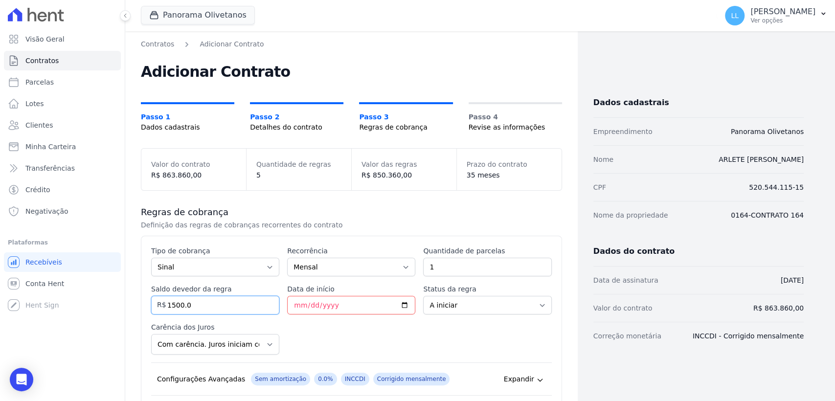
click at [204, 305] on input "1500.0" at bounding box center [215, 305] width 128 height 19
type input "15000"
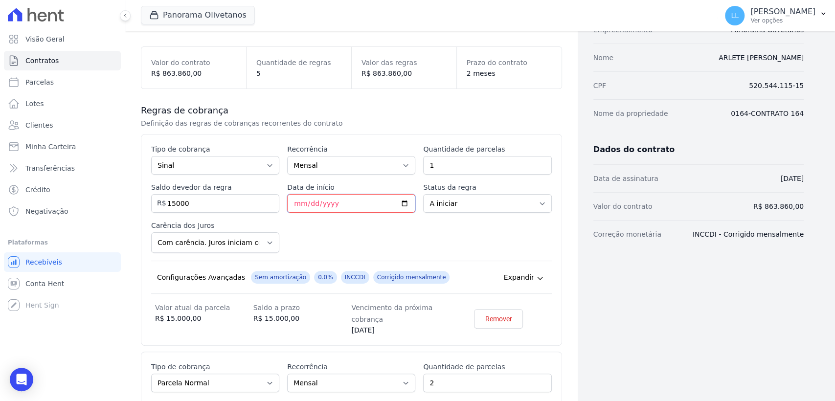
scroll to position [109, 0]
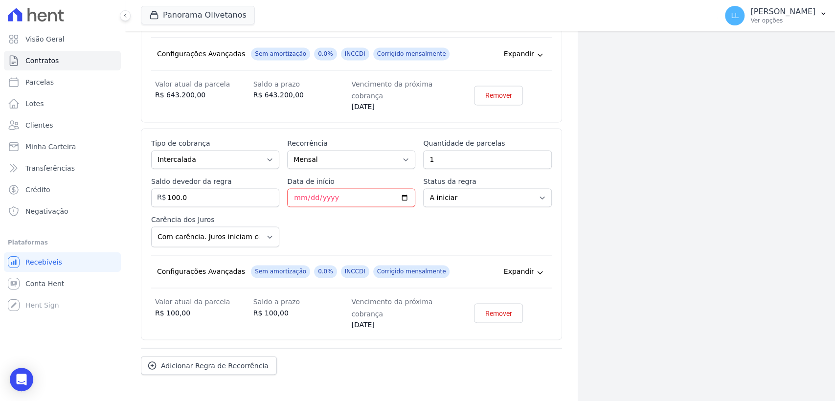
scroll to position [1010, 0]
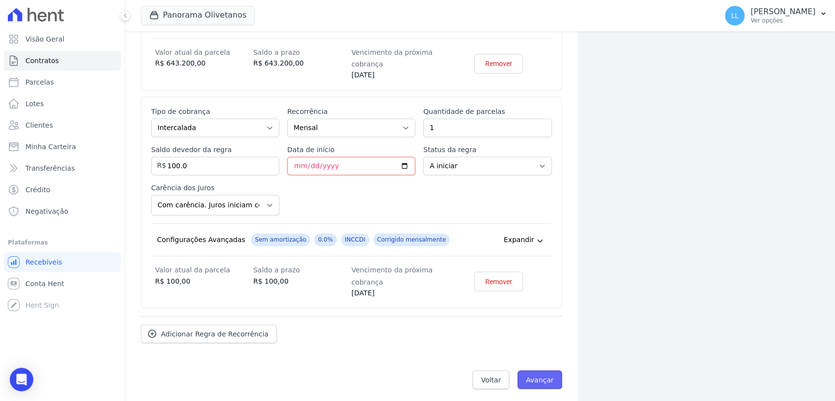
click at [537, 374] on input "Avançar" at bounding box center [539, 379] width 45 height 19
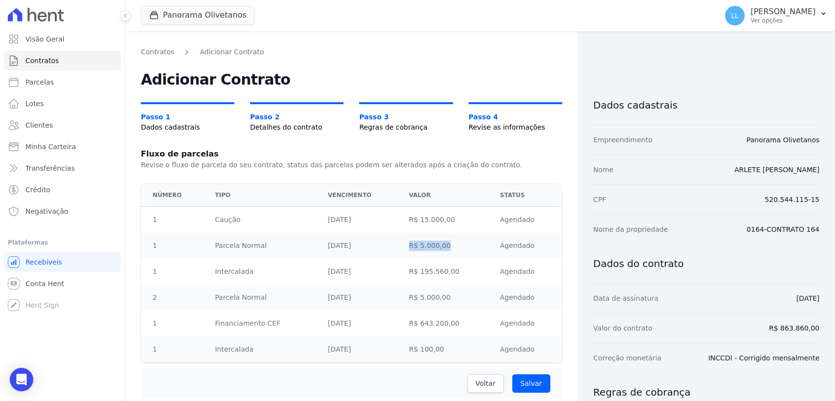
drag, startPoint x: 407, startPoint y: 247, endPoint x: 438, endPoint y: 247, distance: 31.3
click at [438, 247] on td "R$ 5.000,00" at bounding box center [448, 246] width 91 height 26
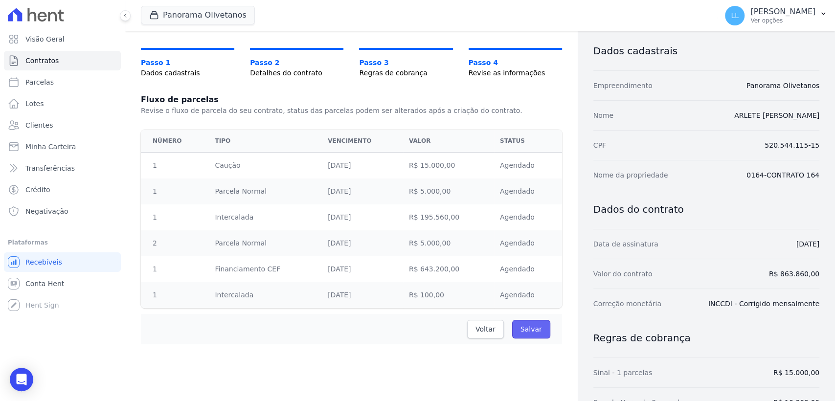
click at [531, 329] on input "Salvar" at bounding box center [531, 329] width 38 height 19
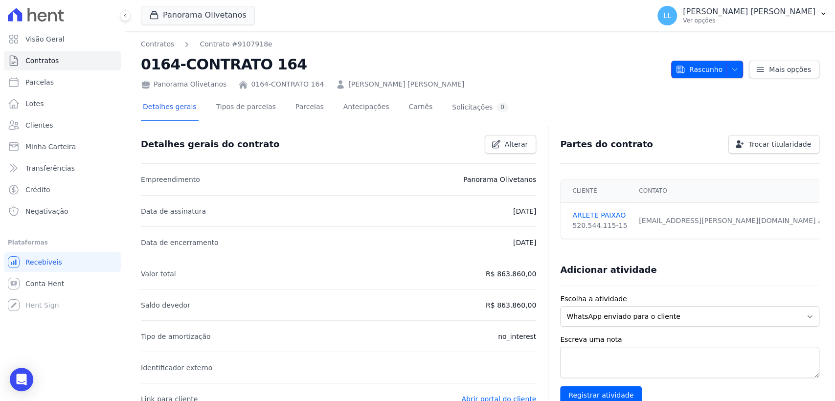
click at [714, 71] on span "Rascunho" at bounding box center [698, 70] width 47 height 18
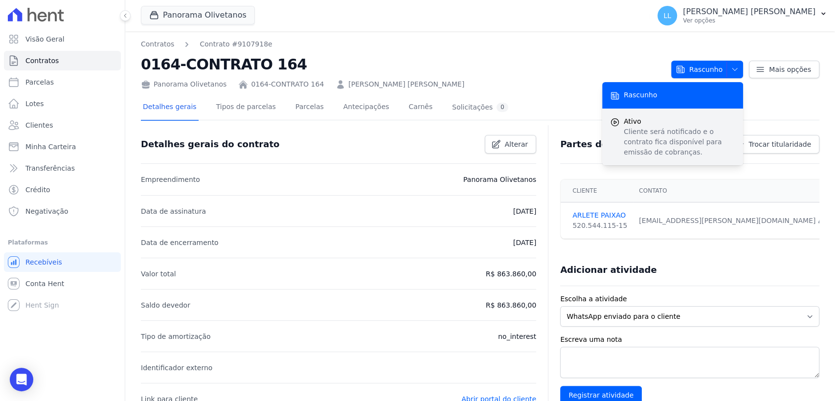
click at [658, 138] on p "Cliente será notificado e o contrato fica disponível para emissão de cobranças." at bounding box center [680, 142] width 112 height 31
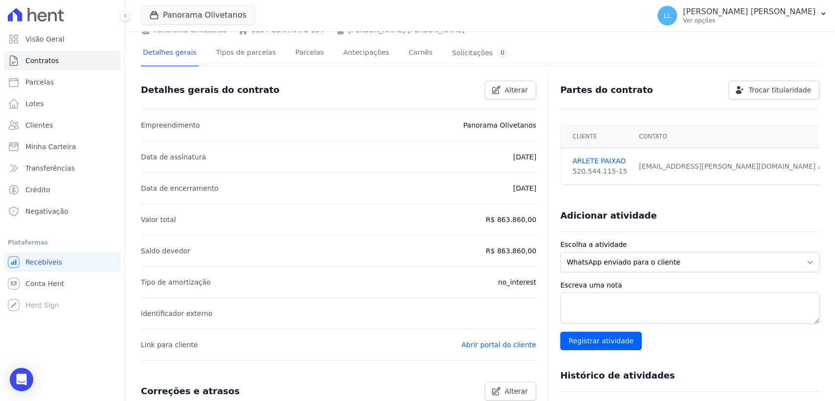
scroll to position [21, 0]
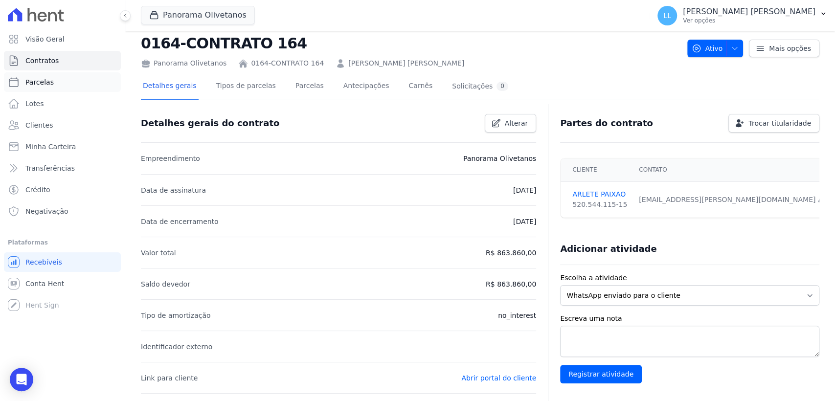
click at [51, 84] on link "Parcelas" at bounding box center [62, 82] width 117 height 20
select select
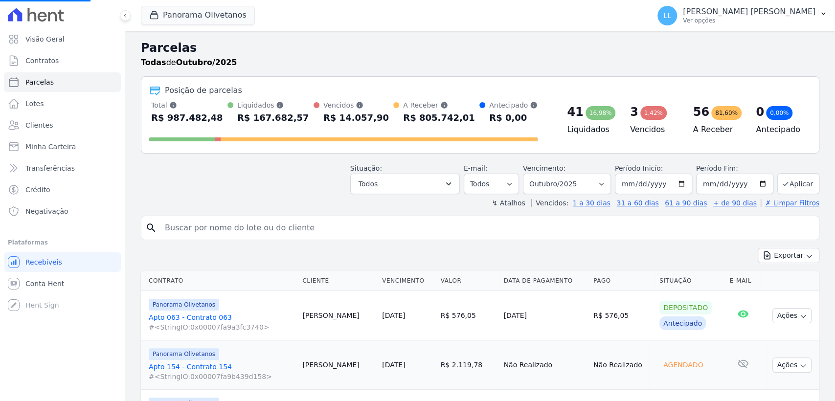
select select
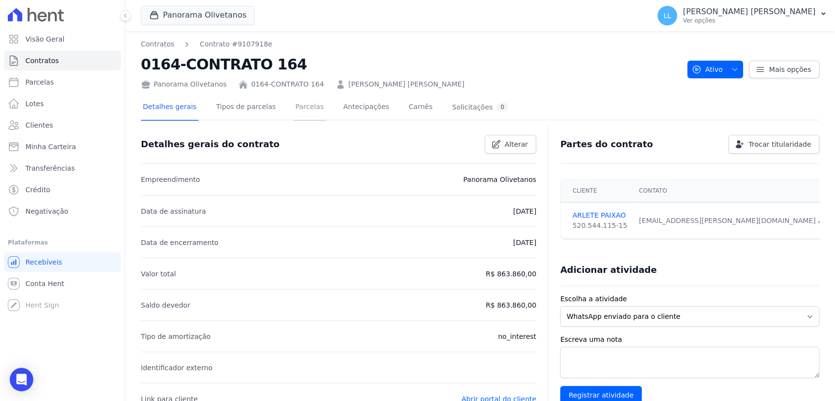
click at [293, 112] on link "Parcelas" at bounding box center [309, 108] width 32 height 26
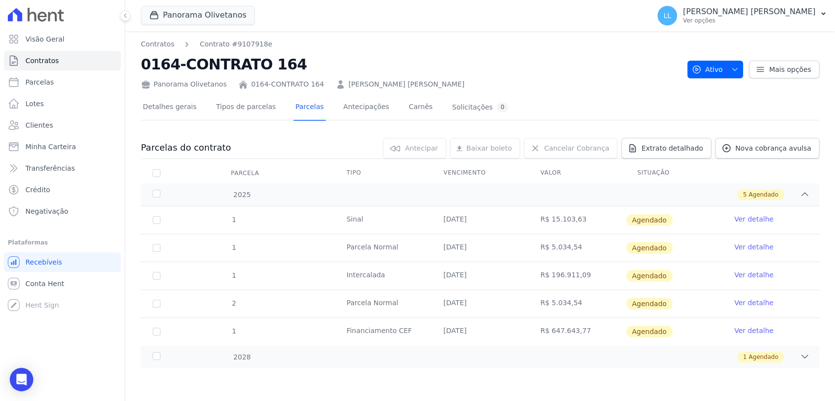
click at [751, 248] on link "Ver detalhe" at bounding box center [753, 247] width 39 height 10
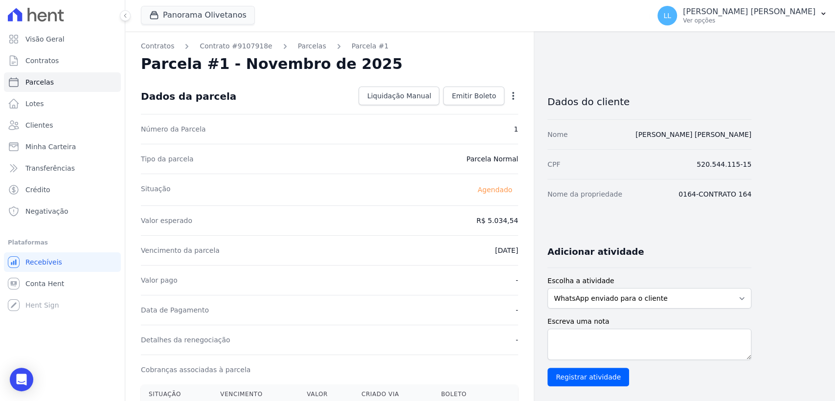
click at [510, 98] on icon "button" at bounding box center [513, 96] width 10 height 10
click at [490, 113] on link "Alterar" at bounding box center [471, 109] width 86 height 18
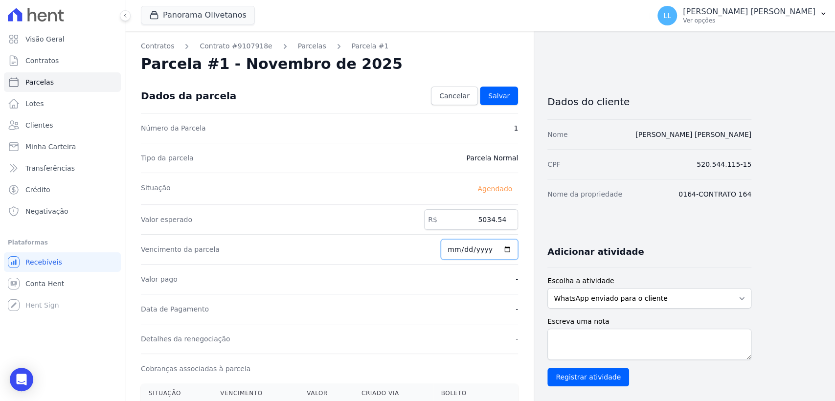
click at [469, 249] on input "2025-11-10" at bounding box center [479, 249] width 77 height 21
type input "2025-10-27"
click at [485, 224] on input "5034.54" at bounding box center [471, 219] width 94 height 21
type input "5026.00"
click at [504, 103] on link "Salvar" at bounding box center [499, 96] width 38 height 19
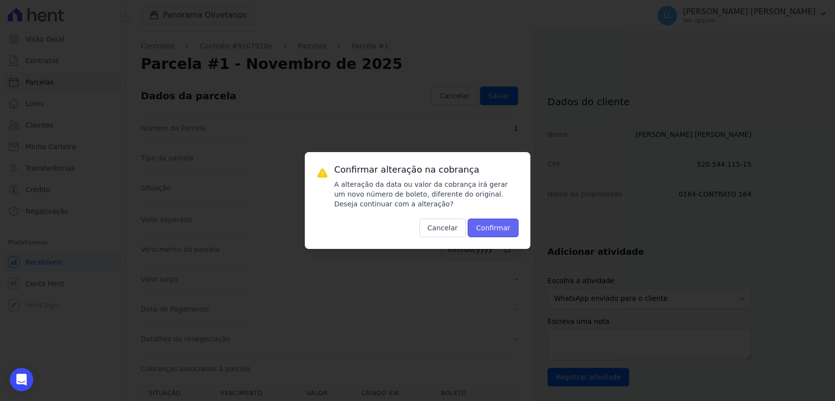
click at [484, 227] on button "Confirmar" at bounding box center [493, 228] width 51 height 19
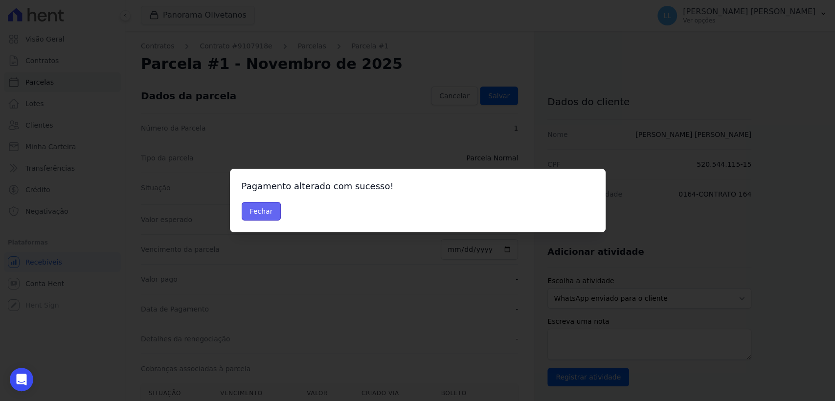
click at [251, 210] on button "Fechar" at bounding box center [262, 211] width 40 height 19
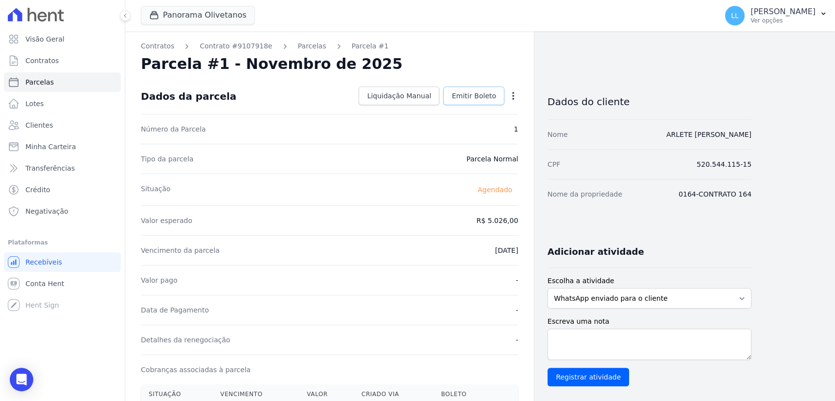
click at [467, 92] on span "Emitir Boleto" at bounding box center [473, 96] width 45 height 10
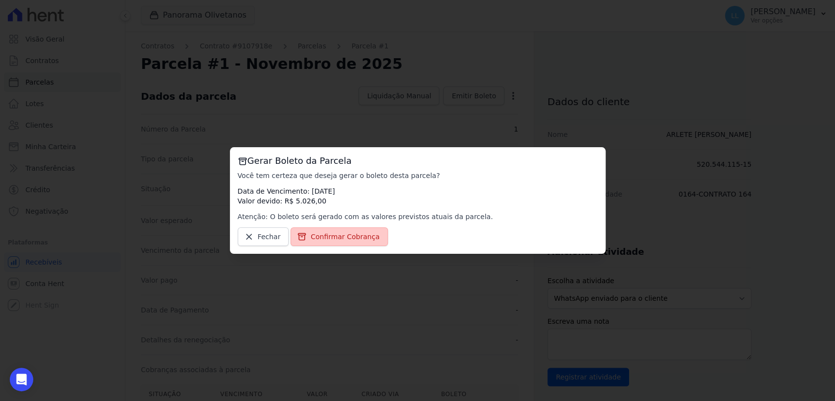
click at [326, 238] on span "Confirmar Cobrança" at bounding box center [345, 237] width 69 height 10
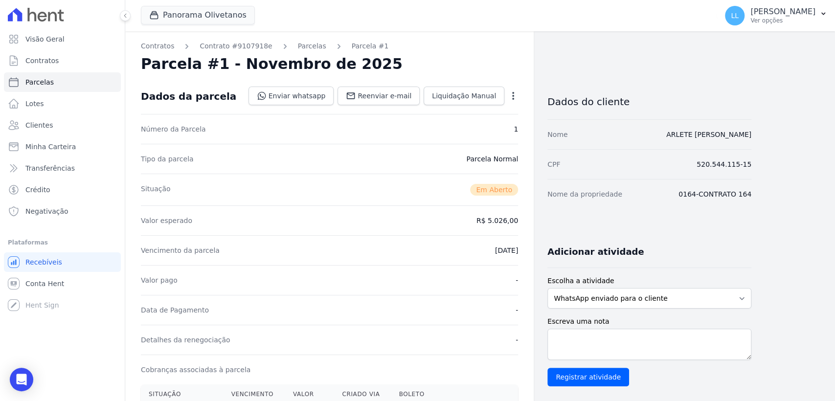
click at [789, 345] on div "Contratos Contrato #9107918e Parcelas Parcela #1 Parcela #1 - Novembro de 2025 …" at bounding box center [472, 346] width 694 height 631
click at [512, 107] on div "Dados da parcela Enviar whatsapp Registrar envio de WhatsApp Caso o envio da me…" at bounding box center [329, 96] width 377 height 35
click at [514, 101] on div "Open options" at bounding box center [513, 97] width 10 height 12
click at [513, 98] on icon "button" at bounding box center [513, 96] width 2 height 8
click at [506, 59] on div "Parcela #1 - Novembro de 2025" at bounding box center [329, 64] width 377 height 18
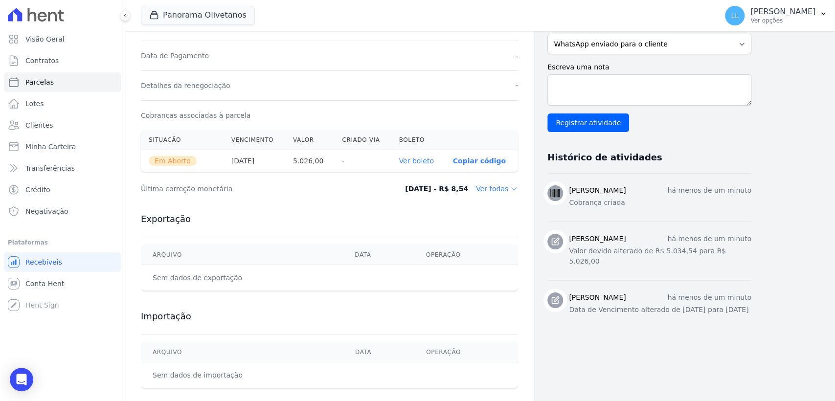
scroll to position [268, 0]
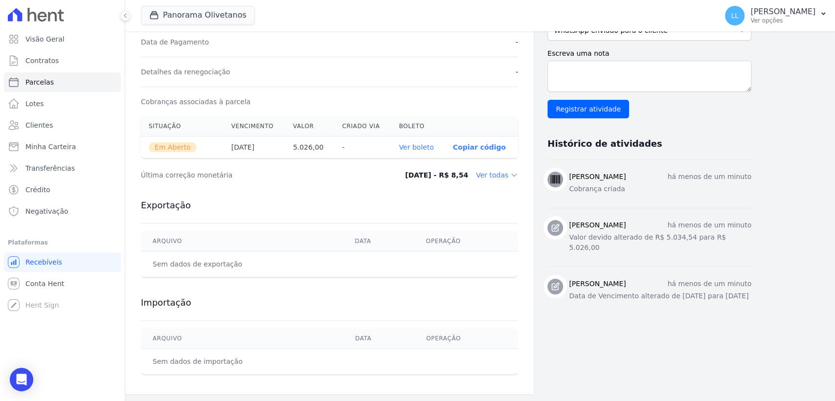
click at [410, 148] on link "Ver boleto" at bounding box center [416, 147] width 35 height 8
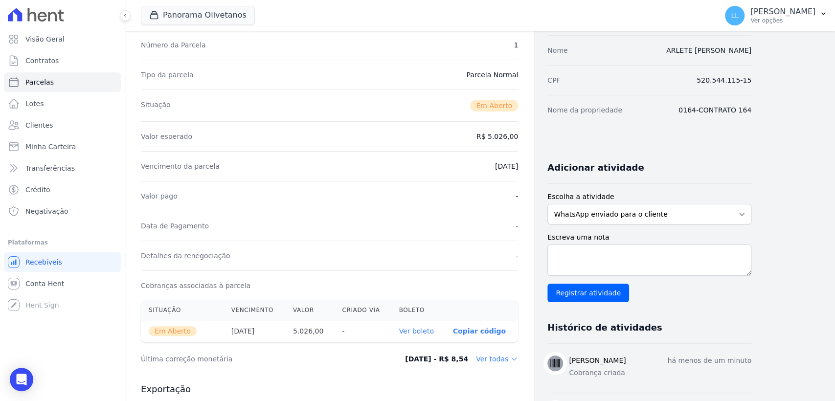
scroll to position [0, 0]
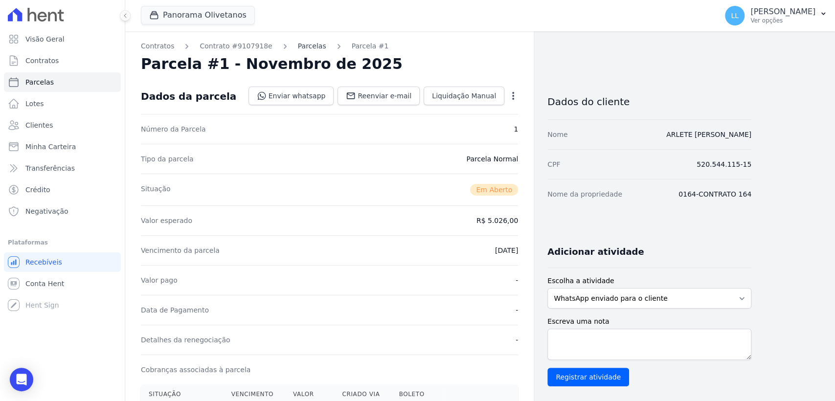
click at [298, 45] on link "Parcelas" at bounding box center [312, 46] width 28 height 10
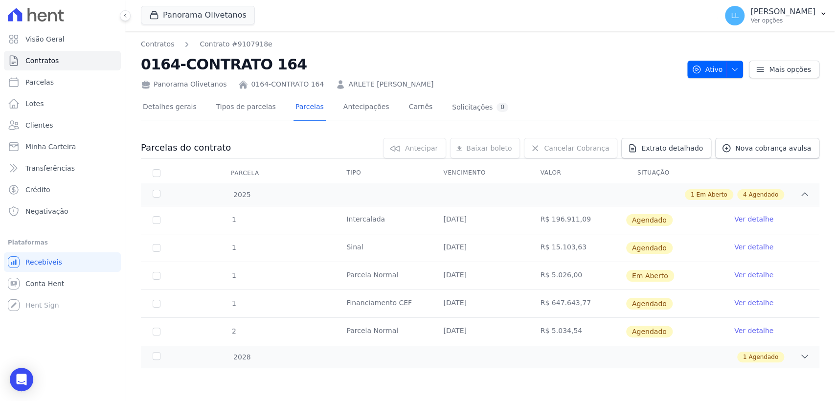
click at [752, 332] on link "Ver detalhe" at bounding box center [753, 331] width 39 height 10
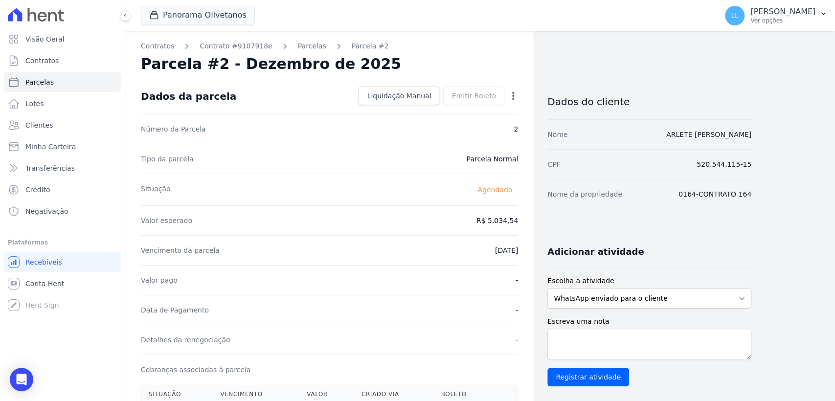
click at [517, 101] on div "Open options" at bounding box center [513, 97] width 10 height 12
click at [515, 98] on icon "button" at bounding box center [513, 96] width 10 height 10
click at [490, 106] on link "Alterar" at bounding box center [471, 109] width 86 height 18
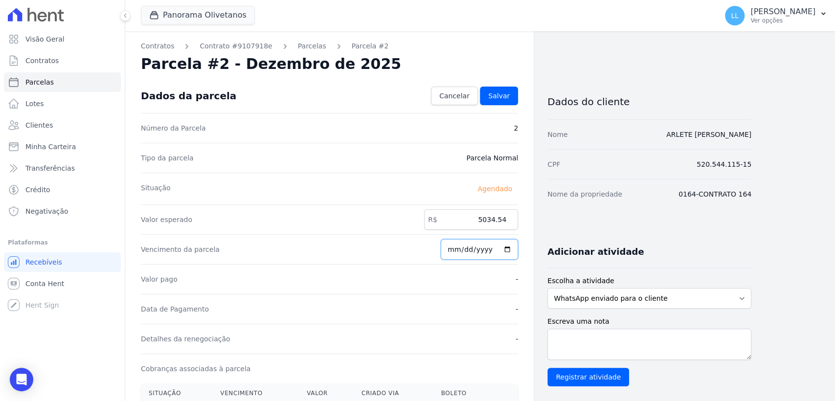
click at [472, 245] on input "2025-12-10" at bounding box center [479, 249] width 77 height 21
click at [466, 250] on input "2025-12-10" at bounding box center [479, 249] width 77 height 21
type input "2025-11-10"
click at [493, 222] on input "5034.54" at bounding box center [471, 219] width 94 height 21
type input "5026.00"
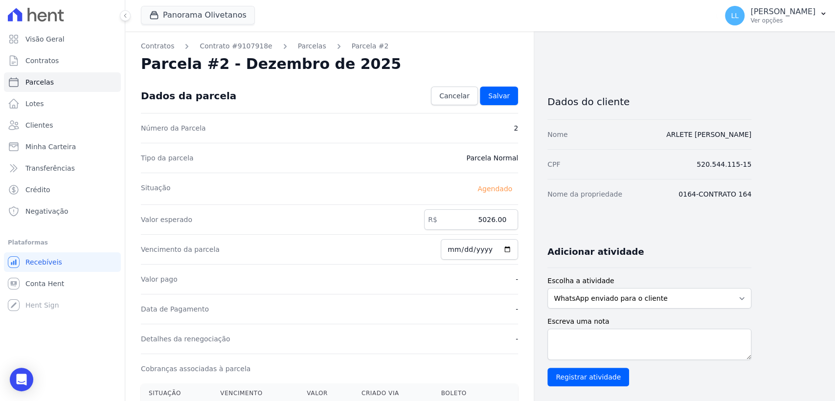
click at [450, 280] on div "Valor pago -" at bounding box center [329, 279] width 377 height 30
click at [501, 93] on span "Salvar" at bounding box center [499, 96] width 22 height 10
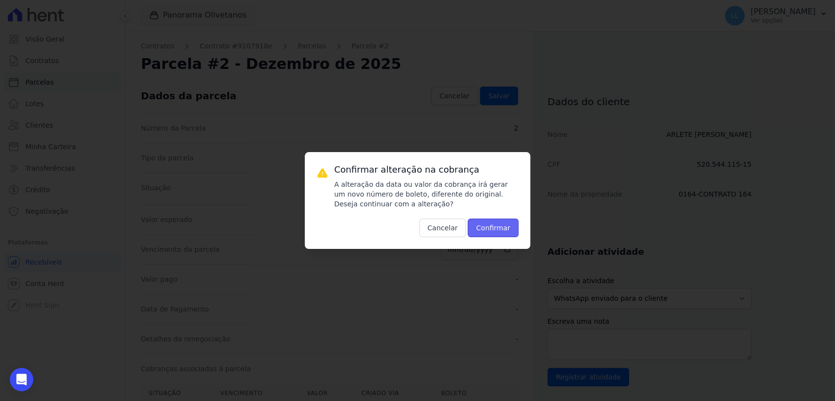
click at [492, 228] on button "Confirmar" at bounding box center [493, 228] width 51 height 19
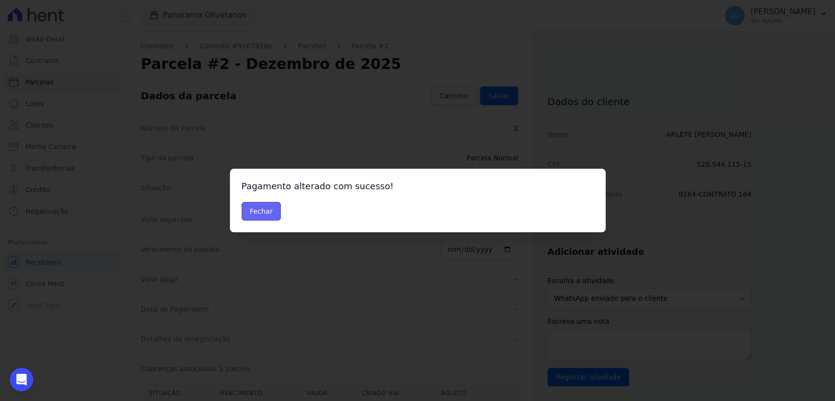
click at [266, 206] on button "Fechar" at bounding box center [262, 211] width 40 height 19
click at [264, 210] on button "Fechar" at bounding box center [262, 211] width 40 height 19
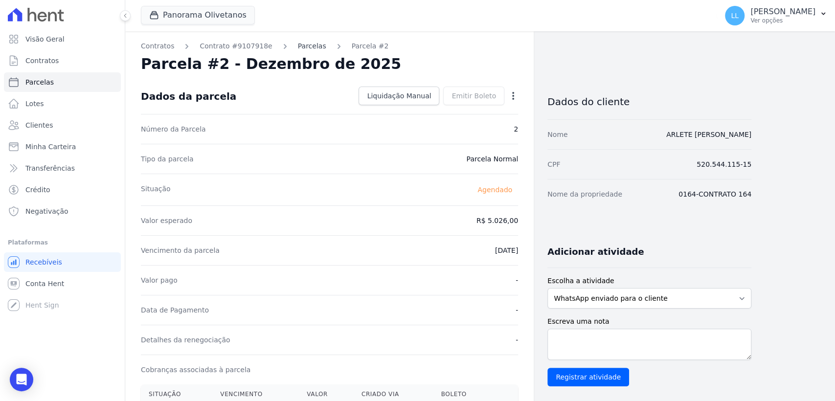
click at [298, 43] on link "Parcelas" at bounding box center [312, 46] width 28 height 10
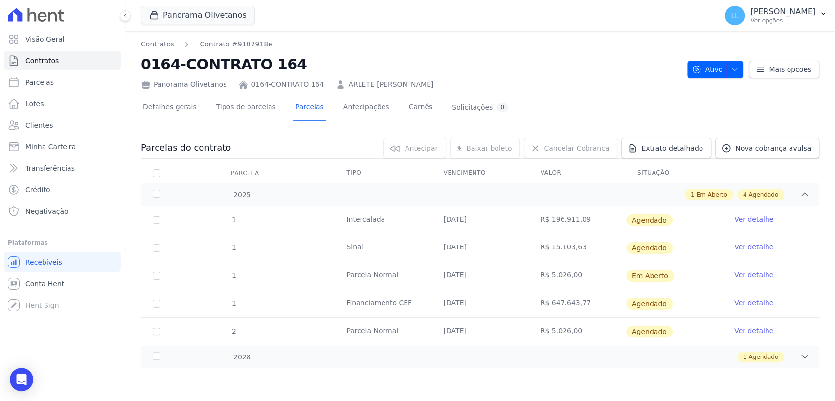
drag, startPoint x: 440, startPoint y: 271, endPoint x: 589, endPoint y: 276, distance: 149.2
click at [589, 276] on tr "1 [GEOGRAPHIC_DATA] [DATE] R$ 5.026,00 Em [GEOGRAPHIC_DATA] Ver detalhe" at bounding box center [480, 276] width 678 height 28
click at [487, 247] on td "[DATE]" at bounding box center [479, 247] width 97 height 27
click at [745, 245] on link "Ver detalhe" at bounding box center [753, 247] width 39 height 10
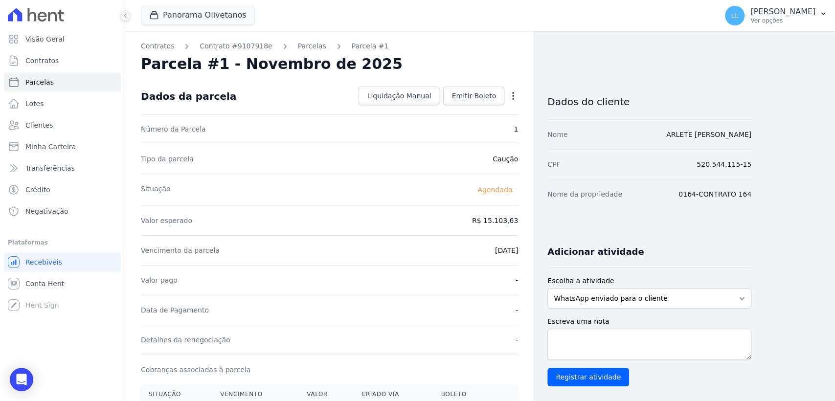
click at [511, 100] on div "Open options" at bounding box center [513, 97] width 10 height 12
click at [511, 99] on icon "button" at bounding box center [513, 96] width 10 height 10
click at [485, 113] on link "Alterar" at bounding box center [471, 109] width 86 height 18
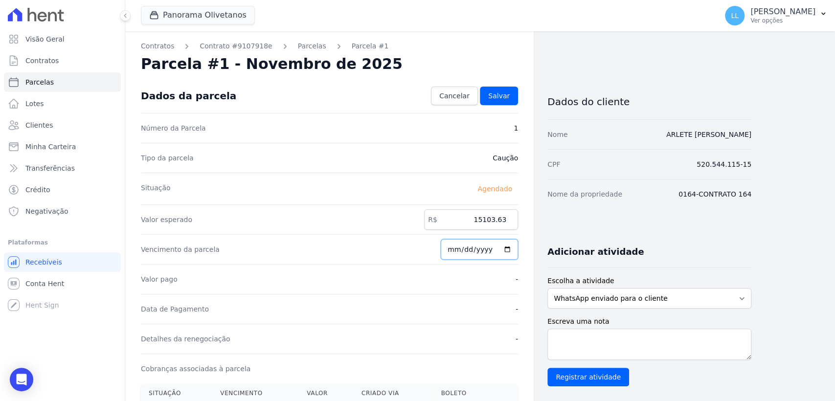
click at [466, 251] on input "[DATE]" at bounding box center [479, 249] width 77 height 21
type input "[DATE]"
click at [508, 98] on span "Salvar" at bounding box center [499, 96] width 22 height 10
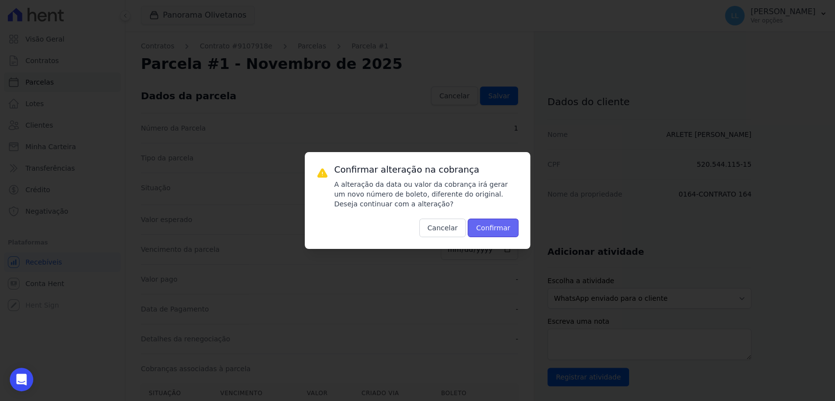
click at [499, 228] on button "Confirmar" at bounding box center [493, 228] width 51 height 19
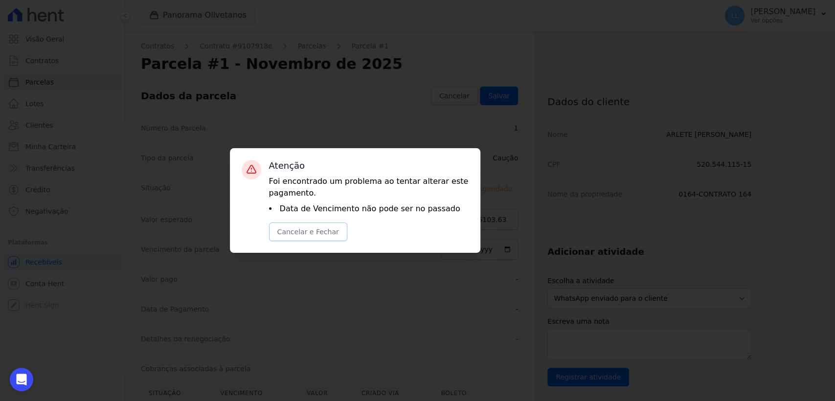
click at [328, 233] on button "Cancelar e Fechar" at bounding box center [308, 232] width 78 height 19
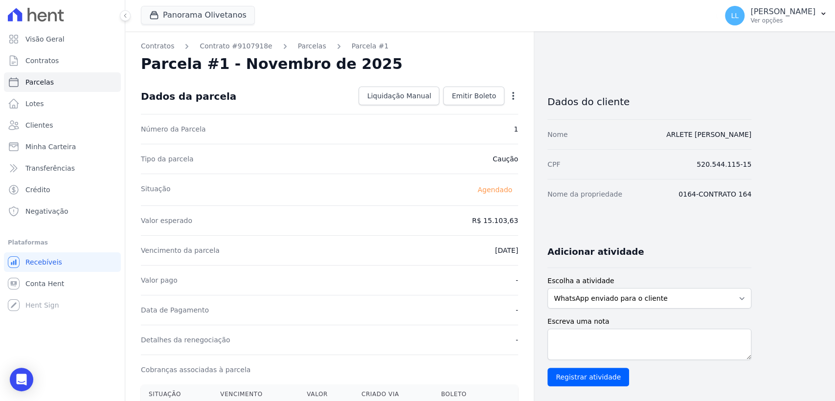
click at [511, 93] on icon "button" at bounding box center [513, 96] width 10 height 10
click at [310, 95] on div "Dados da parcela Liquidação Manual Liquidação Manual Data de Pagamento [DATE] […" at bounding box center [329, 96] width 377 height 35
click at [298, 47] on link "Parcelas" at bounding box center [312, 46] width 28 height 10
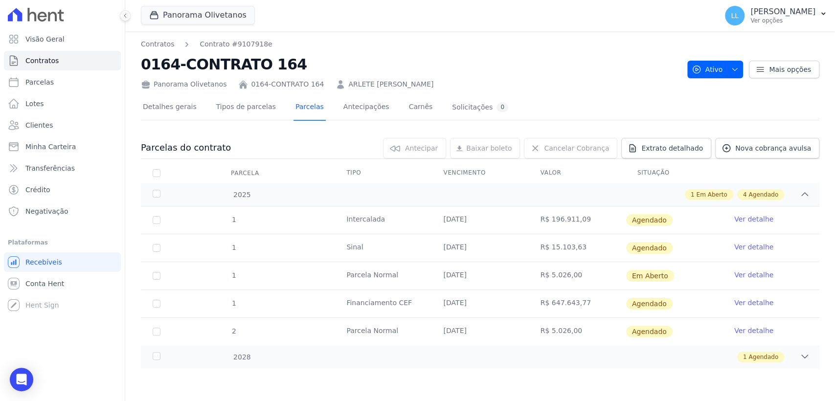
drag, startPoint x: 442, startPoint y: 270, endPoint x: 579, endPoint y: 269, distance: 136.9
click at [579, 269] on tr "1 Parcela Normal 27/10/2025 R$ 5.026,00 Em Aberto Ver detalhe" at bounding box center [480, 276] width 678 height 28
click at [155, 331] on input "checkbox" at bounding box center [157, 332] width 8 height 8
checkbox input "true"
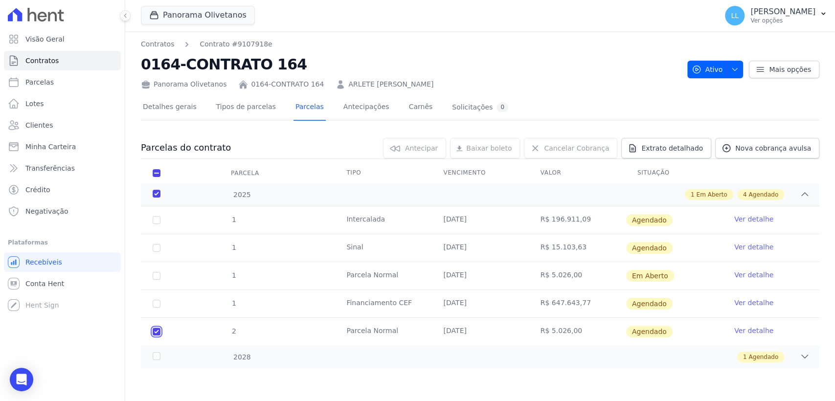
checkbox input "true"
click at [496, 146] on span "Baixar boleto" at bounding box center [474, 148] width 45 height 10
click at [157, 330] on input "checkbox" at bounding box center [157, 332] width 8 height 8
checkbox input "false"
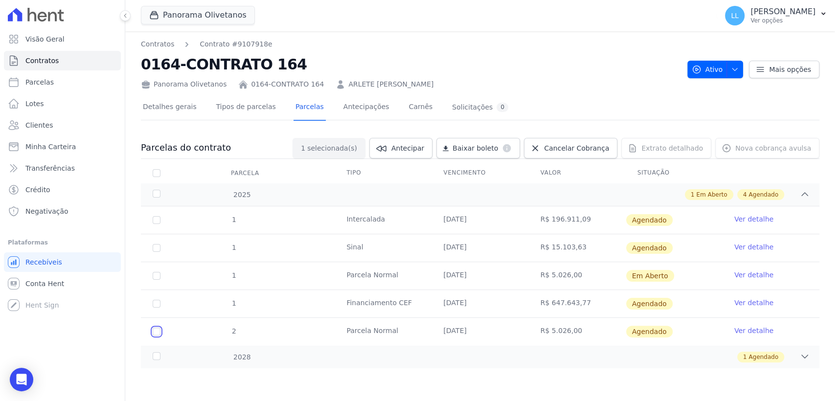
checkbox input "false"
click at [742, 334] on link "Ver detalhe" at bounding box center [753, 331] width 39 height 10
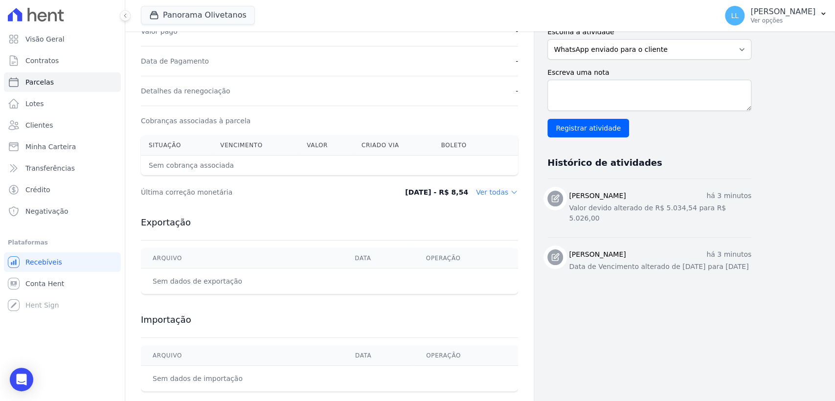
scroll to position [266, 0]
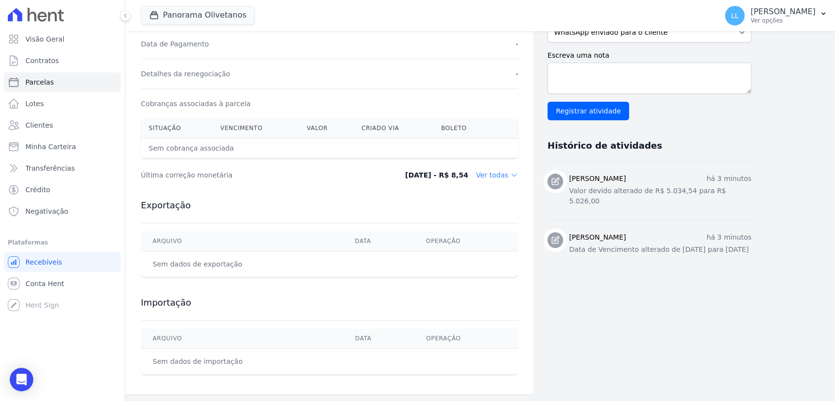
click at [505, 174] on dd "Ver todas" at bounding box center [497, 175] width 42 height 10
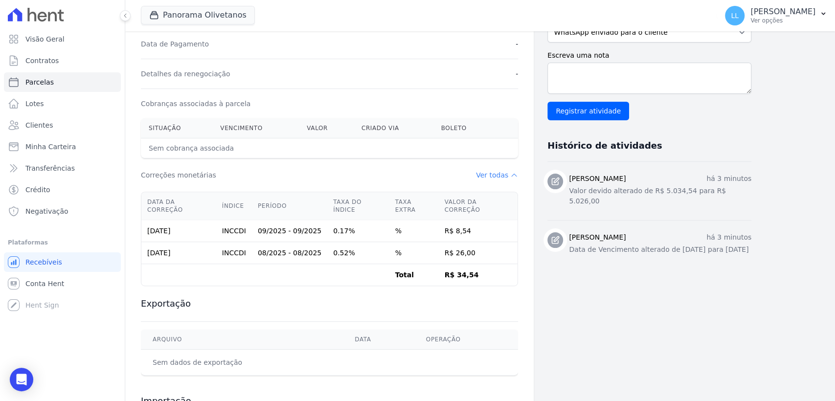
click at [505, 172] on dd "Ver todas" at bounding box center [497, 175] width 42 height 10
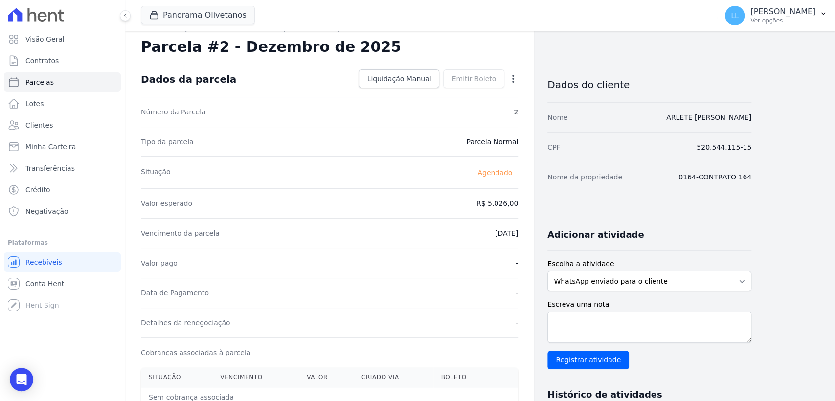
scroll to position [0, 0]
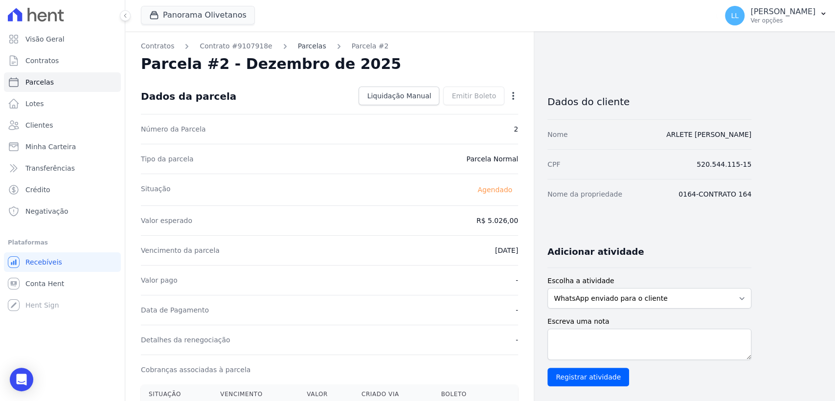
click at [298, 46] on link "Parcelas" at bounding box center [312, 46] width 28 height 10
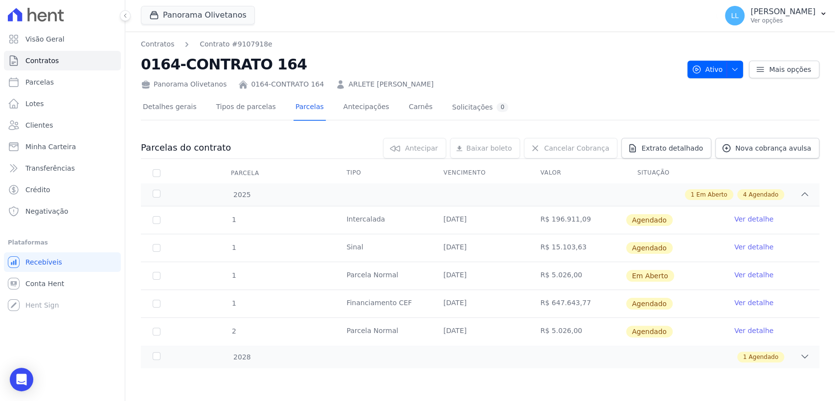
click at [755, 248] on link "Ver detalhe" at bounding box center [753, 247] width 39 height 10
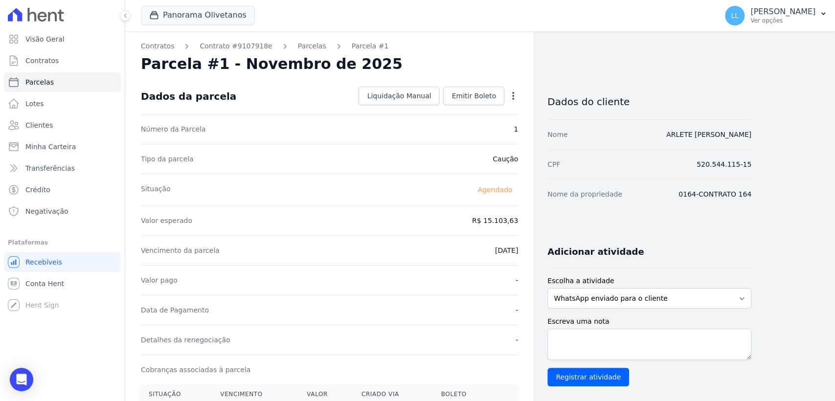
click at [509, 93] on icon "button" at bounding box center [513, 96] width 10 height 10
click at [460, 111] on link "Alterar" at bounding box center [471, 109] width 86 height 18
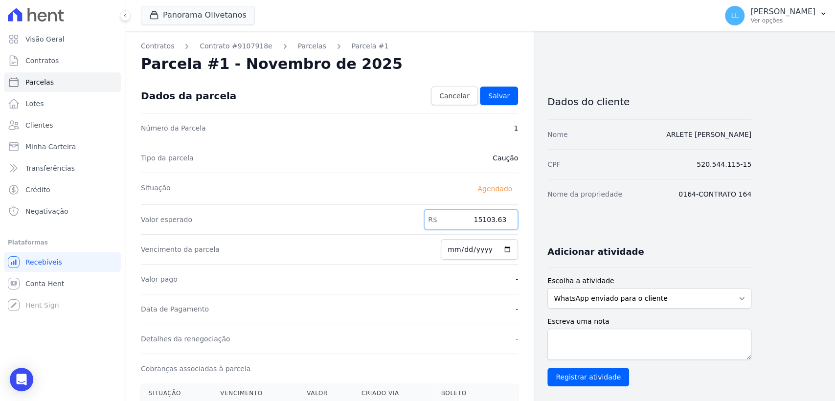
click at [493, 221] on input "15103.63" at bounding box center [471, 219] width 94 height 21
type input "15000.00"
click at [502, 94] on span "Salvar" at bounding box center [499, 96] width 22 height 10
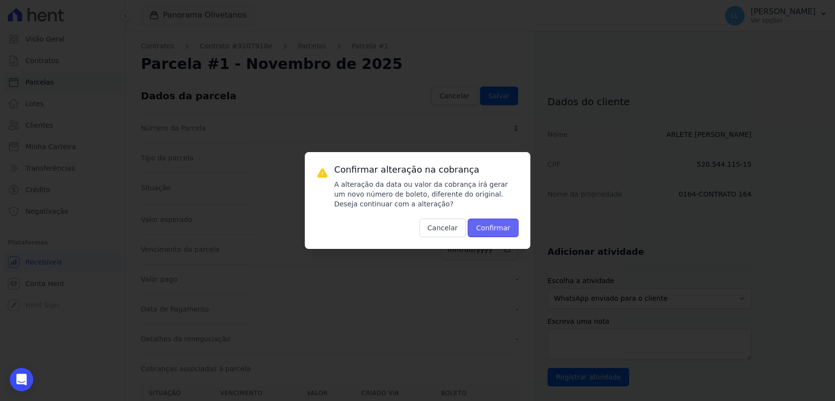
click at [498, 228] on button "Confirmar" at bounding box center [493, 228] width 51 height 19
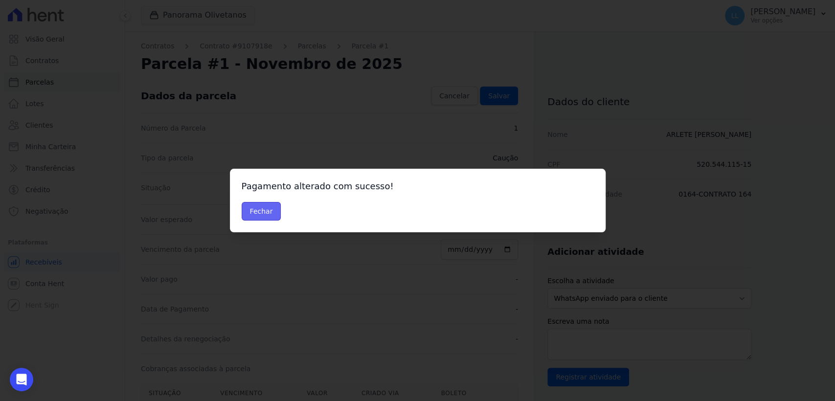
click at [262, 211] on button "Fechar" at bounding box center [262, 211] width 40 height 19
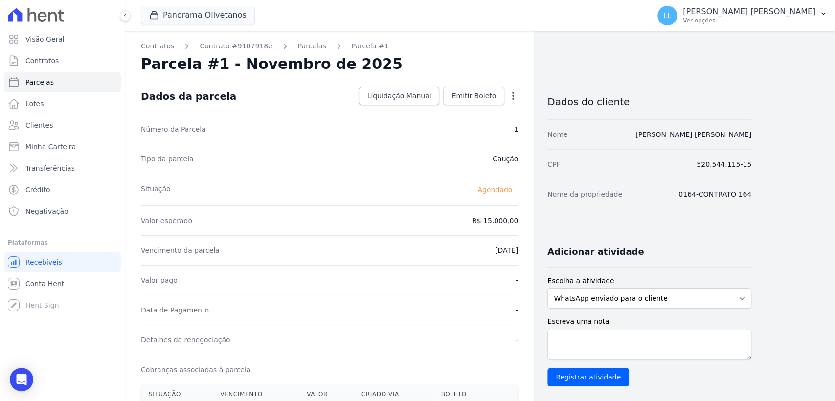
click at [416, 97] on span "Liquidação Manual" at bounding box center [399, 96] width 64 height 10
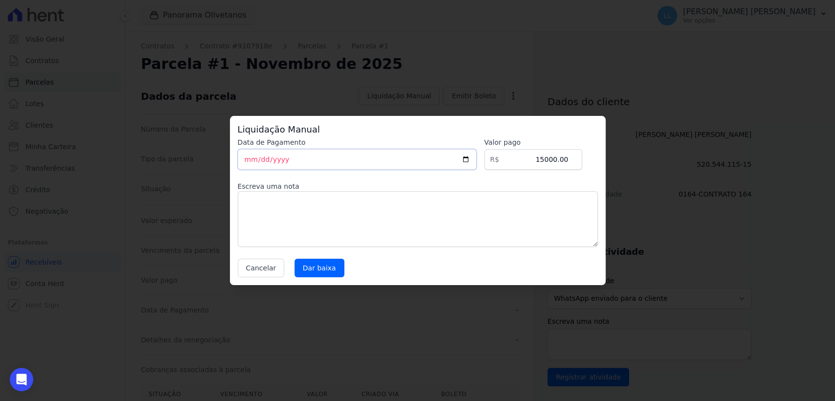
click at [252, 158] on input "[DATE]" at bounding box center [357, 159] width 239 height 21
type input "[DATE]"
click at [308, 268] on input "Dar baixa" at bounding box center [319, 268] width 50 height 19
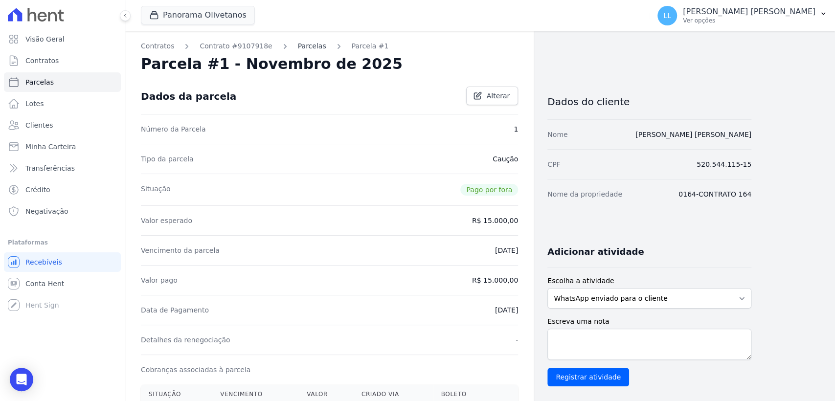
click at [308, 44] on link "Parcelas" at bounding box center [312, 46] width 28 height 10
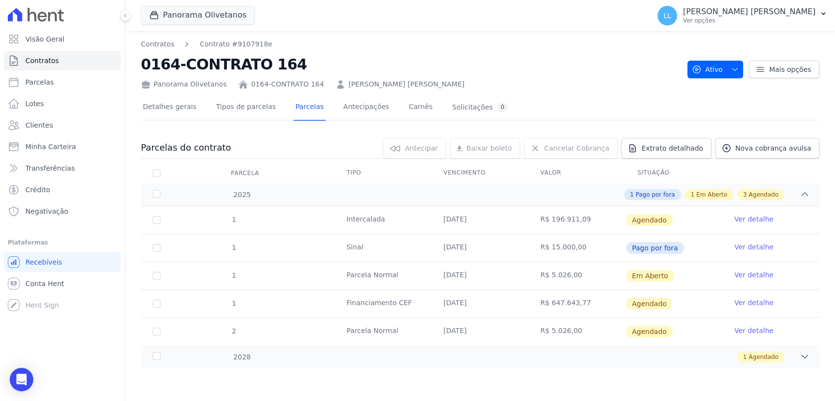
click at [529, 76] on div "Panorama Olivetanos 0164-CONTRATO 164 [PERSON_NAME] [PERSON_NAME]" at bounding box center [410, 82] width 538 height 14
click at [157, 330] on input "checkbox" at bounding box center [157, 332] width 8 height 8
checkbox input "true"
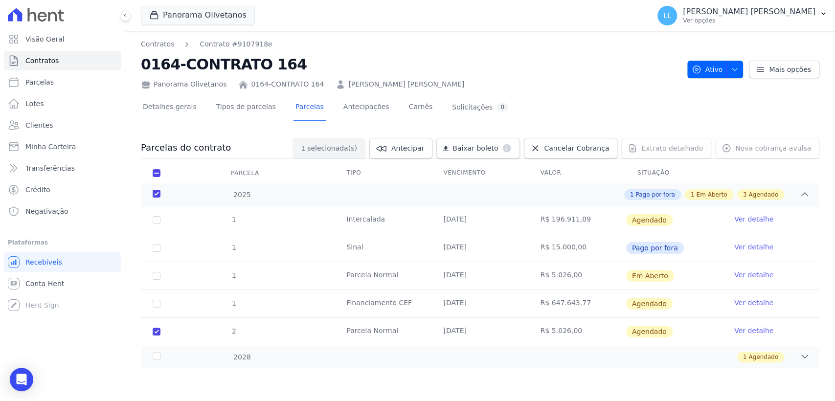
click at [755, 331] on link "Ver detalhe" at bounding box center [753, 331] width 39 height 10
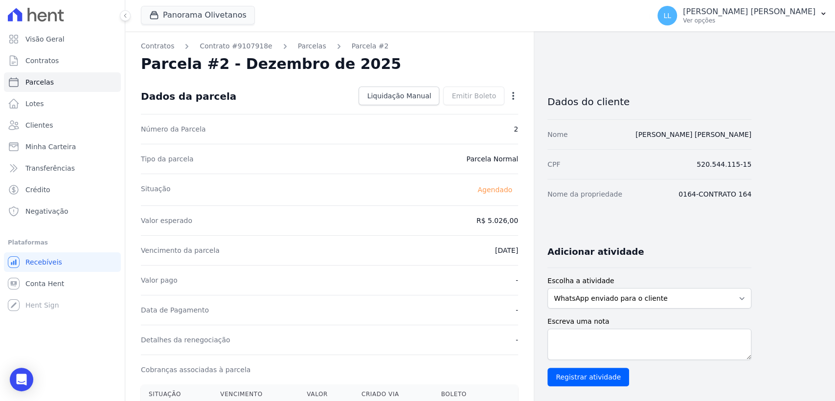
click at [513, 93] on icon "button" at bounding box center [513, 96] width 10 height 10
click at [470, 125] on link "Antecipar" at bounding box center [471, 127] width 86 height 18
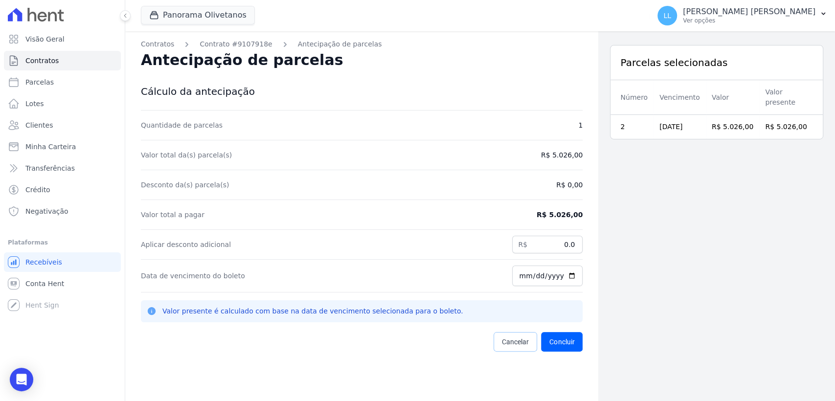
click at [512, 337] on span "Cancelar" at bounding box center [515, 342] width 27 height 10
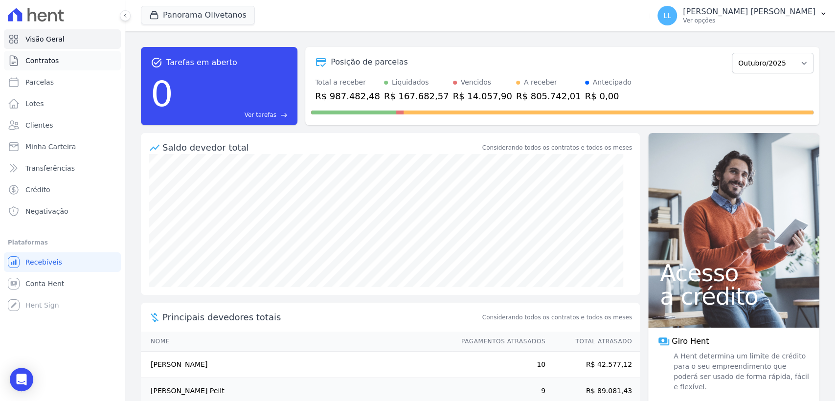
click at [63, 64] on link "Contratos" at bounding box center [62, 61] width 117 height 20
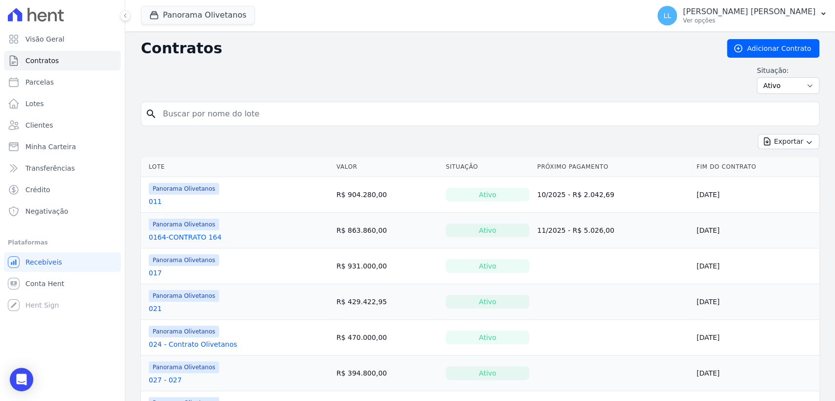
click at [245, 107] on input "search" at bounding box center [486, 114] width 658 height 20
type input "108"
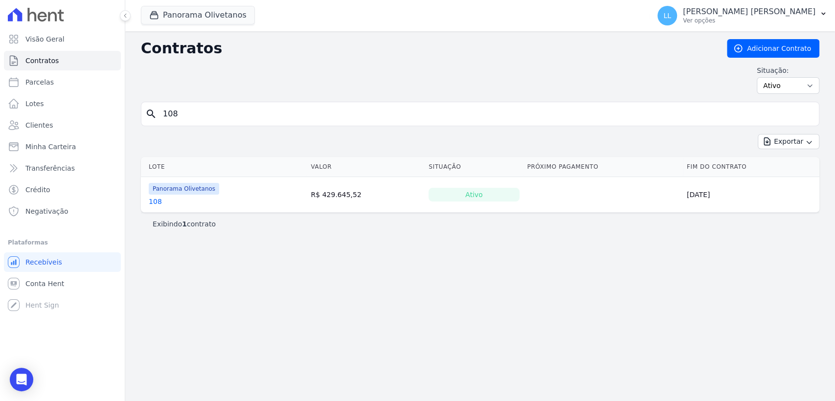
click at [154, 205] on link "108" at bounding box center [155, 202] width 13 height 10
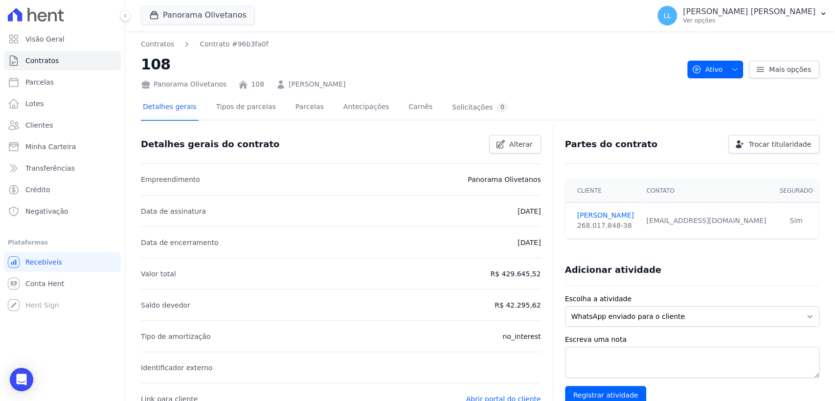
click at [524, 101] on div "Detalhes gerais Tipos de parcelas Parcelas Antecipações Carnês Solicitações 0" at bounding box center [480, 107] width 678 height 24
click at [293, 104] on link "Parcelas" at bounding box center [309, 108] width 32 height 26
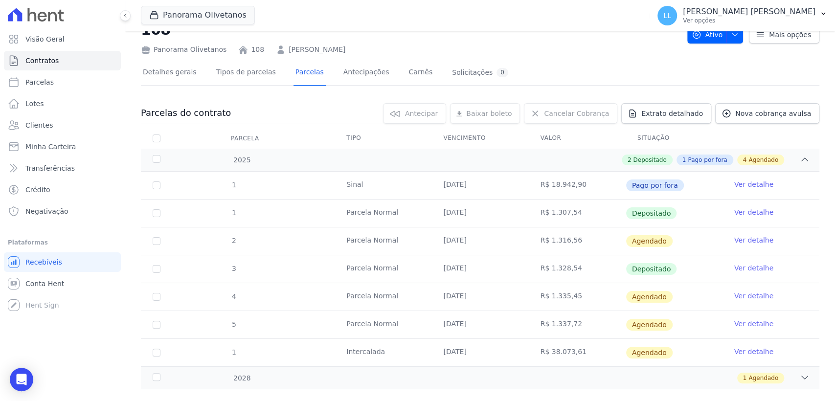
scroll to position [51, 0]
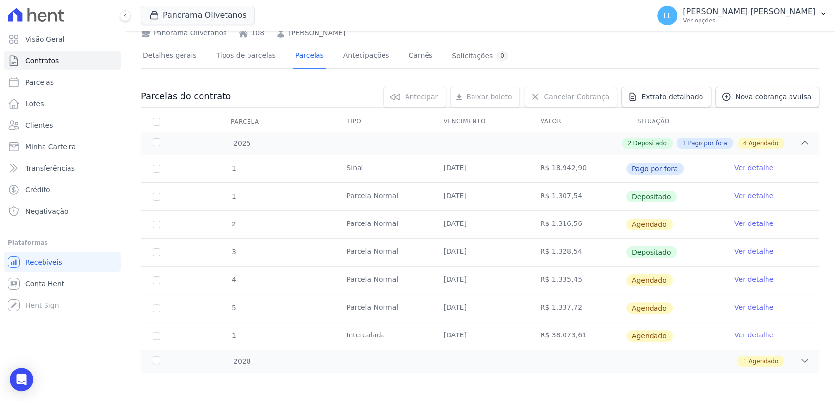
click at [745, 223] on link "Ver detalhe" at bounding box center [753, 224] width 39 height 10
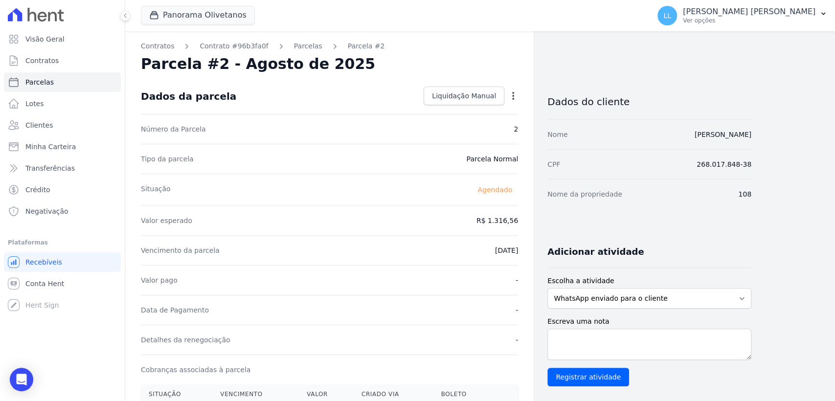
click at [515, 101] on div "Open options" at bounding box center [513, 97] width 10 height 12
click at [512, 101] on div "Open options" at bounding box center [513, 97] width 10 height 12
click at [513, 96] on icon "button" at bounding box center [513, 96] width 2 height 8
click at [493, 107] on link "Alterar" at bounding box center [471, 109] width 86 height 18
click at [492, 223] on input "1316.56" at bounding box center [471, 219] width 94 height 21
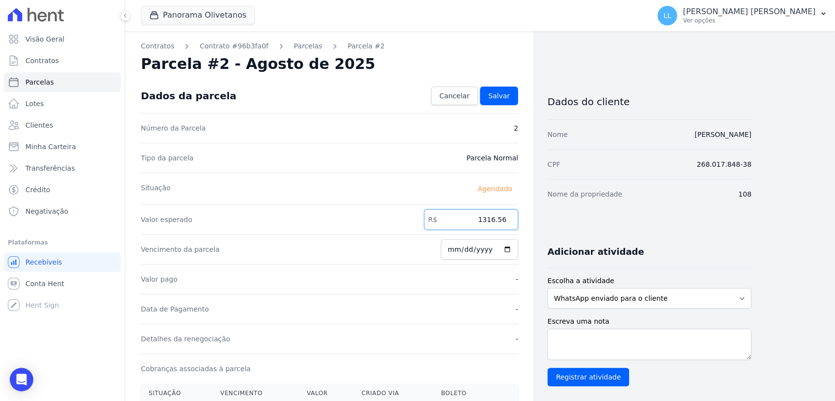
drag, startPoint x: 490, startPoint y: 218, endPoint x: 514, endPoint y: 221, distance: 24.1
click at [514, 221] on input "1316.56" at bounding box center [471, 219] width 94 height 21
type input "1391.54"
click at [457, 92] on span "Cancelar" at bounding box center [454, 96] width 30 height 10
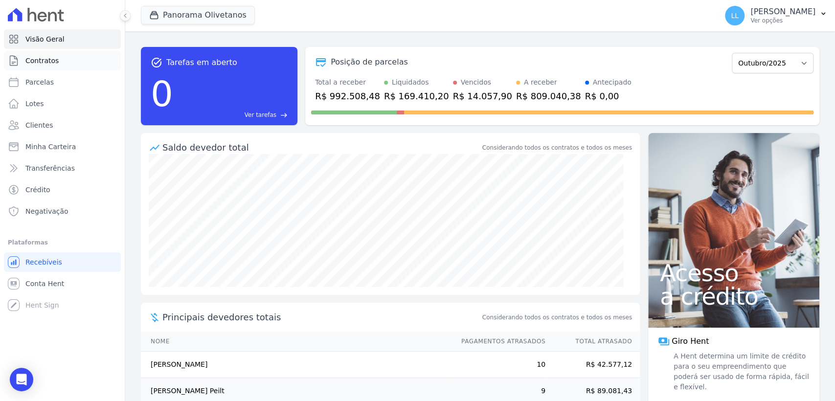
click at [66, 60] on link "Contratos" at bounding box center [62, 61] width 117 height 20
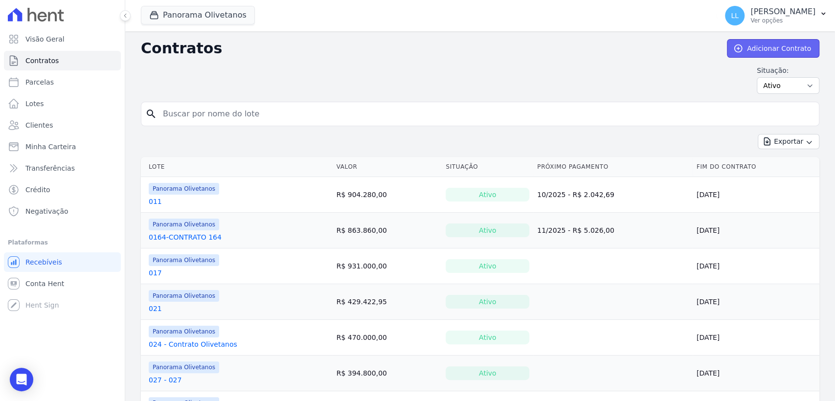
click at [775, 47] on link "Adicionar Contrato" at bounding box center [773, 48] width 92 height 19
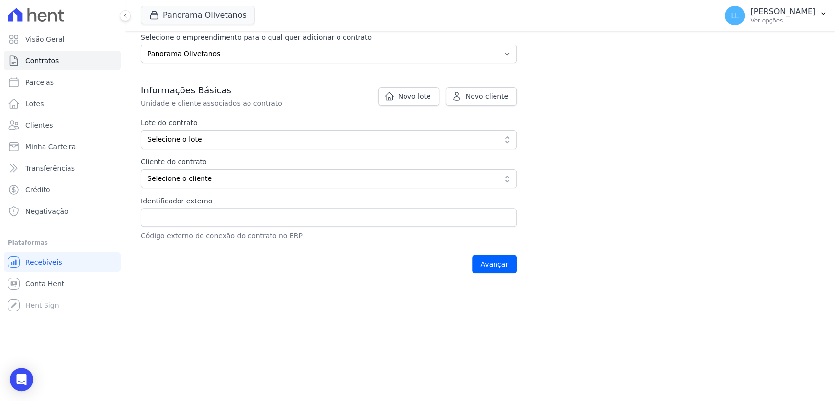
scroll to position [160, 0]
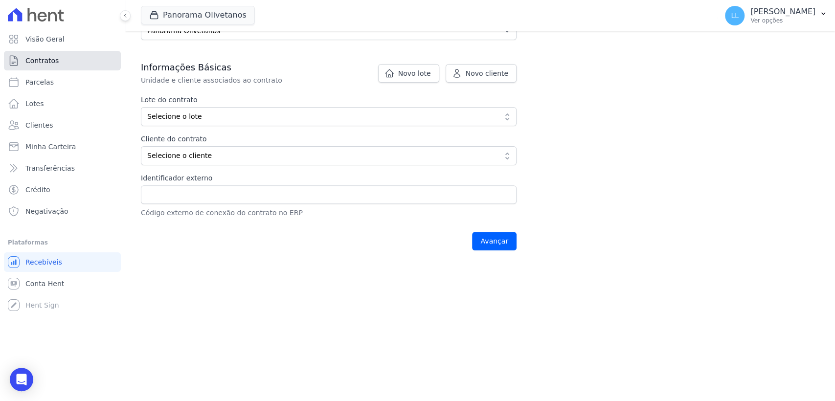
click at [51, 63] on span "Contratos" at bounding box center [41, 61] width 33 height 10
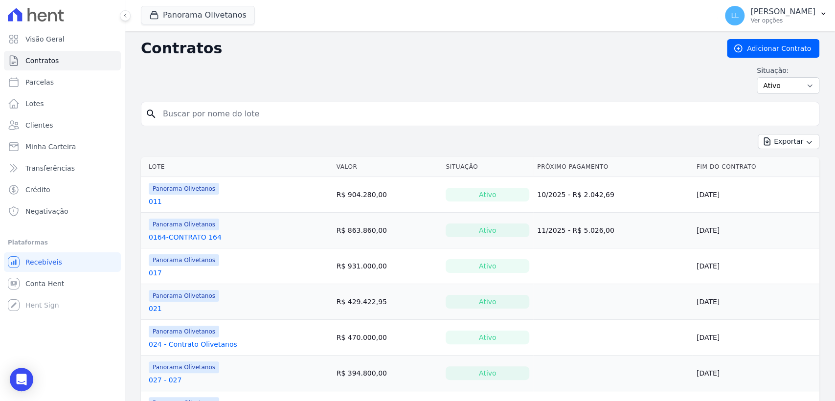
click at [154, 201] on link "011" at bounding box center [155, 202] width 13 height 10
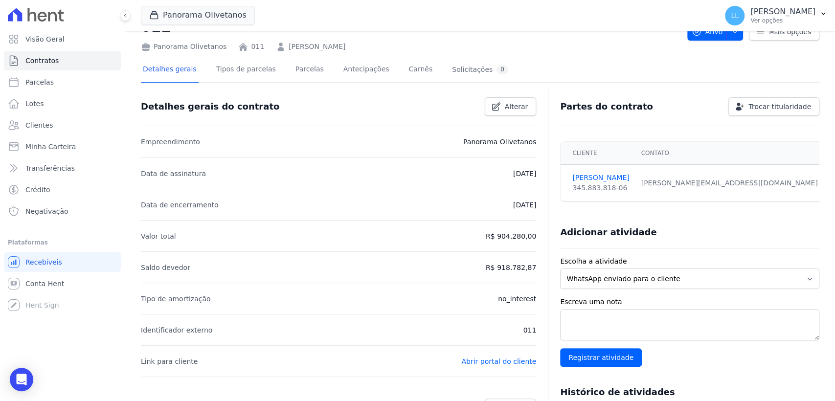
scroll to position [54, 0]
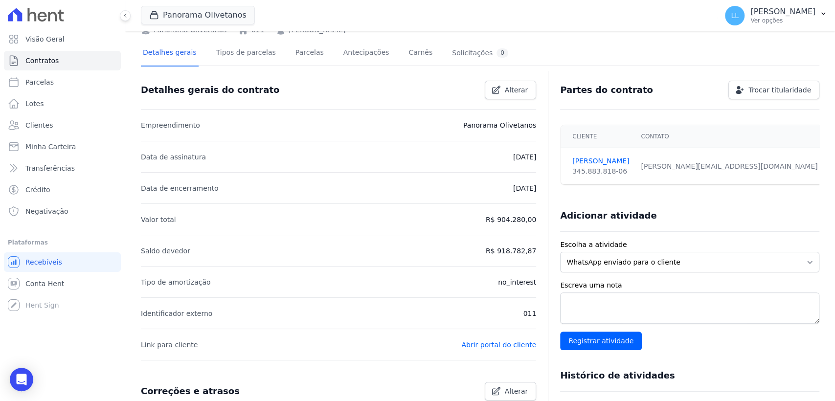
click at [509, 273] on li "Tipo de amortização no_interest" at bounding box center [338, 281] width 395 height 31
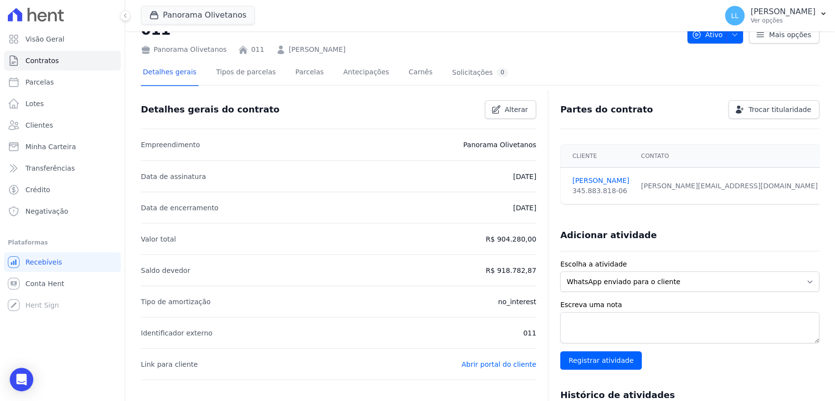
scroll to position [0, 0]
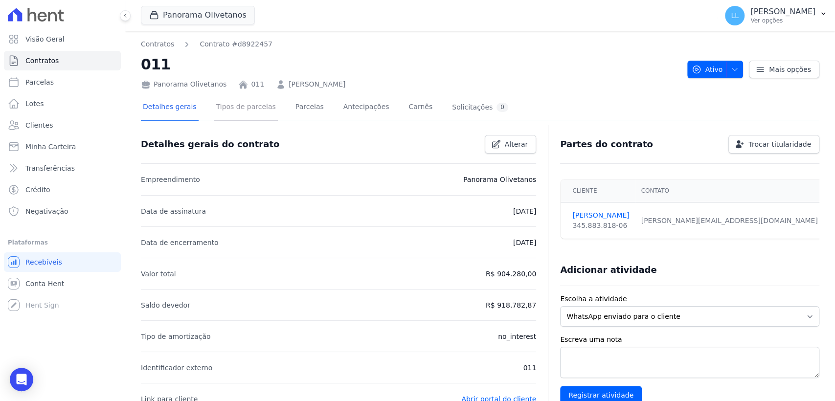
click at [243, 107] on link "Tipos de parcelas" at bounding box center [246, 108] width 64 height 26
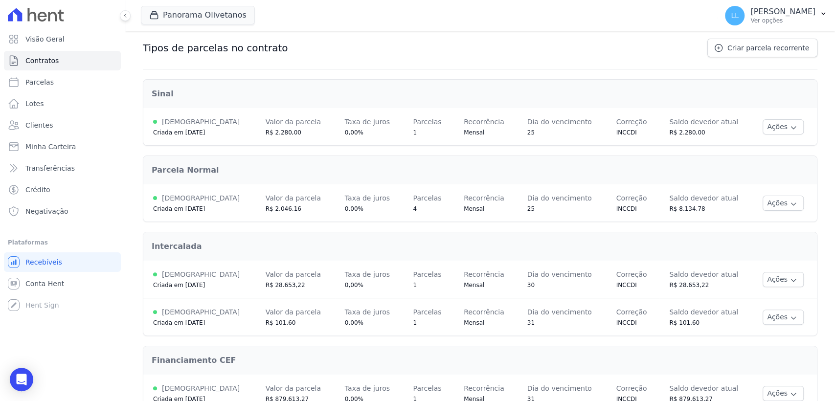
scroll to position [117, 0]
